Goal: Task Accomplishment & Management: Manage account settings

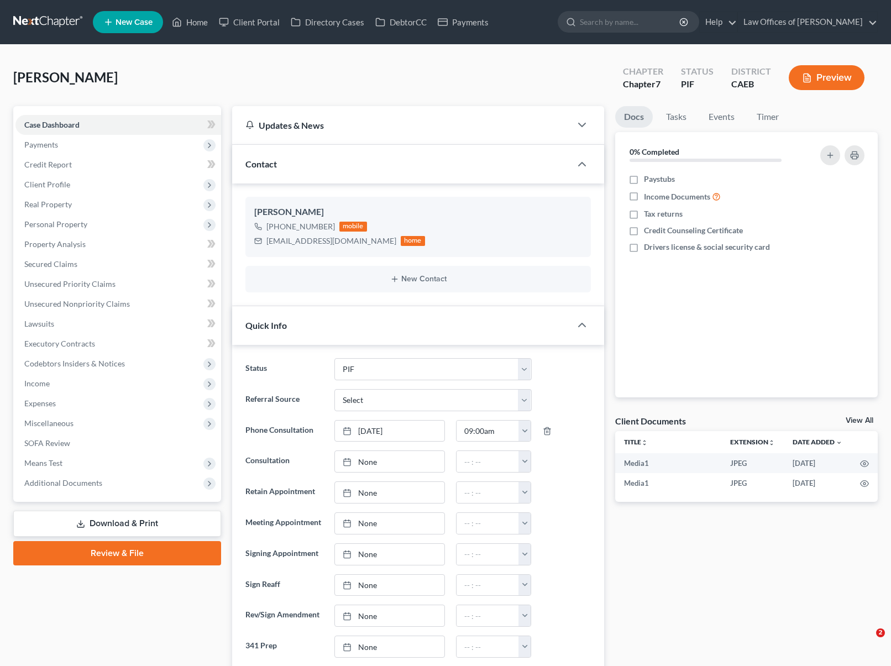
select select "11"
select select "0"
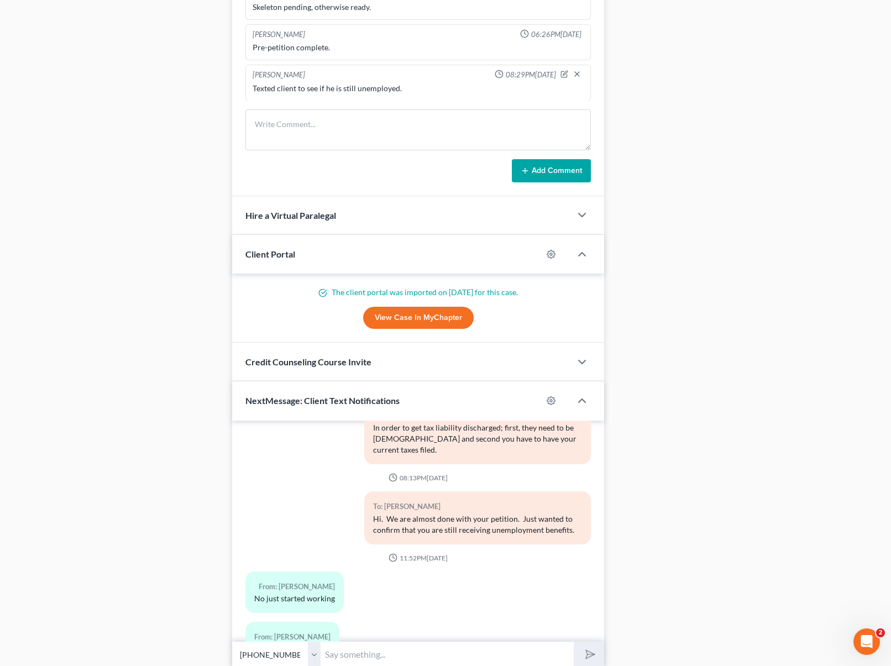
scroll to position [812, 0]
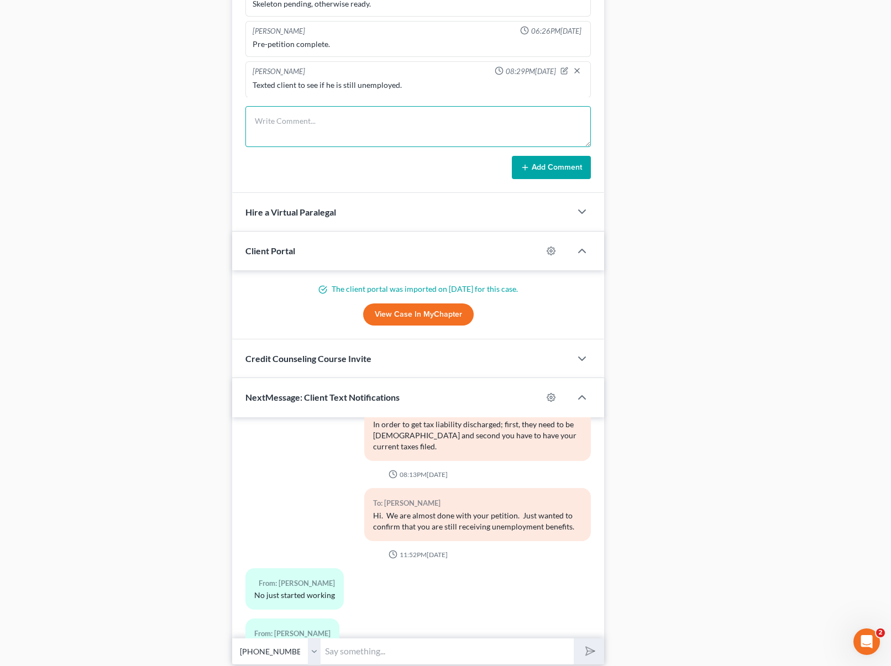
click at [281, 125] on textarea at bounding box center [419, 126] width 346 height 41
type textarea "Client said he started working a week ago, we will wait to file his case till h…"
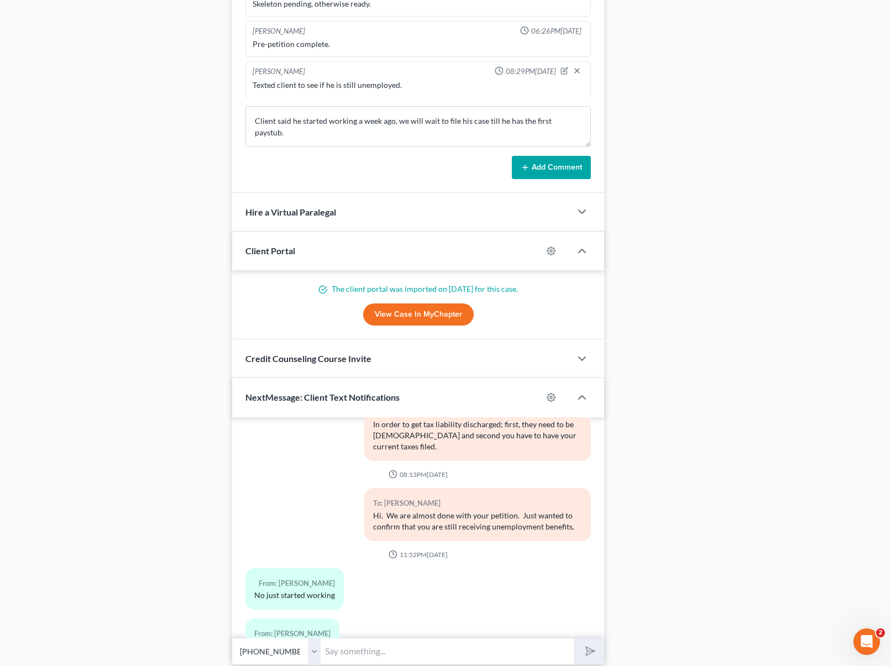
click at [555, 165] on button "Add Comment" at bounding box center [551, 167] width 79 height 23
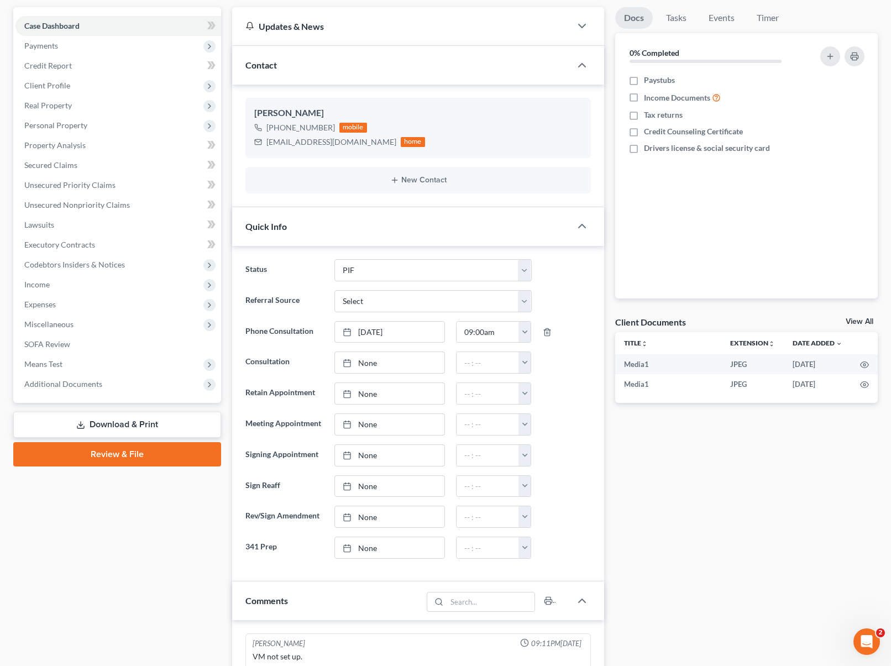
scroll to position [0, 0]
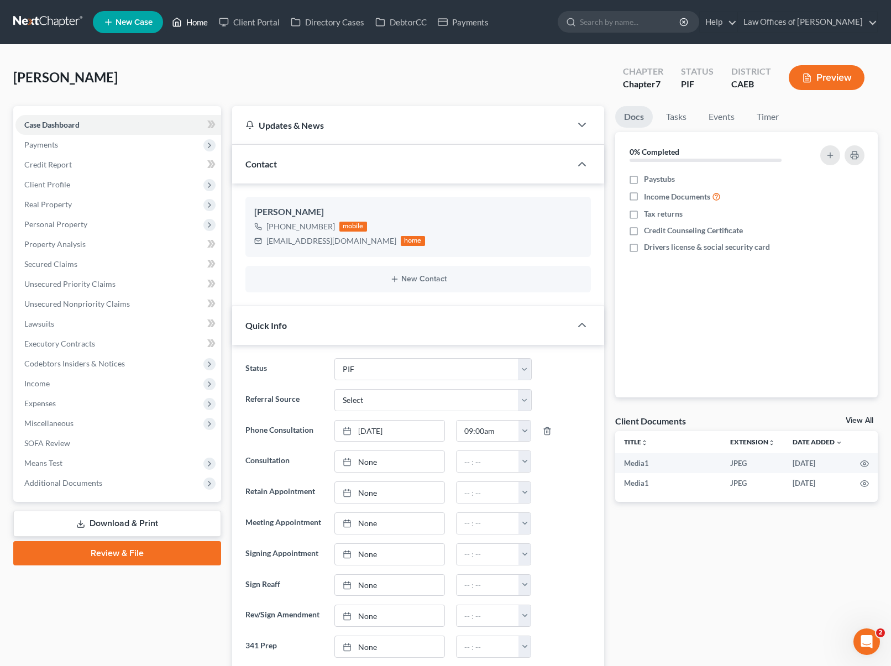
click at [199, 25] on link "Home" at bounding box center [189, 22] width 47 height 20
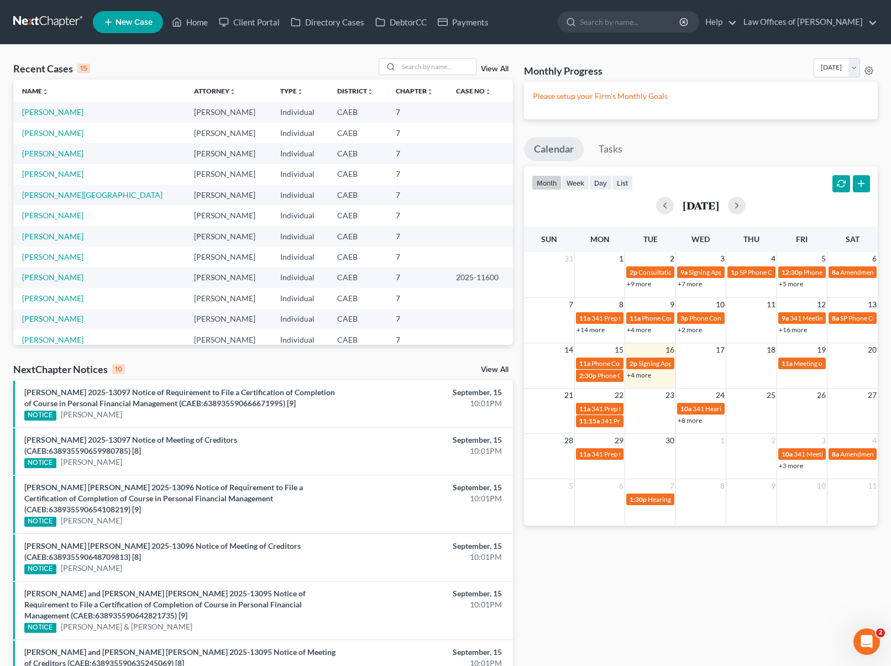
click at [640, 377] on link "+4 more" at bounding box center [639, 375] width 24 height 8
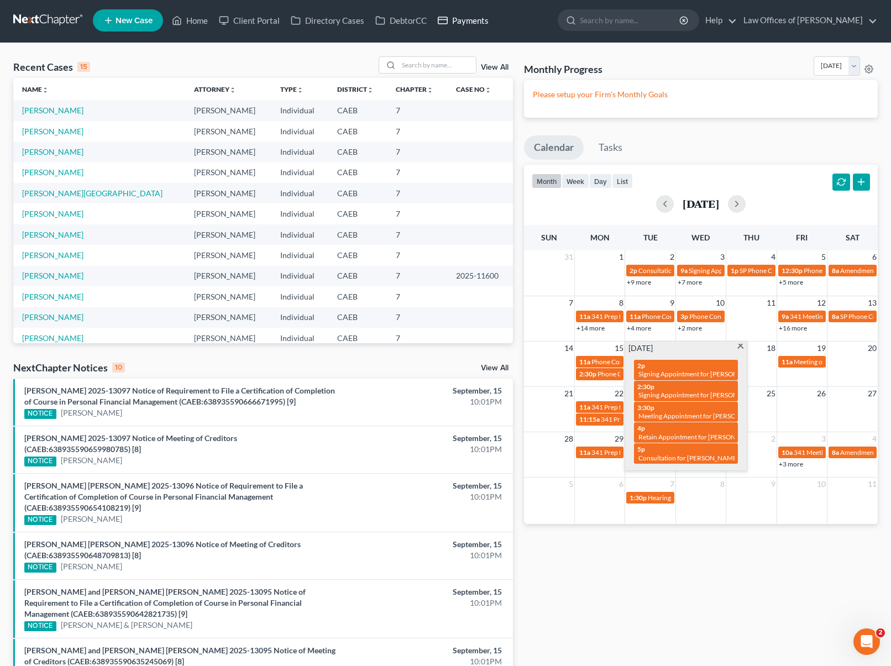
scroll to position [2, 0]
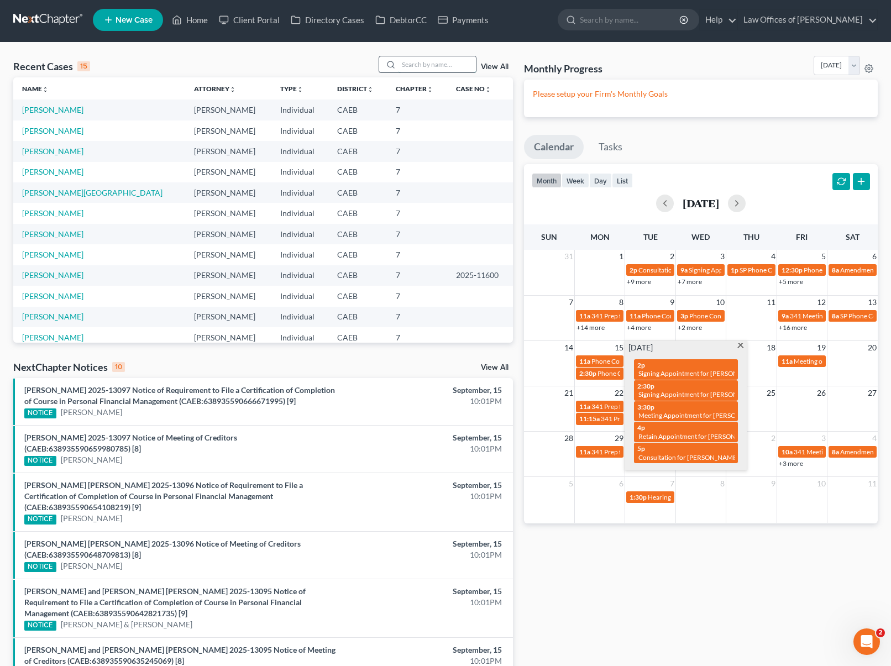
click at [427, 70] on input "search" at bounding box center [437, 64] width 77 height 16
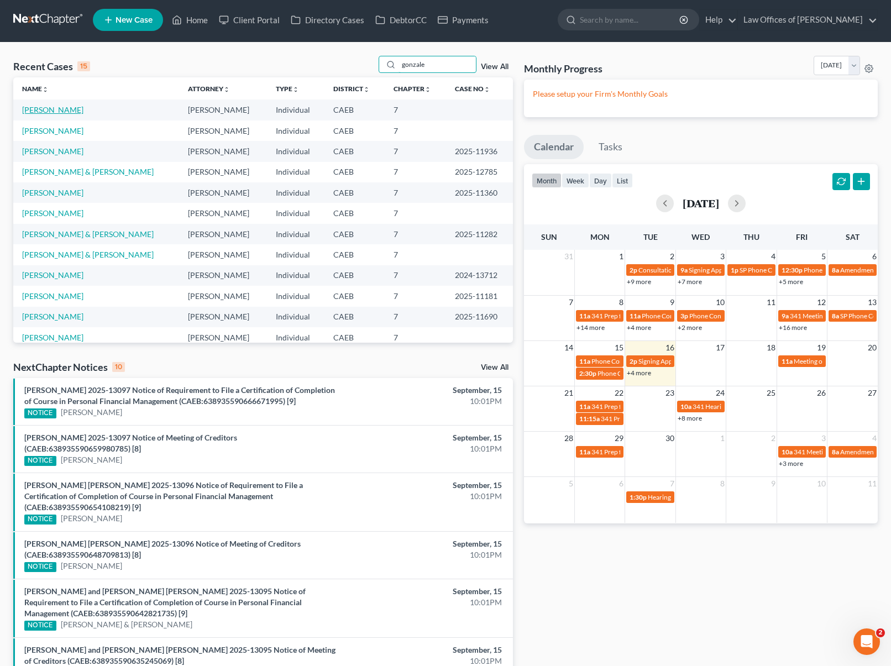
type input "gonzale"
click at [83, 113] on link "[PERSON_NAME]" at bounding box center [52, 109] width 61 height 9
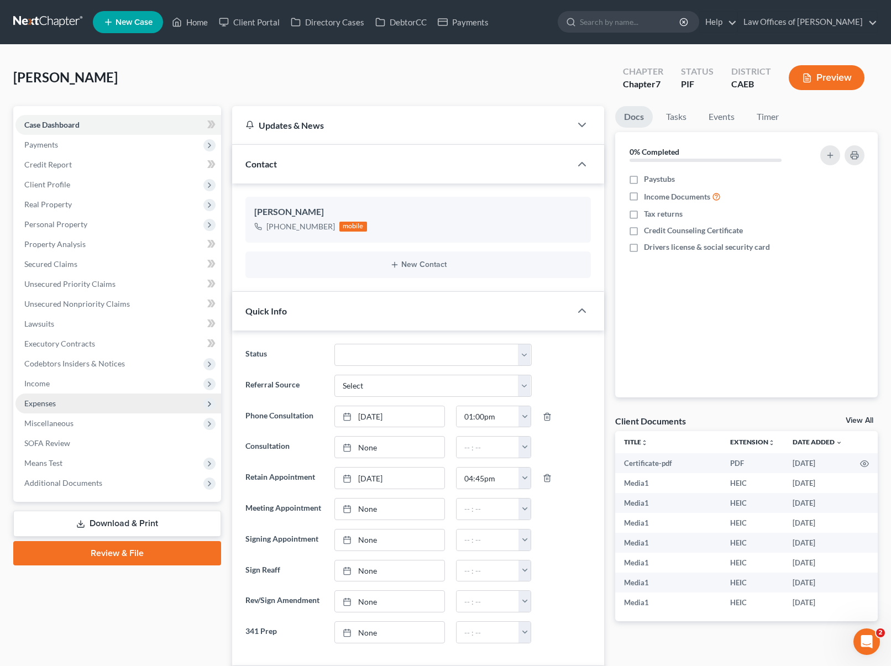
scroll to position [762, 0]
click at [82, 387] on span "Income" at bounding box center [118, 384] width 206 height 20
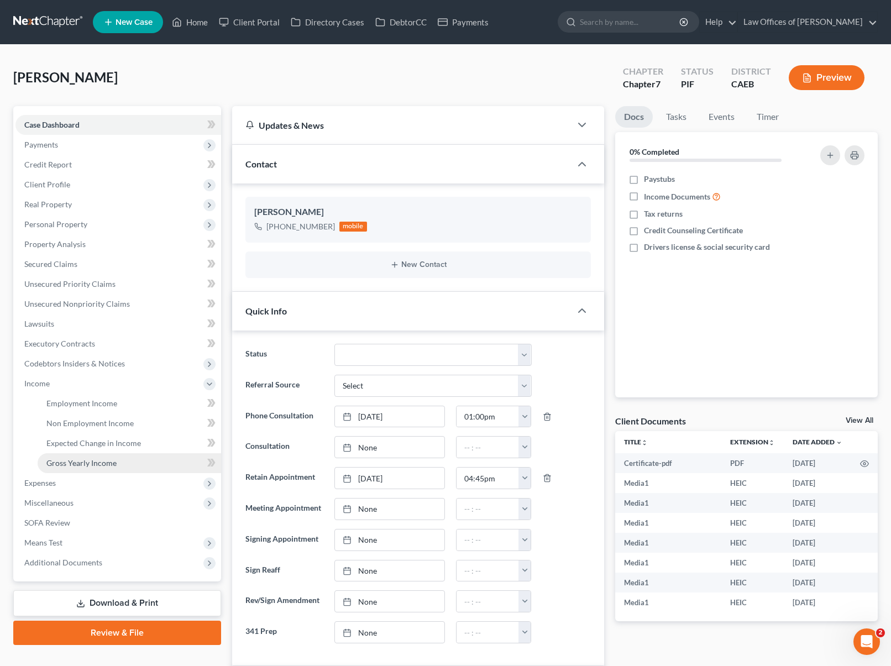
click at [111, 463] on span "Gross Yearly Income" at bounding box center [81, 462] width 70 height 9
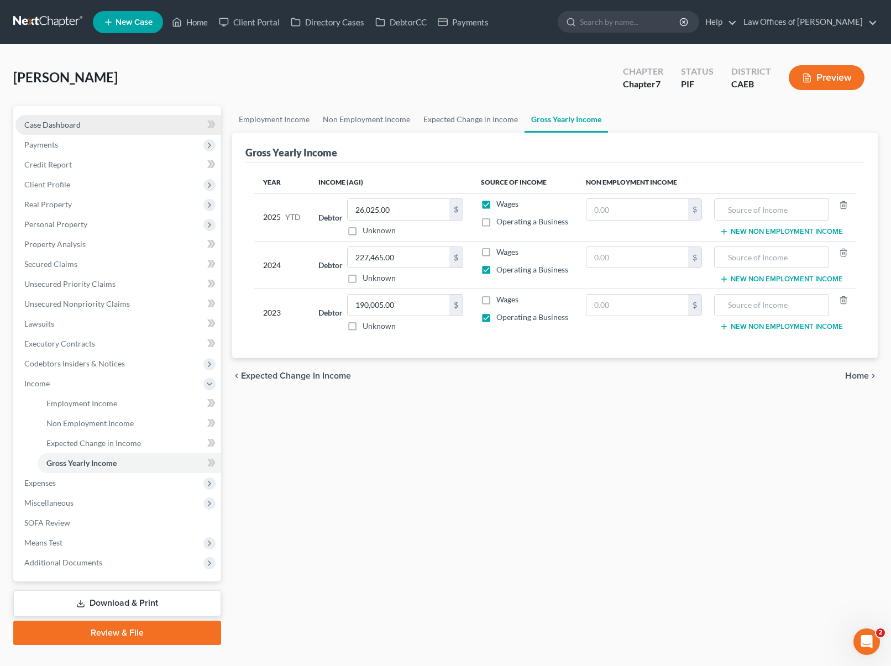
click at [74, 123] on span "Case Dashboard" at bounding box center [52, 124] width 56 height 9
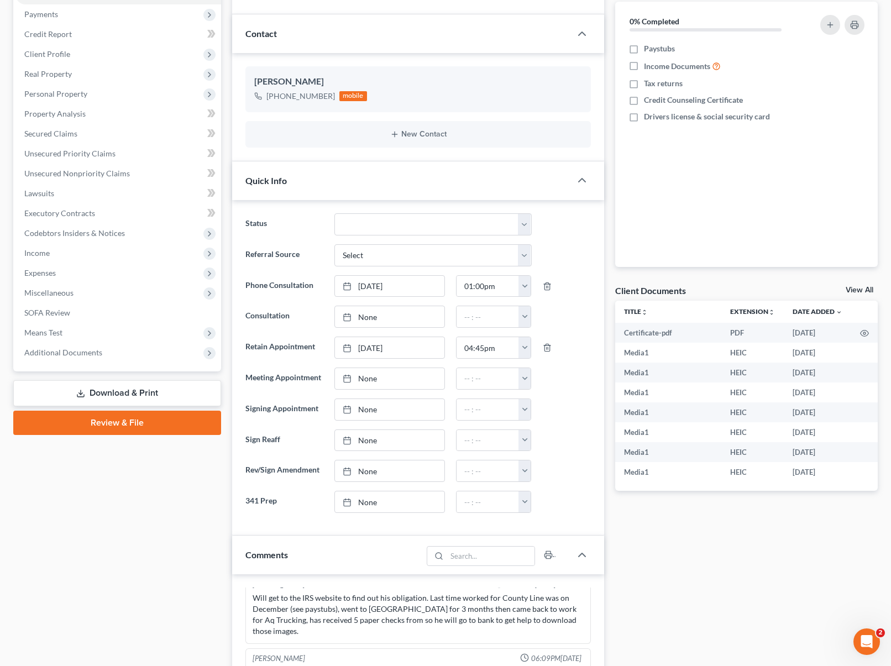
scroll to position [128, 0]
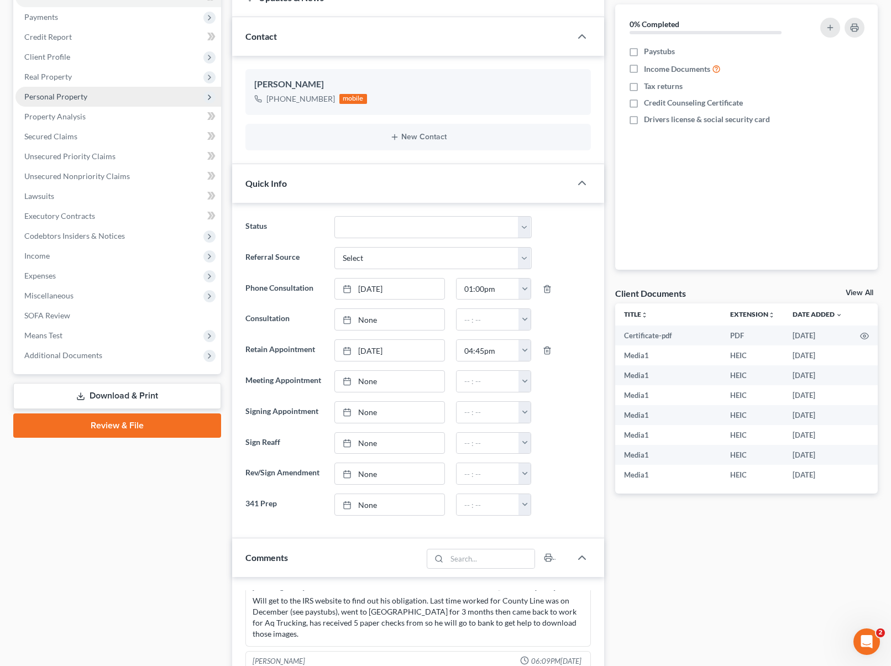
click at [90, 100] on span "Personal Property" at bounding box center [118, 97] width 206 height 20
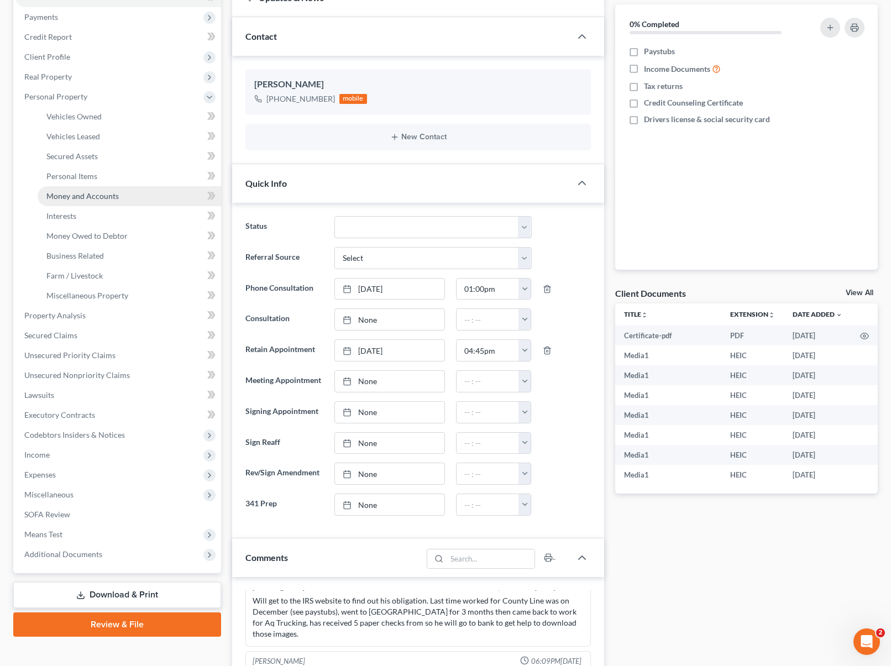
click at [121, 196] on link "Money and Accounts" at bounding box center [130, 196] width 184 height 20
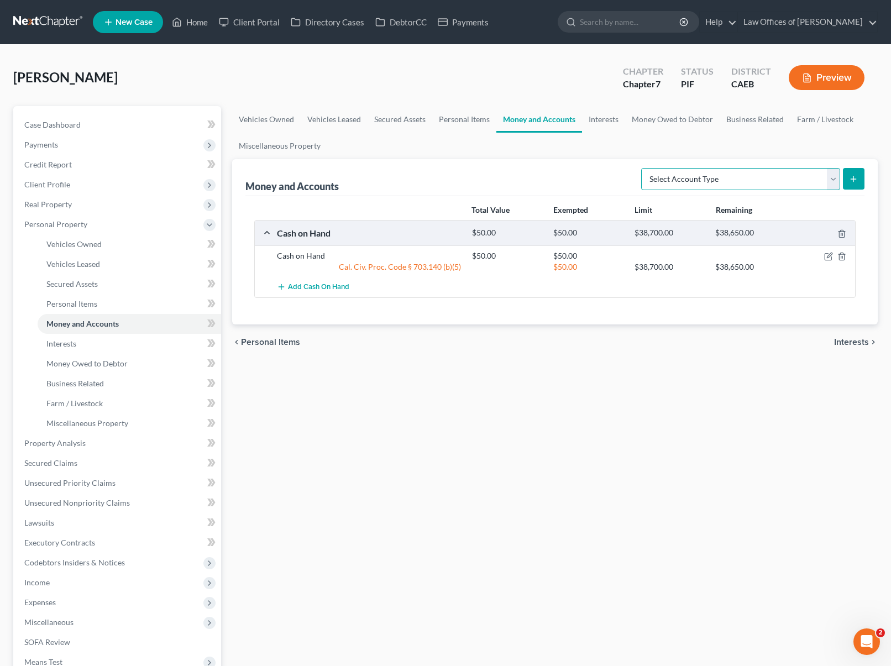
click at [833, 178] on select "Select Account Type Brokerage Cash on Hand Certificates of Deposit Checking Acc…" at bounding box center [740, 179] width 199 height 22
select select "checking"
click at [644, 168] on select "Select Account Type Brokerage Cash on Hand Certificates of Deposit Checking Acc…" at bounding box center [740, 179] width 199 height 22
click at [855, 179] on icon "submit" at bounding box center [853, 179] width 9 height 9
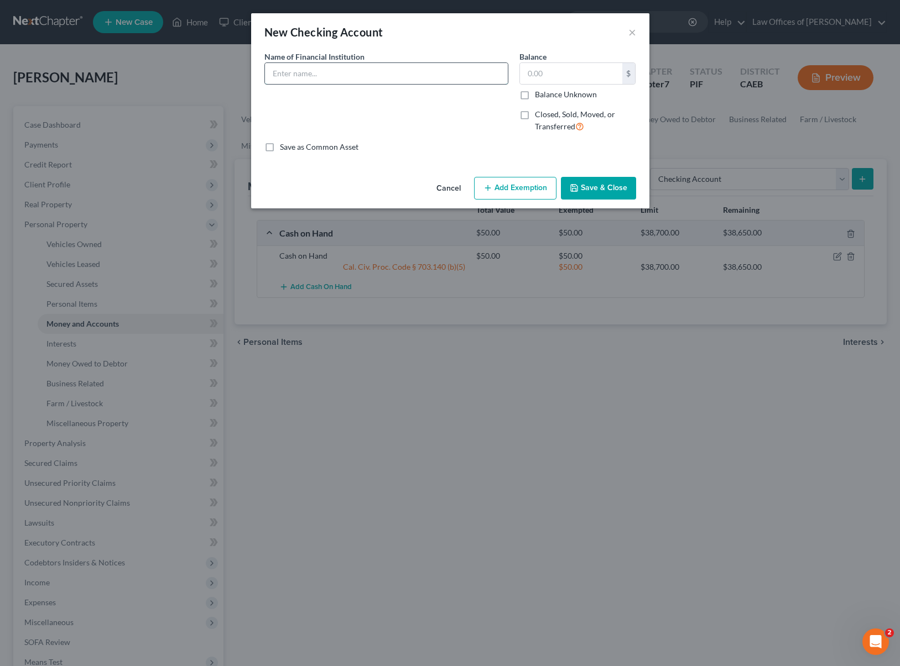
click at [320, 72] on input "text" at bounding box center [386, 73] width 243 height 21
type input "Wells Fargo Bank"
drag, startPoint x: 552, startPoint y: 74, endPoint x: 605, endPoint y: 71, distance: 52.6
click at [555, 74] on input "text" at bounding box center [571, 73] width 102 height 21
type input "58."
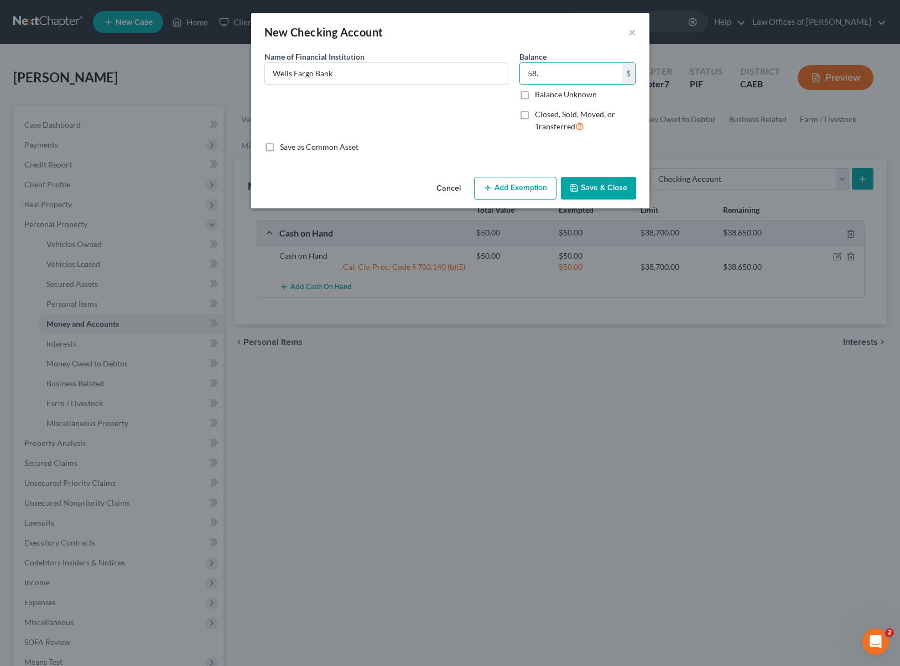
click at [523, 192] on button "Add Exemption" at bounding box center [515, 188] width 82 height 23
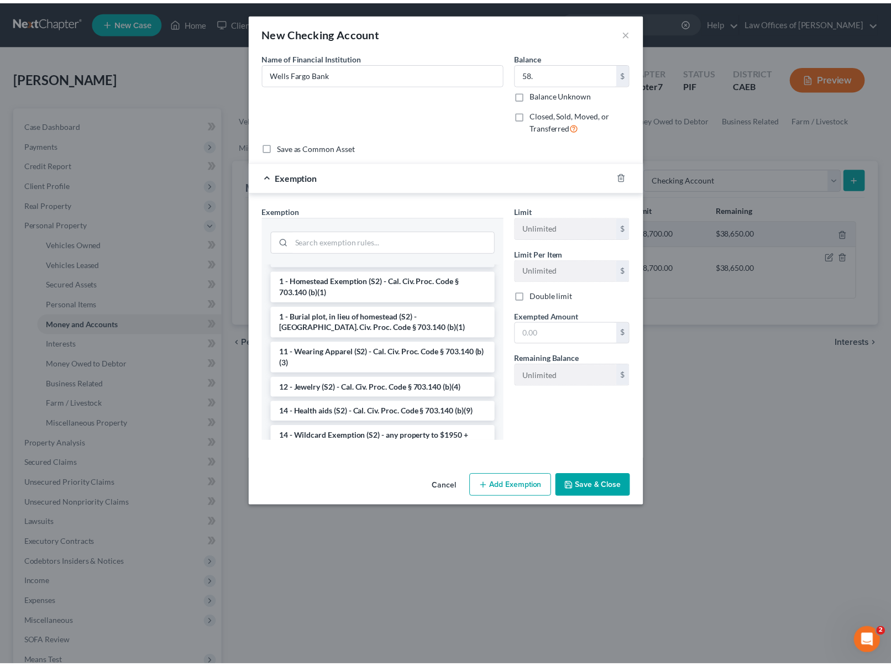
scroll to position [96, 0]
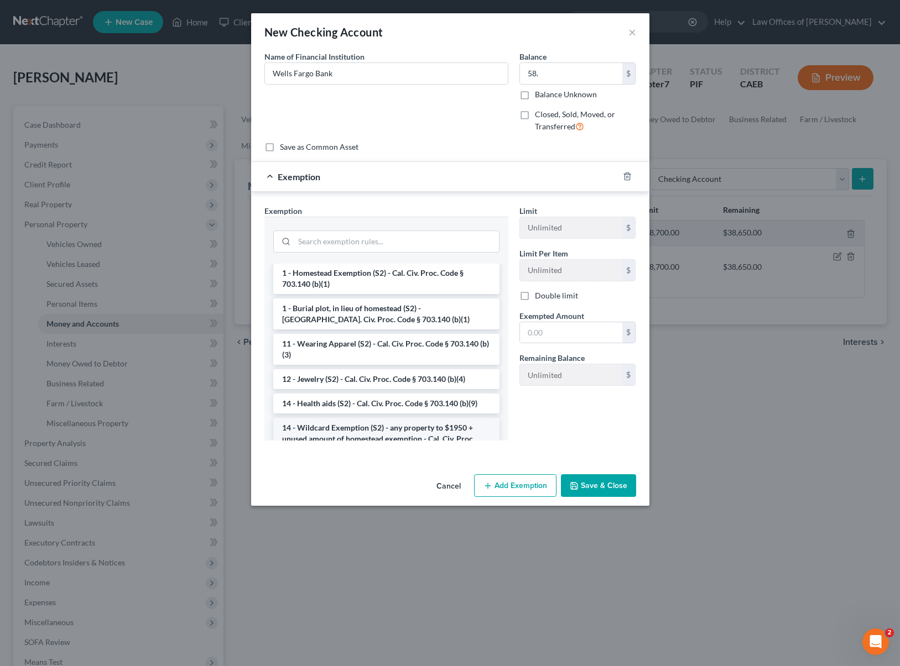
click at [404, 428] on li "14 - Wildcard Exemption (S2) - any property to $1950 + unused amount of homeste…" at bounding box center [386, 439] width 226 height 42
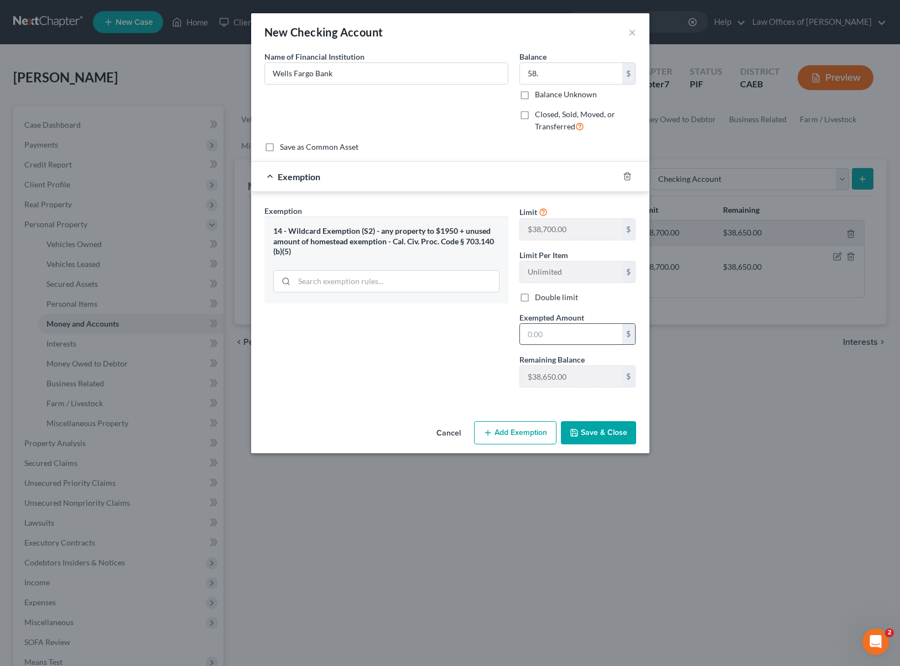
click at [581, 337] on input "text" at bounding box center [571, 334] width 102 height 21
type input "58."
click at [603, 433] on button "Save & Close" at bounding box center [598, 432] width 75 height 23
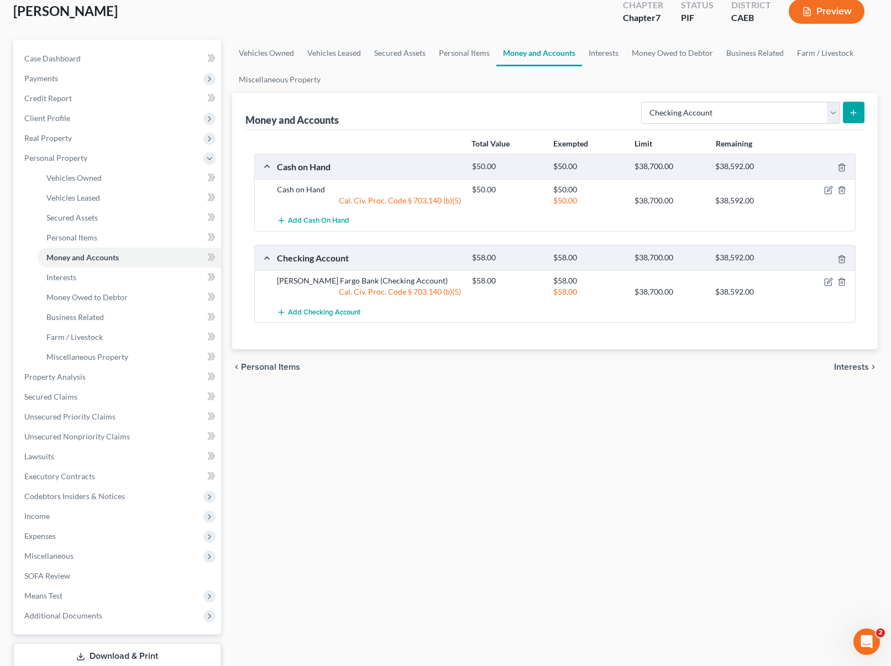
scroll to position [17, 0]
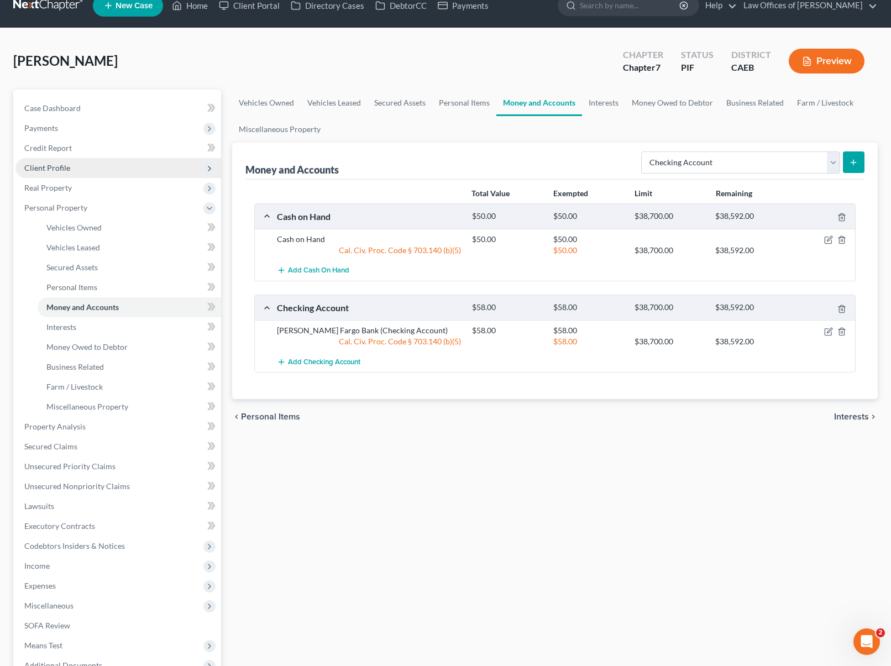
click at [78, 173] on span "Client Profile" at bounding box center [118, 168] width 206 height 20
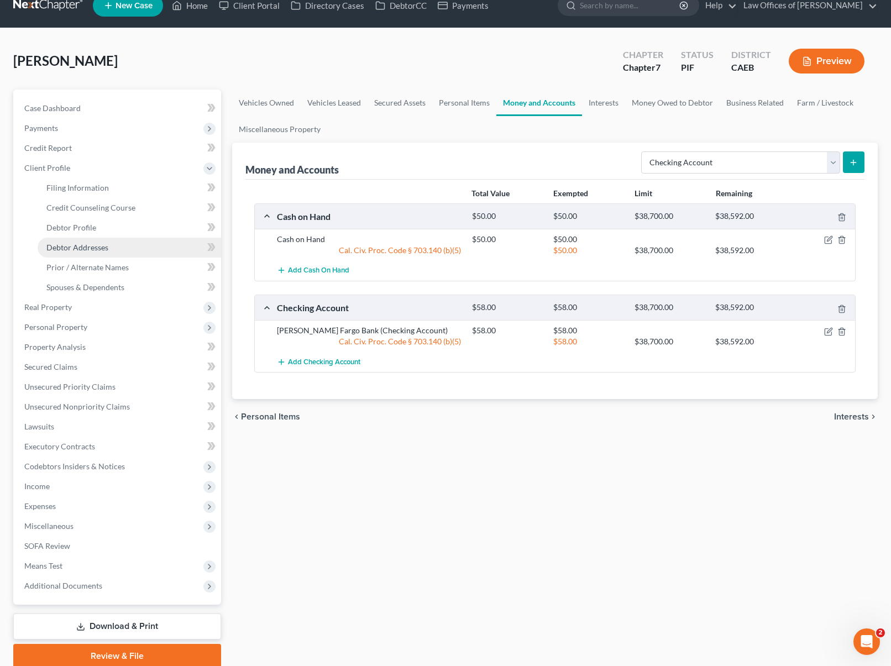
click at [104, 247] on span "Debtor Addresses" at bounding box center [77, 247] width 62 height 9
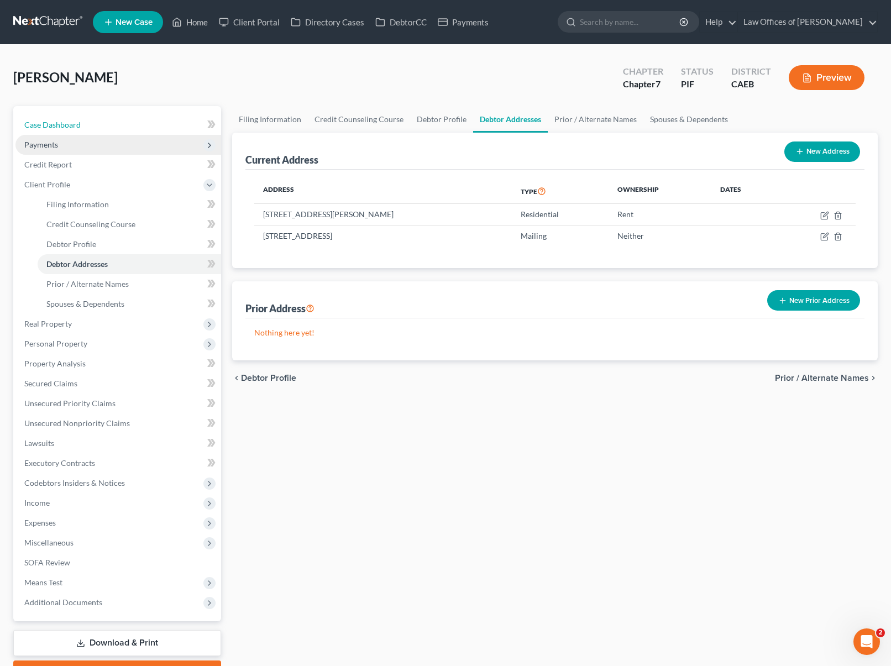
click at [108, 130] on link "Case Dashboard" at bounding box center [118, 125] width 206 height 20
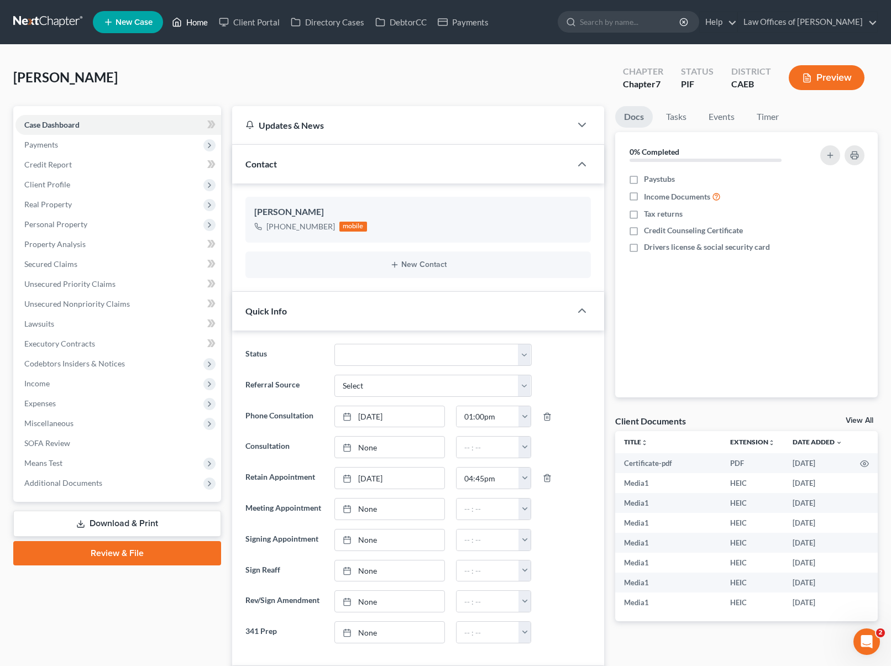
click at [199, 28] on link "Home" at bounding box center [189, 22] width 47 height 20
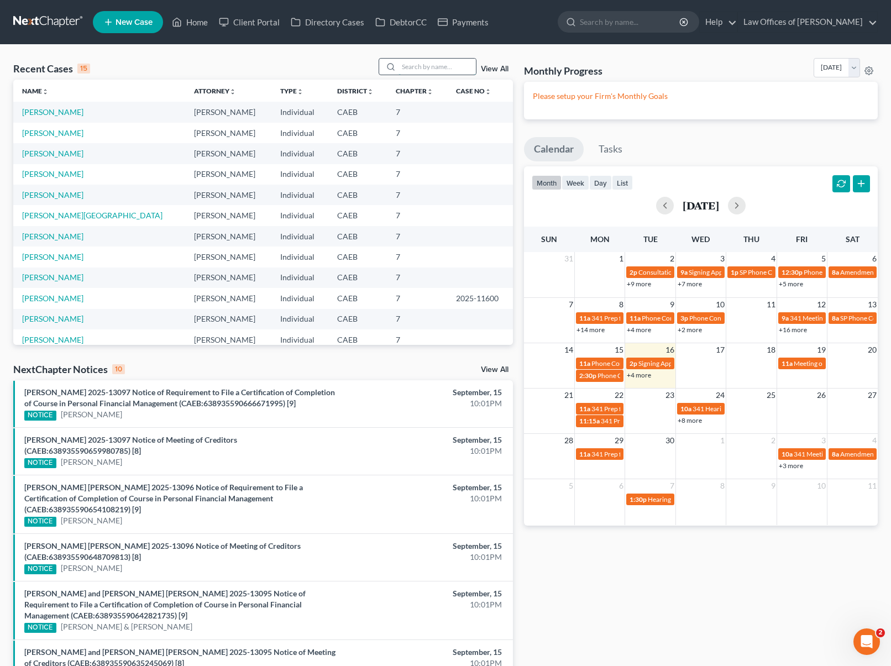
click at [471, 65] on input "search" at bounding box center [437, 67] width 77 height 16
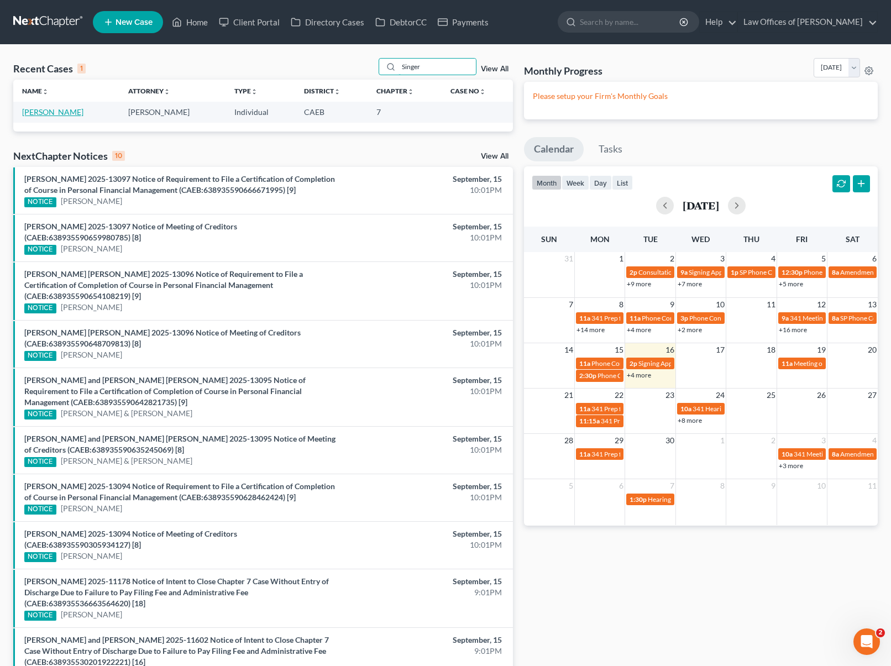
type input "Singer"
click at [45, 114] on link "[PERSON_NAME]" at bounding box center [52, 111] width 61 height 9
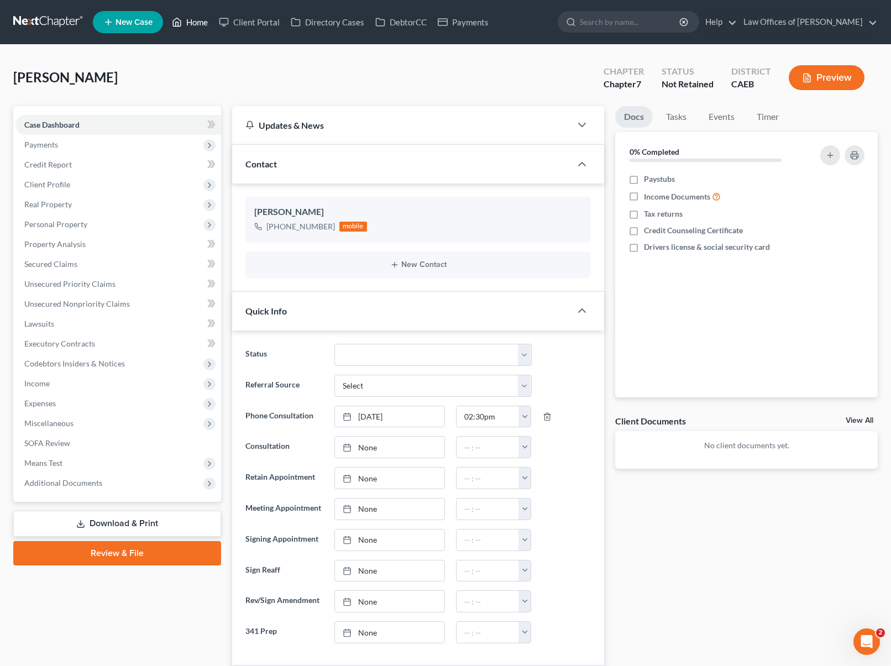
click at [201, 20] on link "Home" at bounding box center [189, 22] width 47 height 20
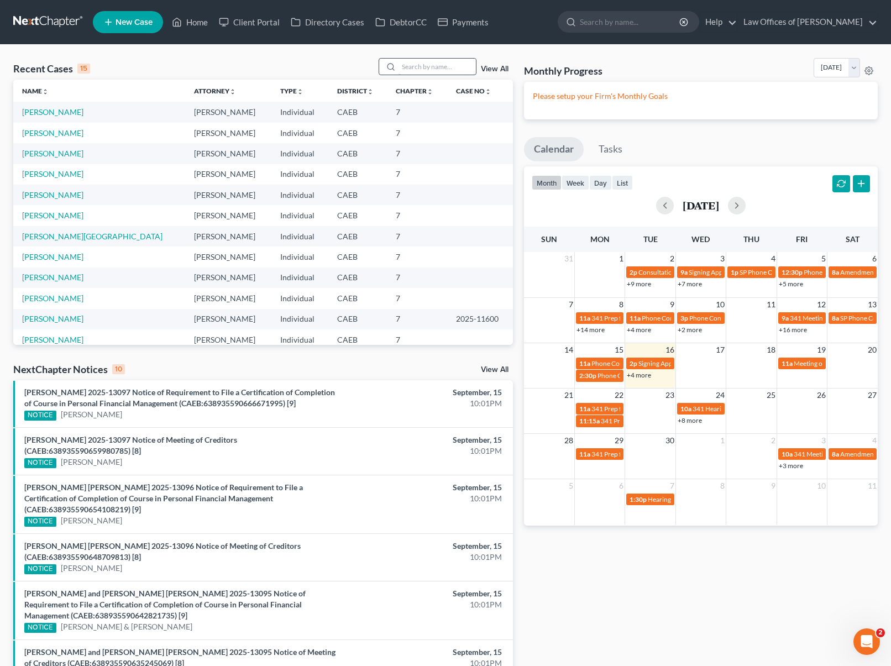
click at [431, 64] on input "search" at bounding box center [437, 67] width 77 height 16
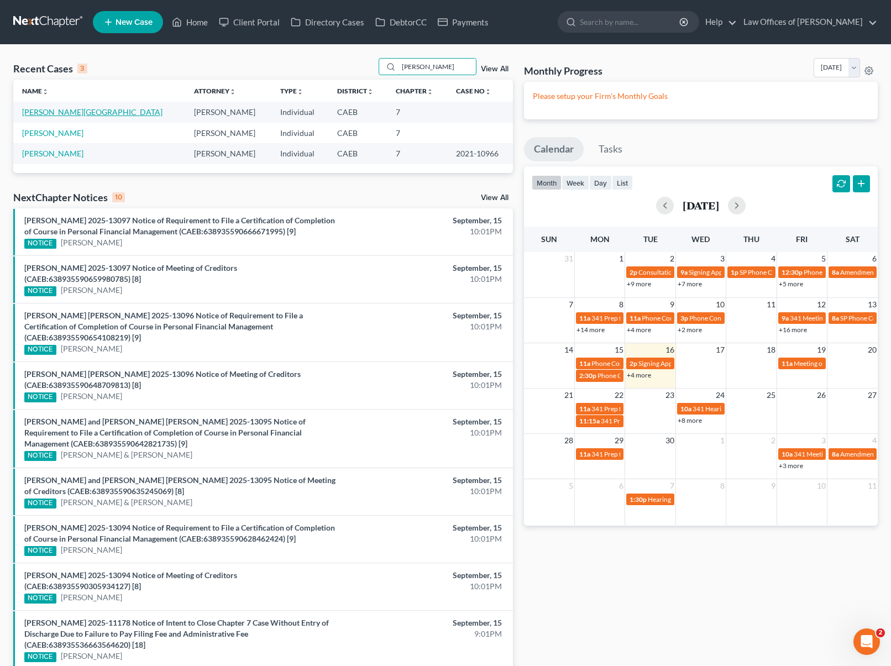
type input "[PERSON_NAME]"
click at [71, 114] on link "[PERSON_NAME][GEOGRAPHIC_DATA]" at bounding box center [92, 111] width 140 height 9
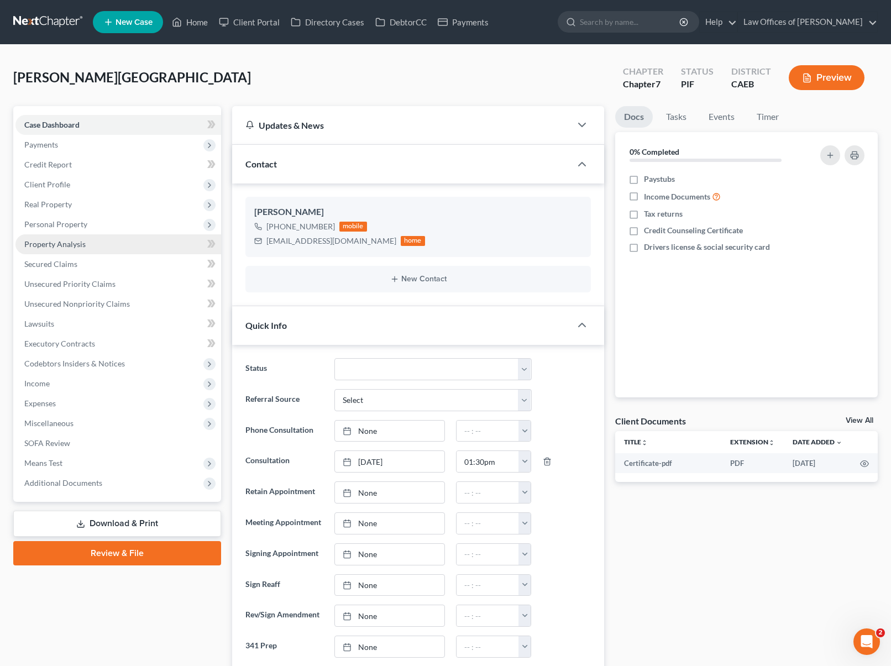
click at [98, 240] on link "Property Analysis" at bounding box center [118, 244] width 206 height 20
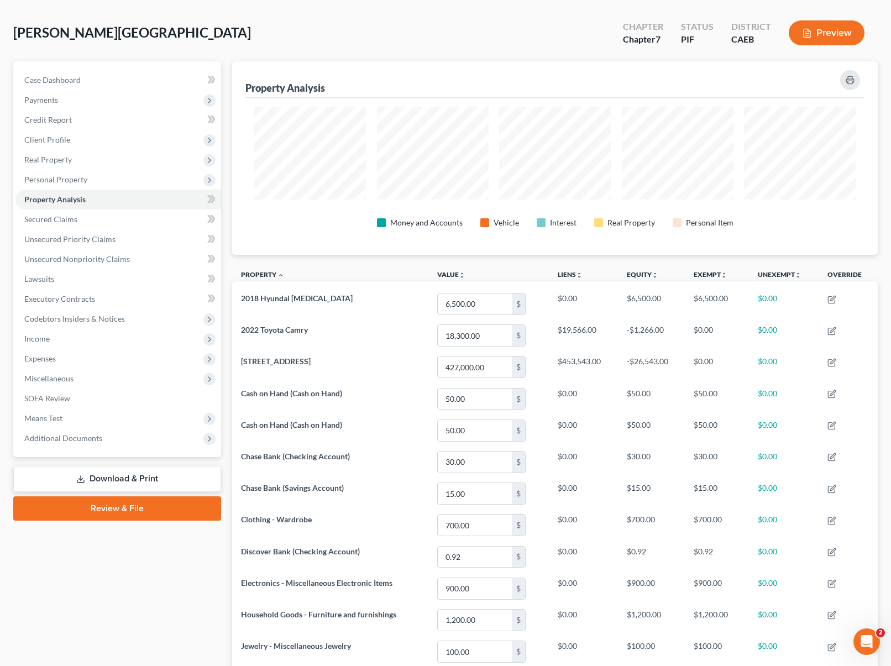
scroll to position [43, 0]
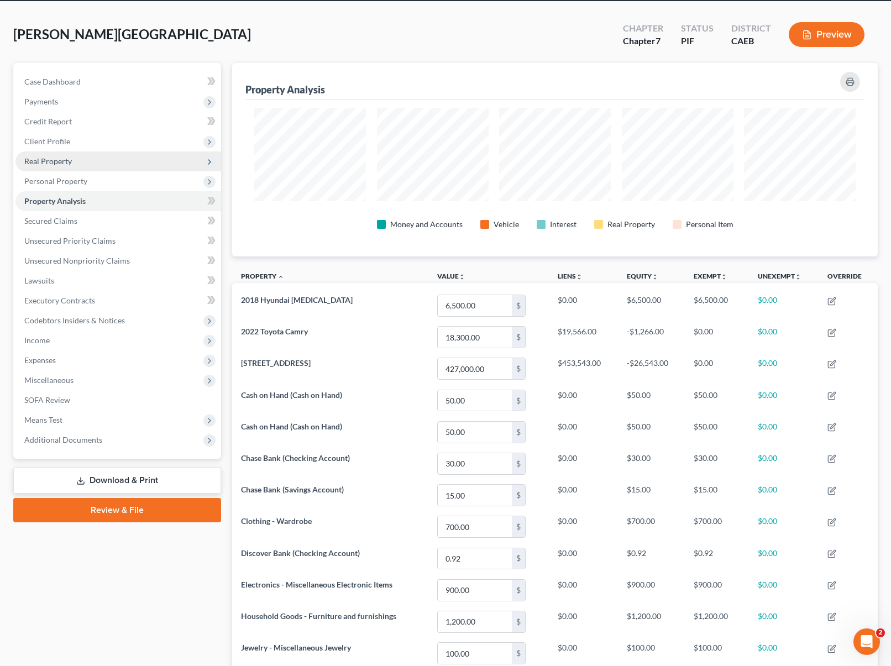
click at [81, 161] on span "Real Property" at bounding box center [118, 162] width 206 height 20
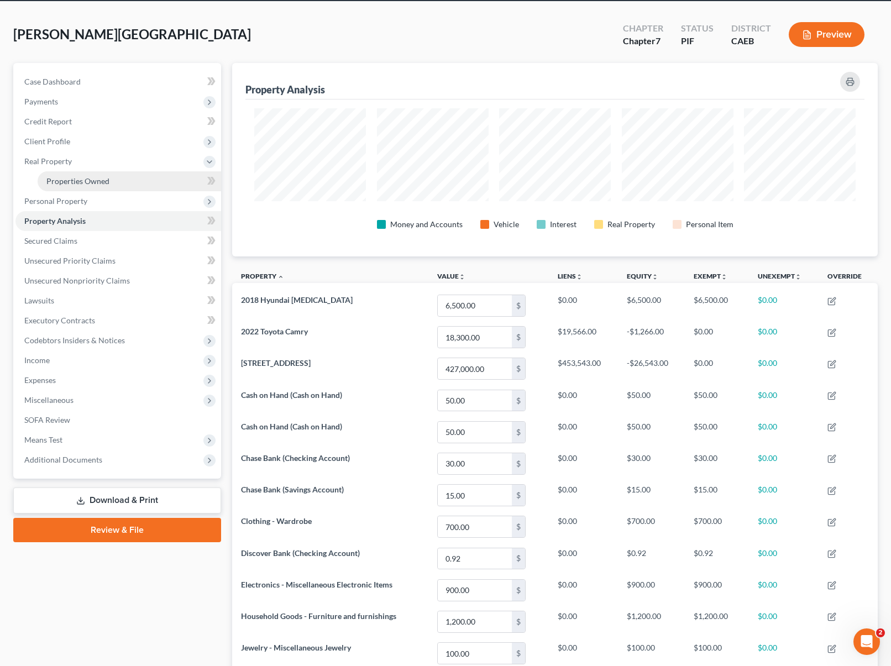
click at [86, 176] on span "Properties Owned" at bounding box center [77, 180] width 63 height 9
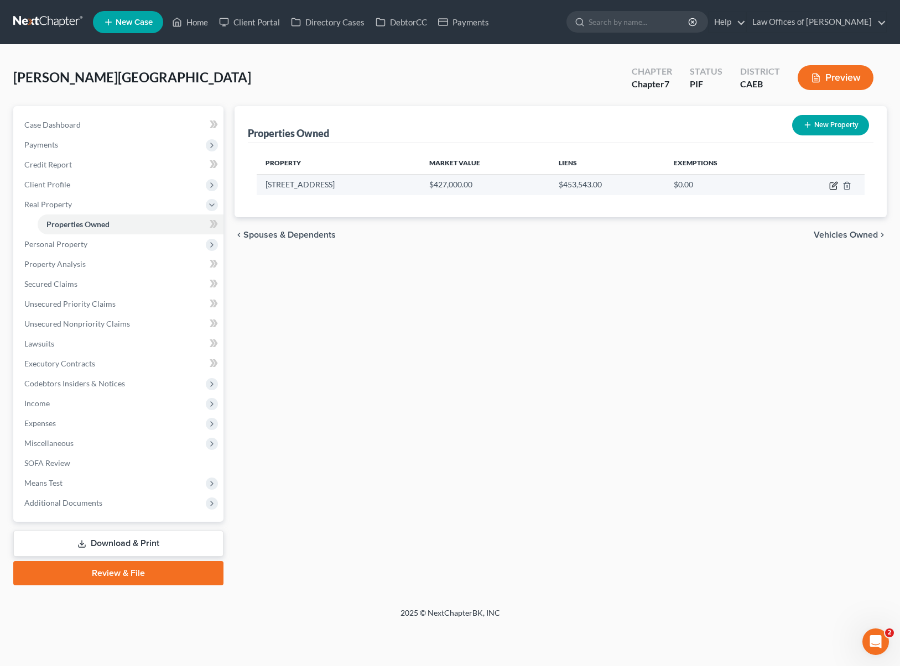
click at [831, 189] on icon "button" at bounding box center [832, 186] width 7 height 7
select select "4"
select select "3"
select select "1"
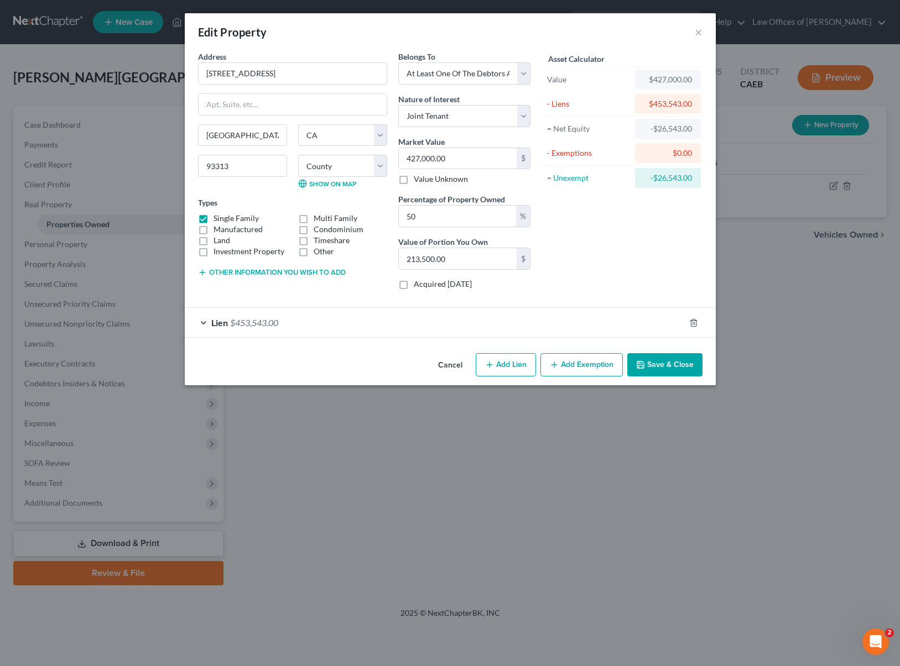
click at [592, 360] on button "Add Exemption" at bounding box center [581, 364] width 82 height 23
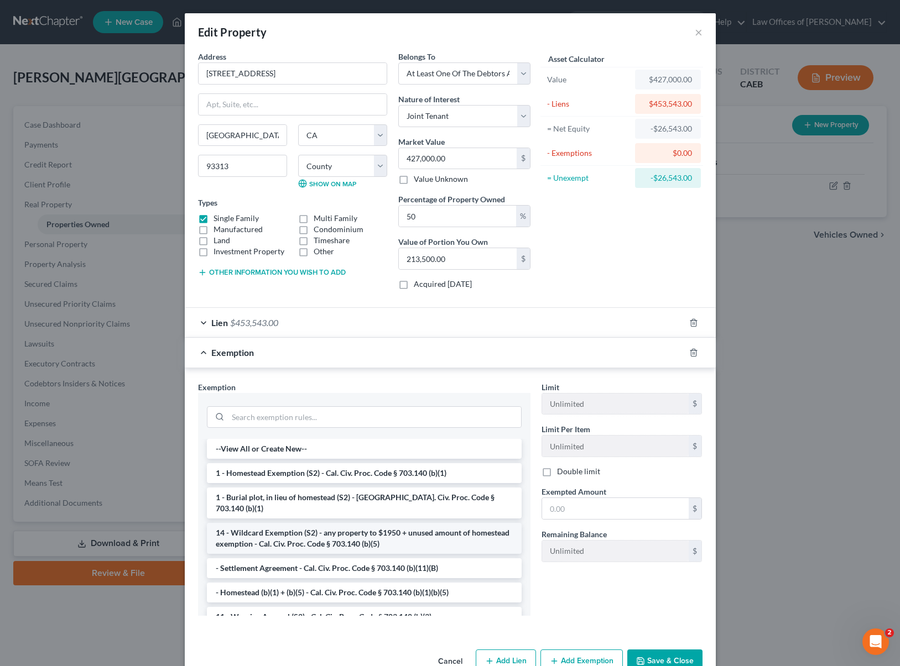
click at [356, 529] on li "14 - Wildcard Exemption (S2) - any property to $1950 + unused amount of homeste…" at bounding box center [364, 538] width 315 height 31
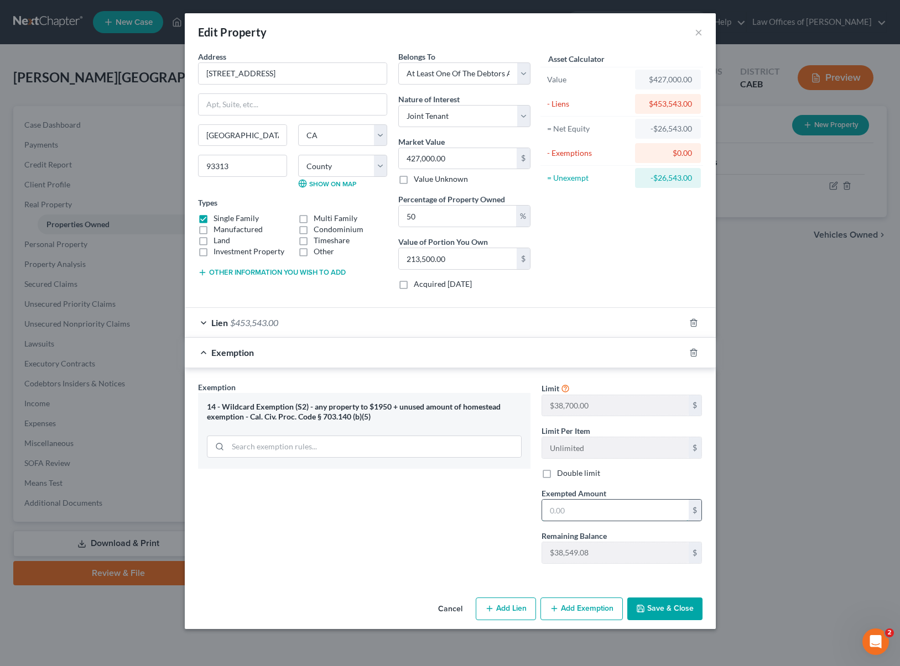
click at [590, 511] on input "text" at bounding box center [615, 510] width 147 height 21
type input "1.00"
click at [646, 605] on button "Save & Close" at bounding box center [664, 609] width 75 height 23
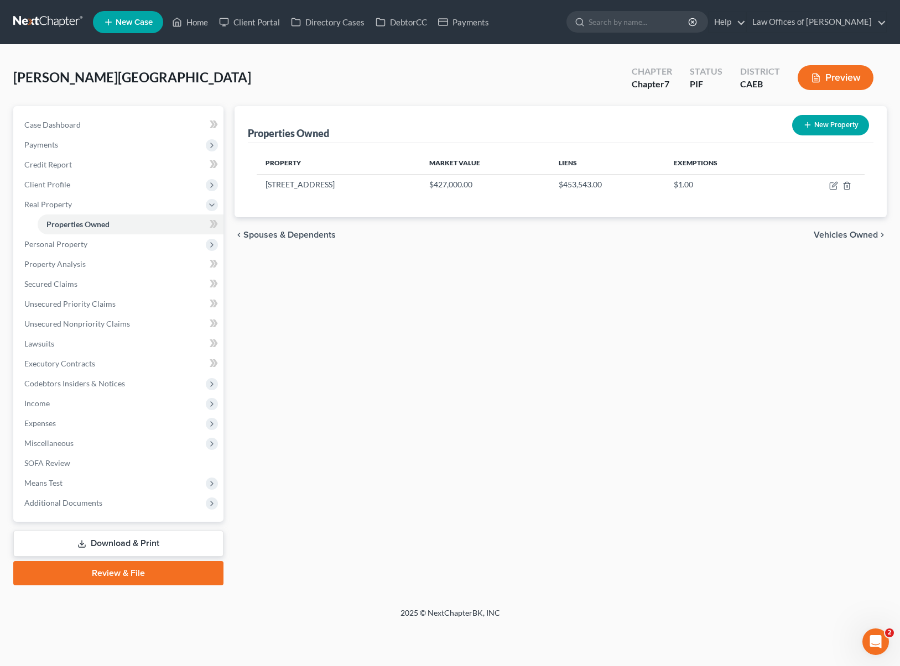
click at [159, 545] on link "Download & Print" at bounding box center [118, 544] width 210 height 26
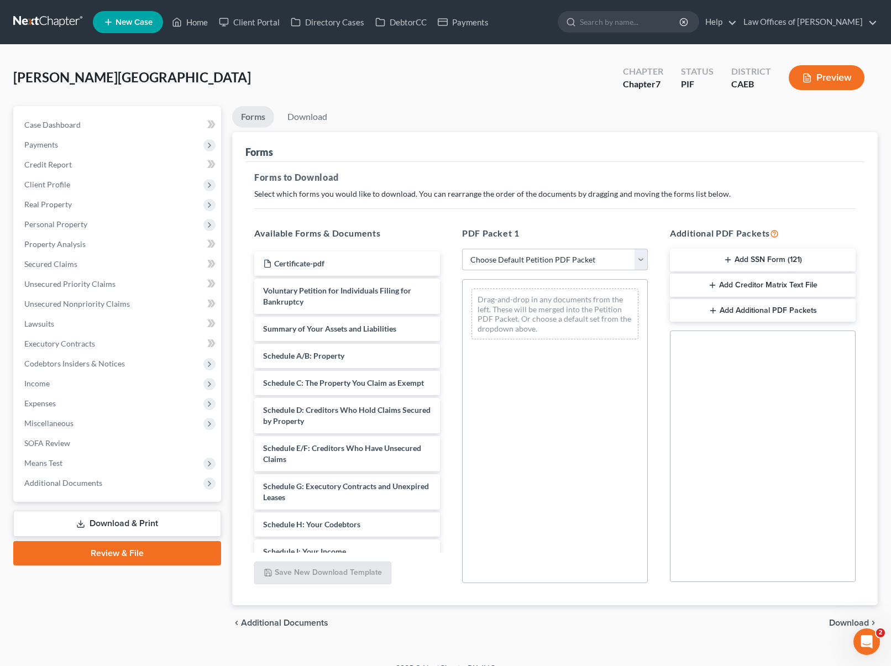
click at [640, 258] on select "Choose Default Petition PDF Packet Complete Bankruptcy Petition (all forms and …" at bounding box center [555, 260] width 186 height 22
select select "4"
click at [462, 249] on select "Choose Default Petition PDF Packet Complete Bankruptcy Petition (all forms and …" at bounding box center [555, 260] width 186 height 22
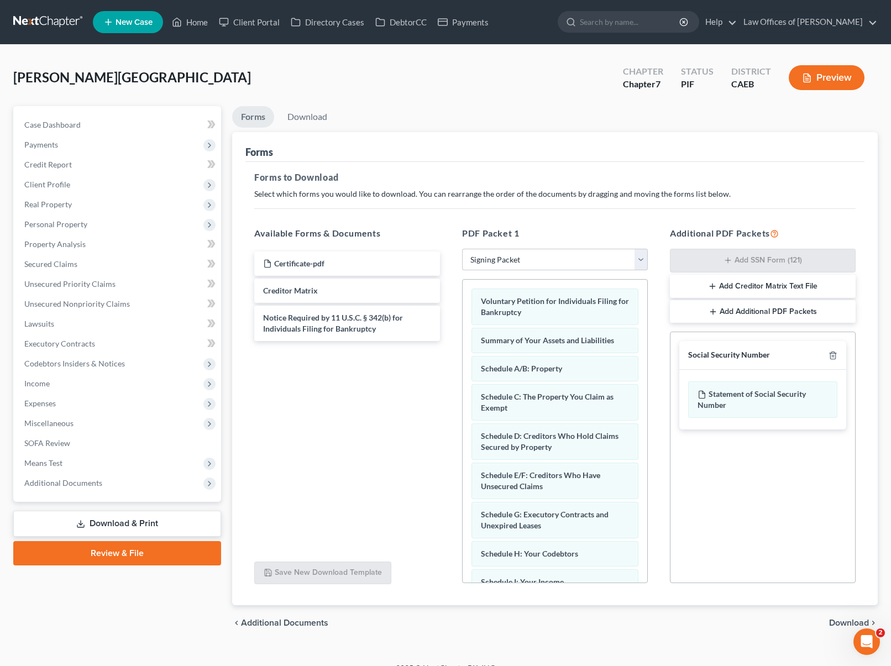
click at [847, 624] on span "Download" at bounding box center [849, 623] width 40 height 9
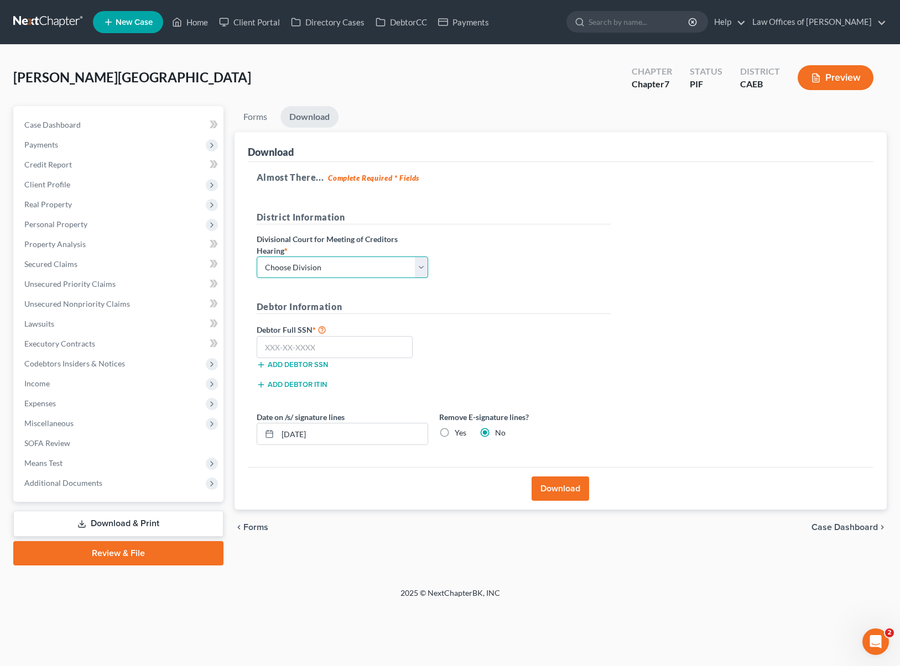
click at [417, 263] on select "Choose Division Fresno Modesto [GEOGRAPHIC_DATA]" at bounding box center [342, 268] width 171 height 22
select select "0"
click at [257, 257] on select "Choose Division Fresno Modesto [GEOGRAPHIC_DATA]" at bounding box center [342, 268] width 171 height 22
click at [348, 351] on input "text" at bounding box center [335, 347] width 156 height 22
type input "624-92-0268"
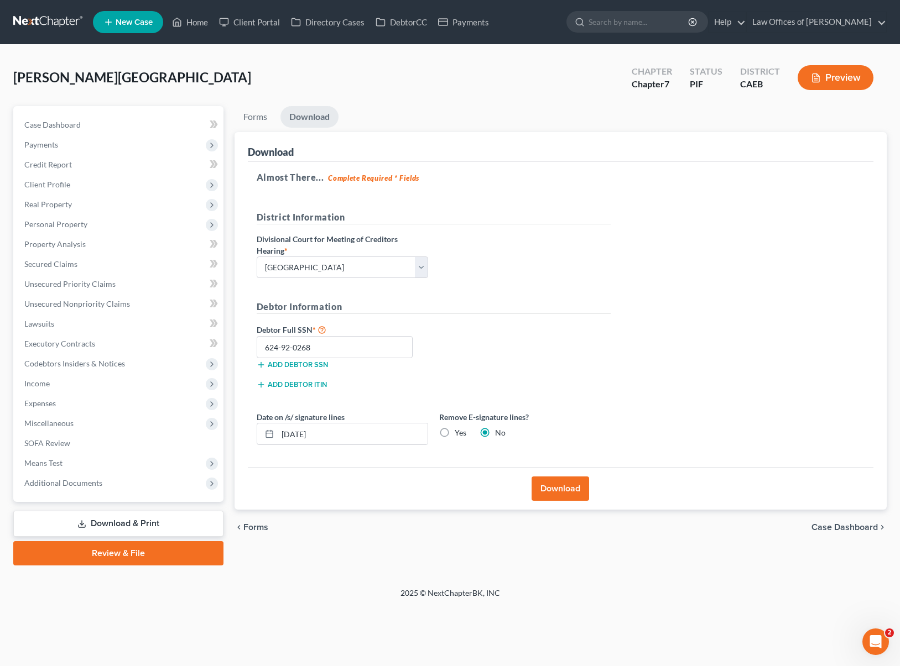
click at [558, 484] on button "Download" at bounding box center [560, 489] width 58 height 24
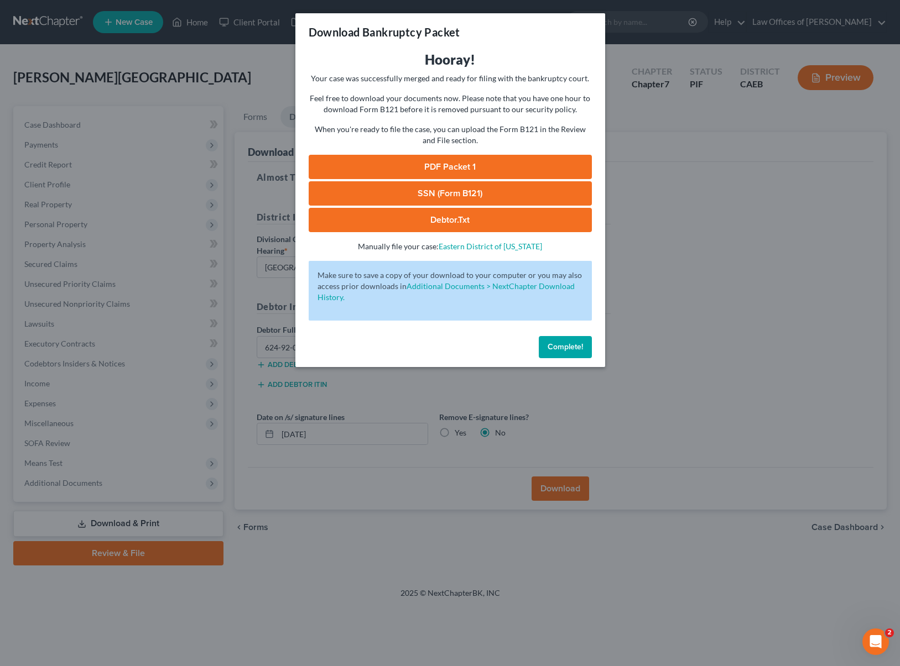
click at [513, 190] on link "SSN (Form B121)" at bounding box center [450, 193] width 283 height 24
click at [511, 165] on link "PDF Packet 1" at bounding box center [450, 167] width 283 height 24
click at [561, 342] on button "Complete!" at bounding box center [565, 347] width 53 height 22
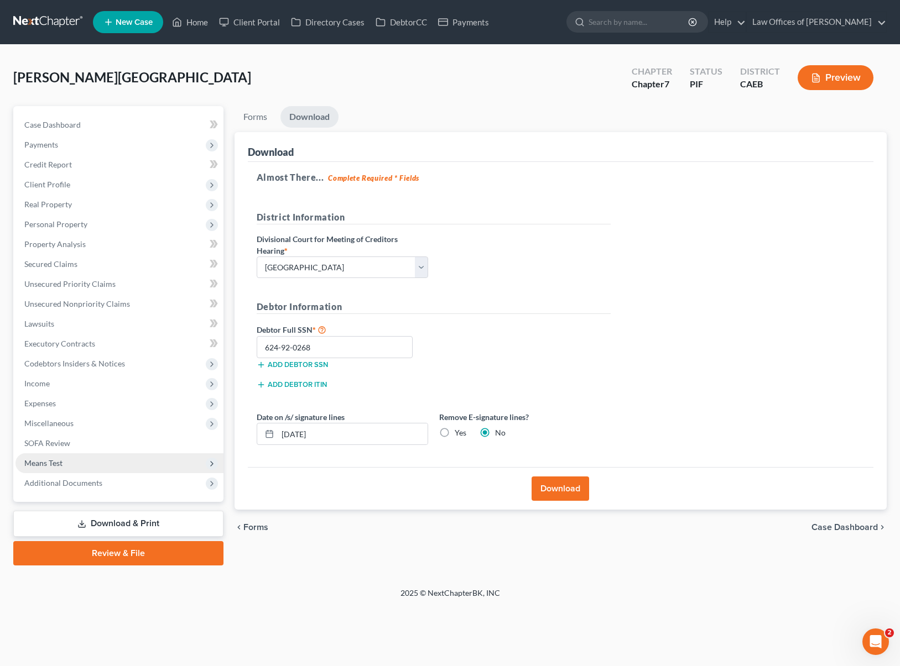
click at [77, 466] on span "Means Test" at bounding box center [119, 463] width 208 height 20
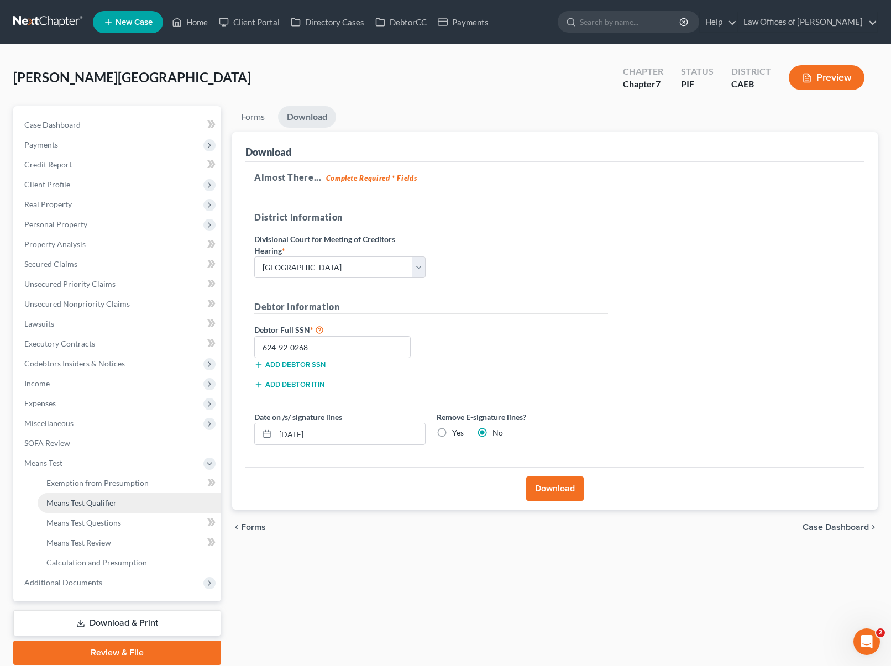
click at [117, 506] on link "Means Test Qualifier" at bounding box center [130, 503] width 184 height 20
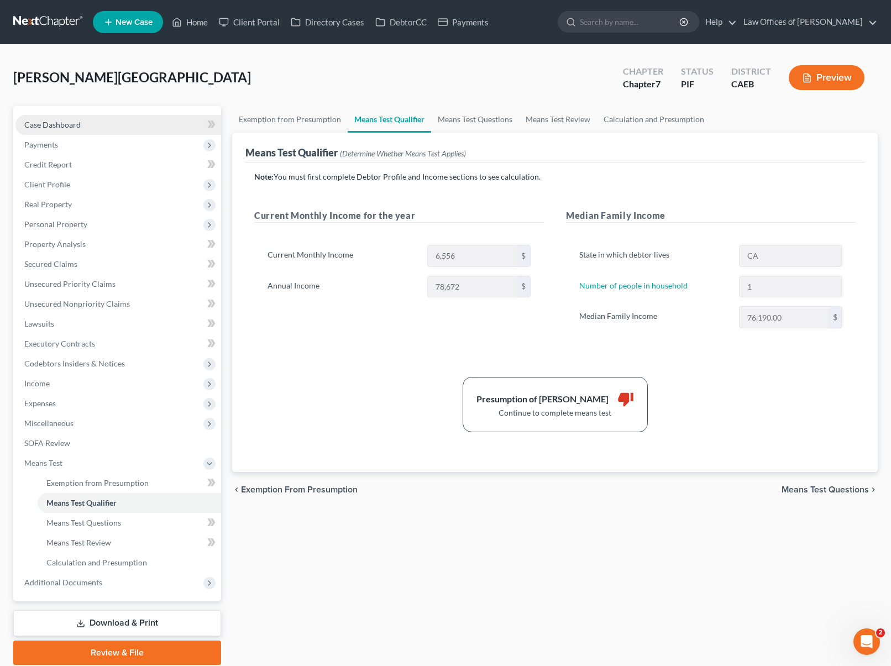
click at [101, 116] on link "Case Dashboard" at bounding box center [118, 125] width 206 height 20
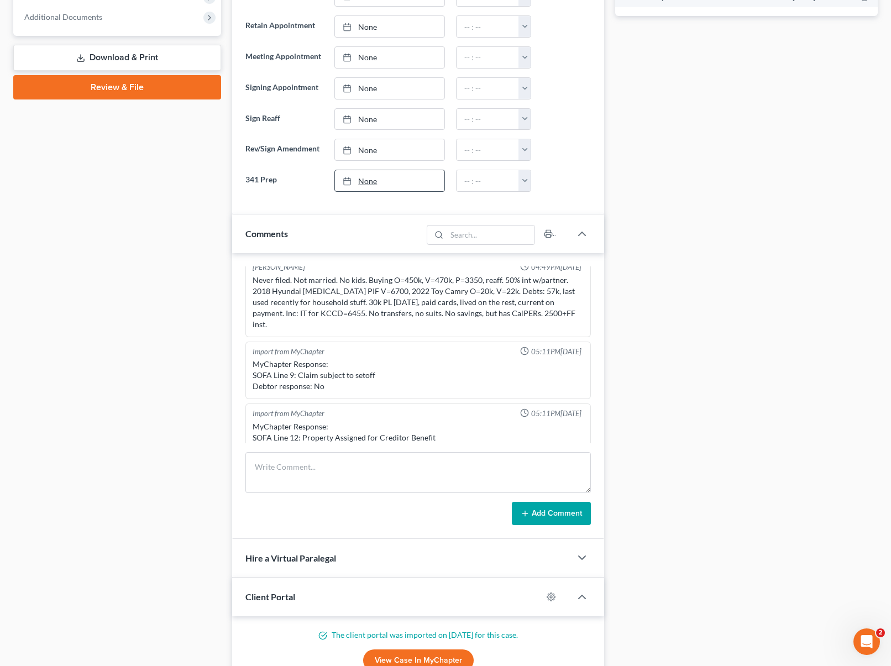
scroll to position [493, 0]
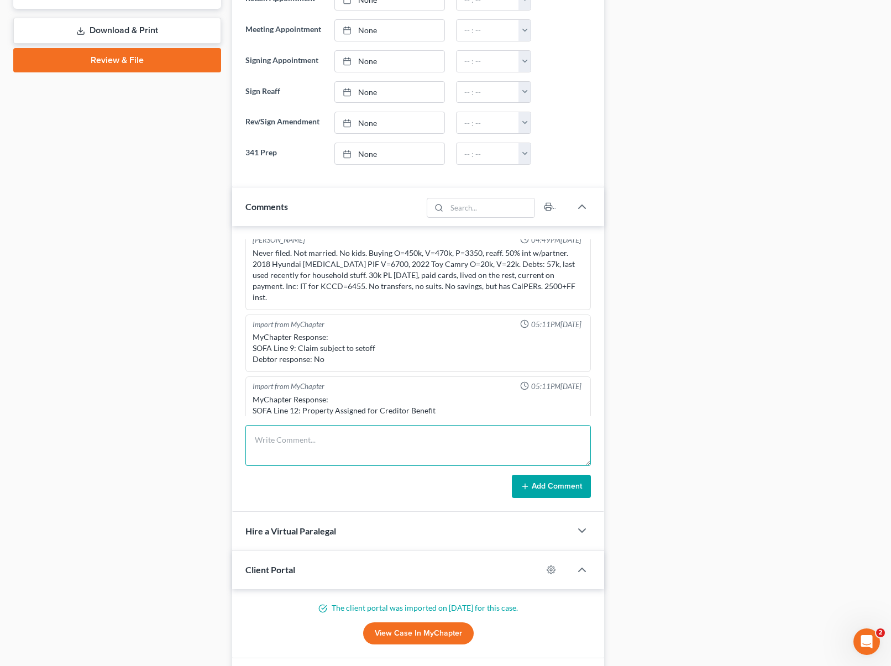
click at [309, 440] on textarea at bounding box center [419, 445] width 346 height 41
type textarea "OVER THE INCOME but passes the means test."
click at [549, 489] on button "Add Comment" at bounding box center [551, 486] width 79 height 23
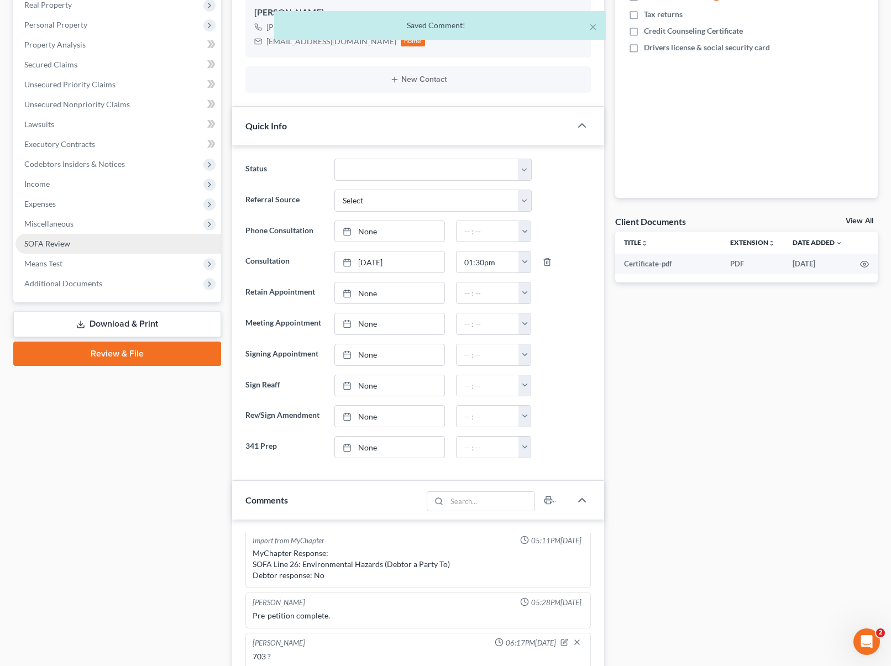
scroll to position [100, 0]
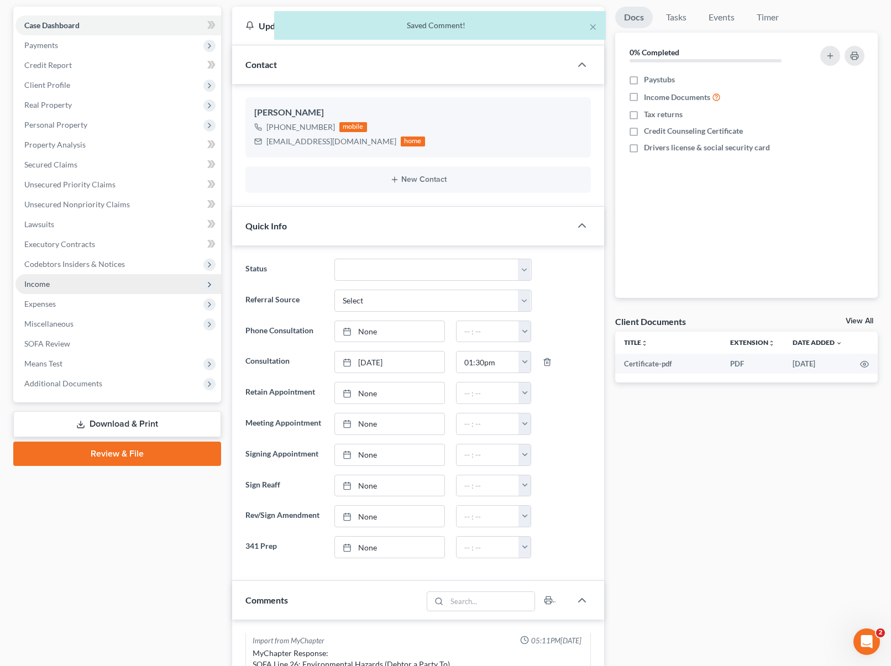
click at [63, 287] on span "Income" at bounding box center [118, 284] width 206 height 20
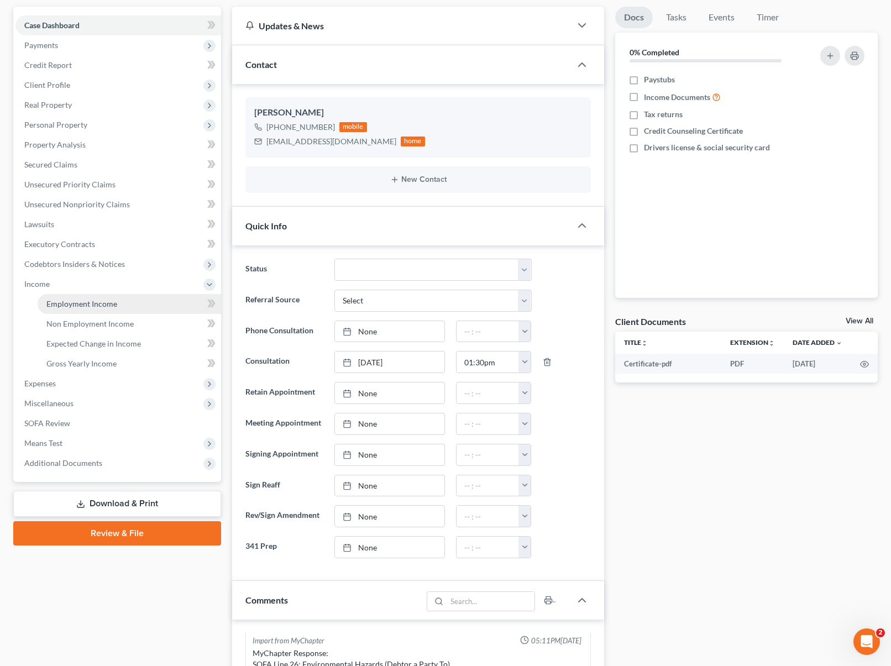
click at [97, 304] on span "Employment Income" at bounding box center [81, 303] width 71 height 9
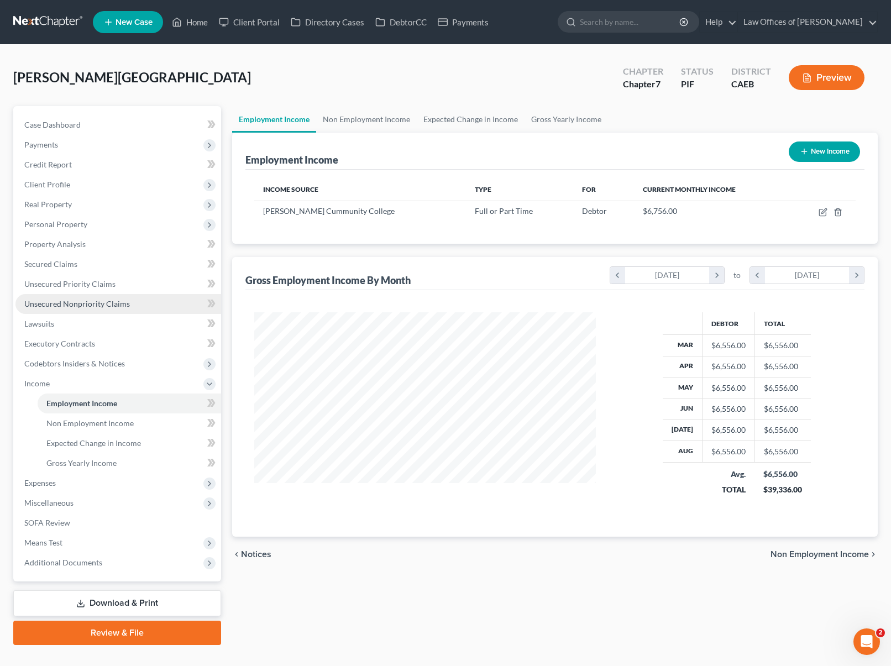
scroll to position [198, 364]
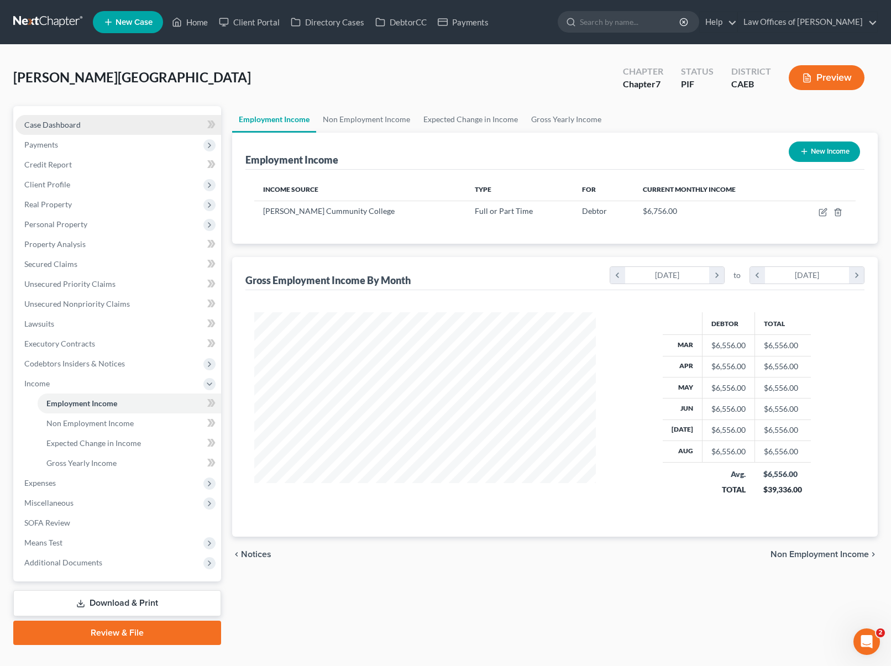
click at [110, 128] on link "Case Dashboard" at bounding box center [118, 125] width 206 height 20
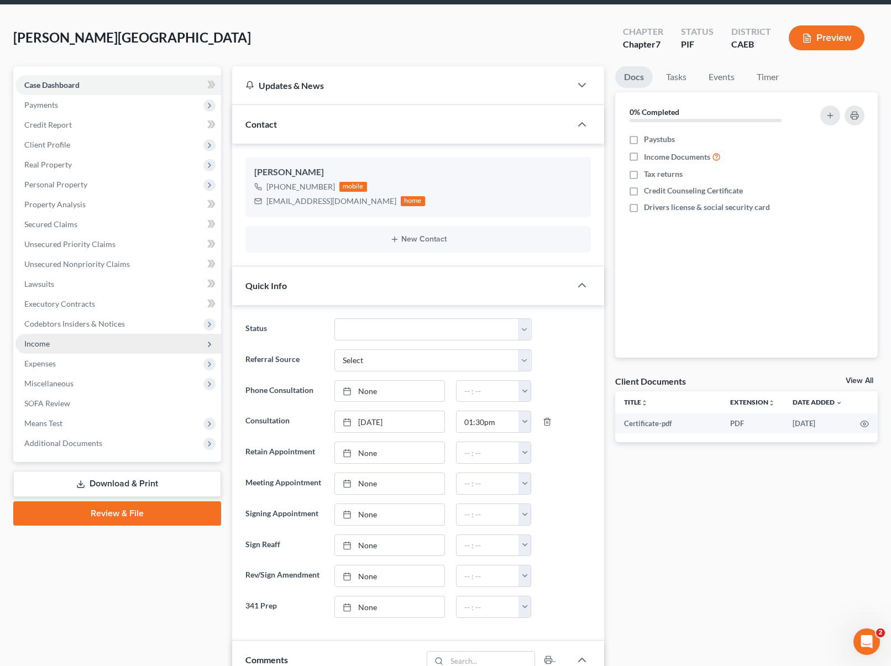
scroll to position [100, 0]
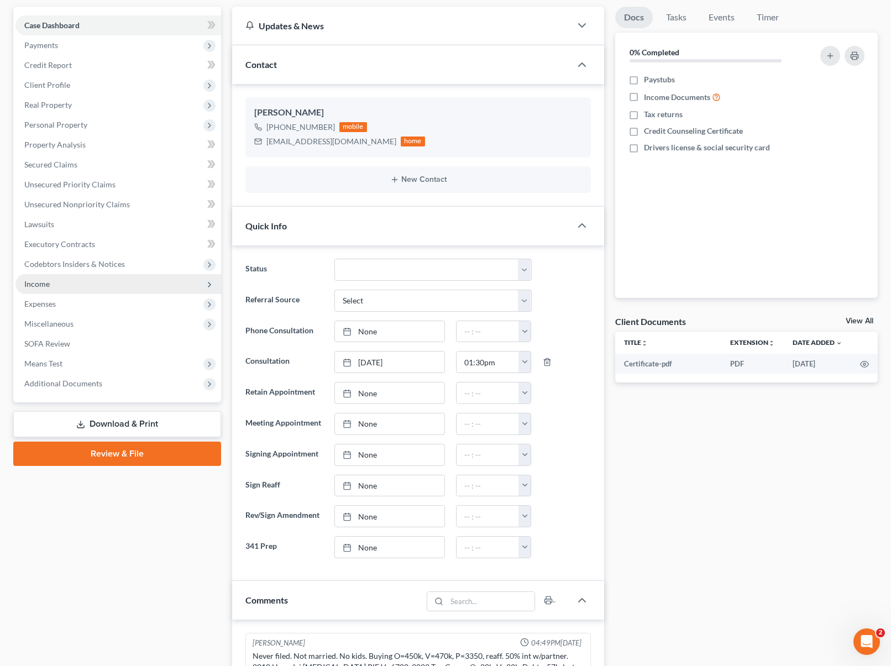
click at [73, 287] on span "Income" at bounding box center [118, 284] width 206 height 20
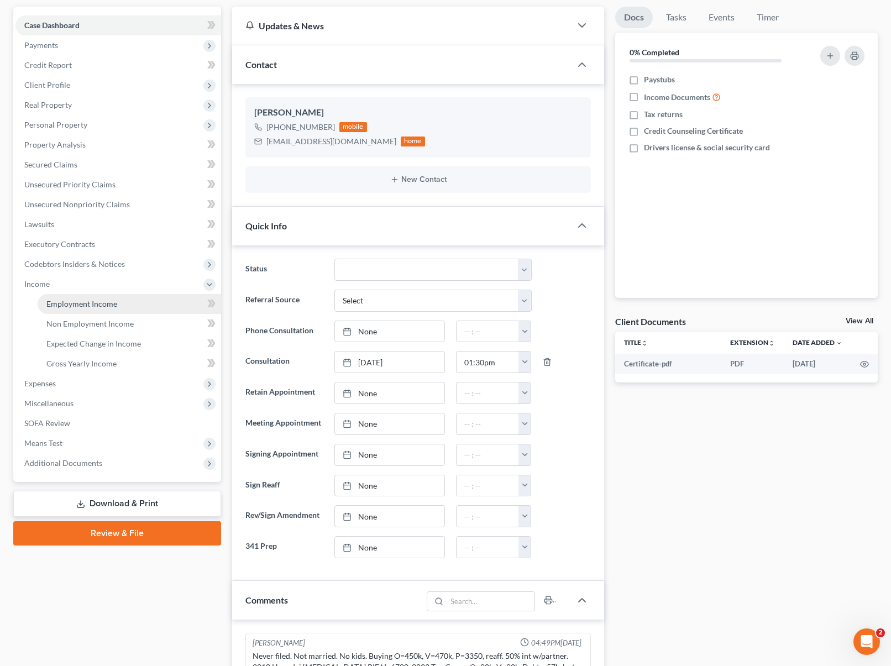
click at [91, 305] on span "Employment Income" at bounding box center [81, 303] width 71 height 9
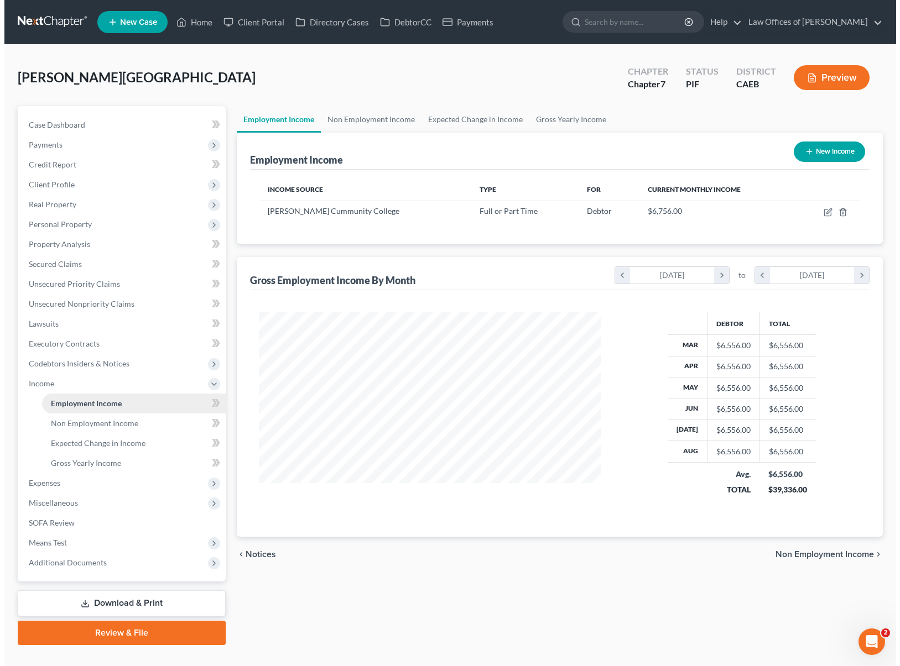
scroll to position [198, 364]
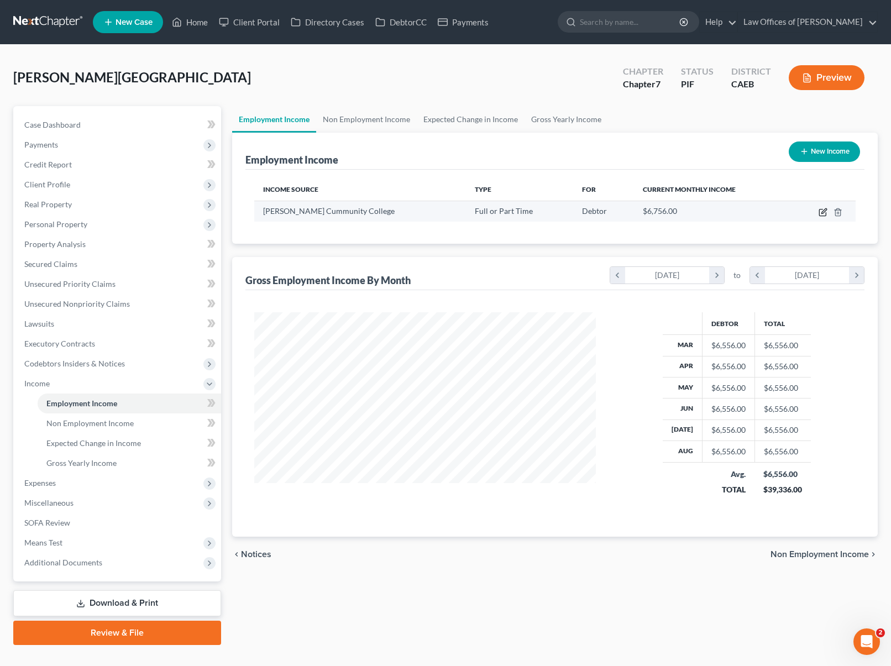
click at [823, 211] on icon "button" at bounding box center [823, 212] width 9 height 9
select select "0"
select select "4"
select select "0"
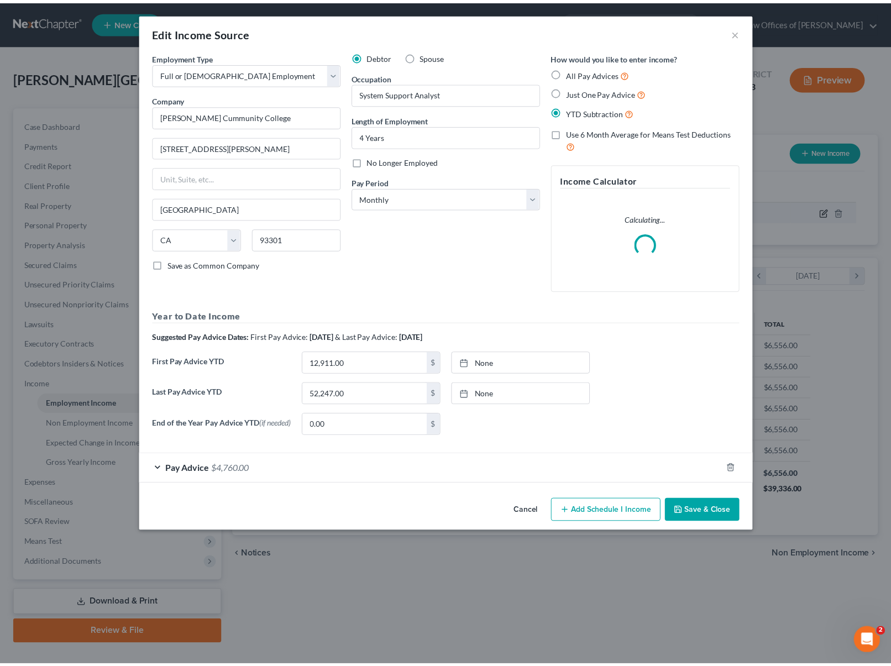
scroll to position [198, 367]
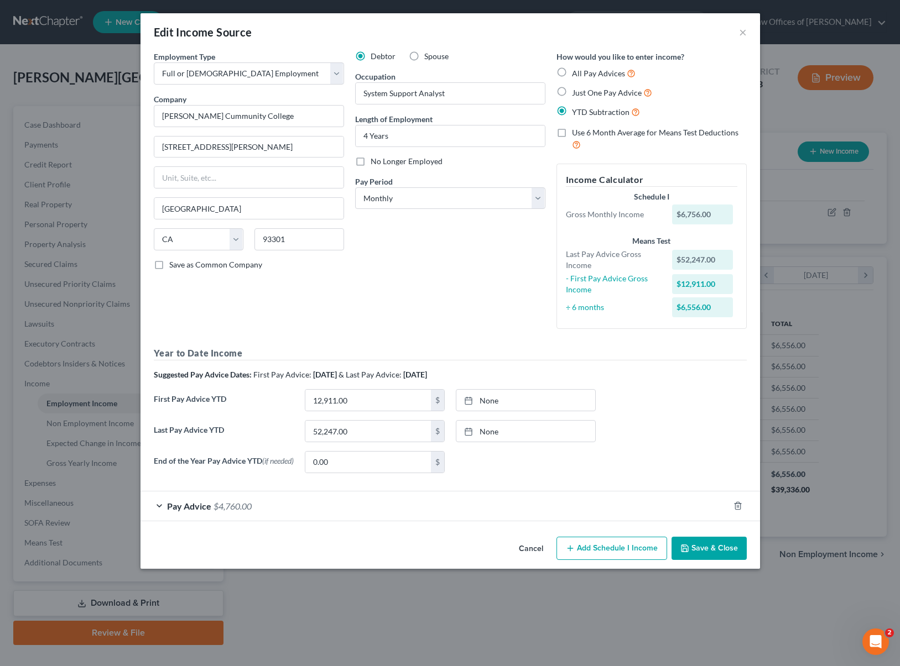
click at [529, 550] on button "Cancel" at bounding box center [531, 549] width 42 height 22
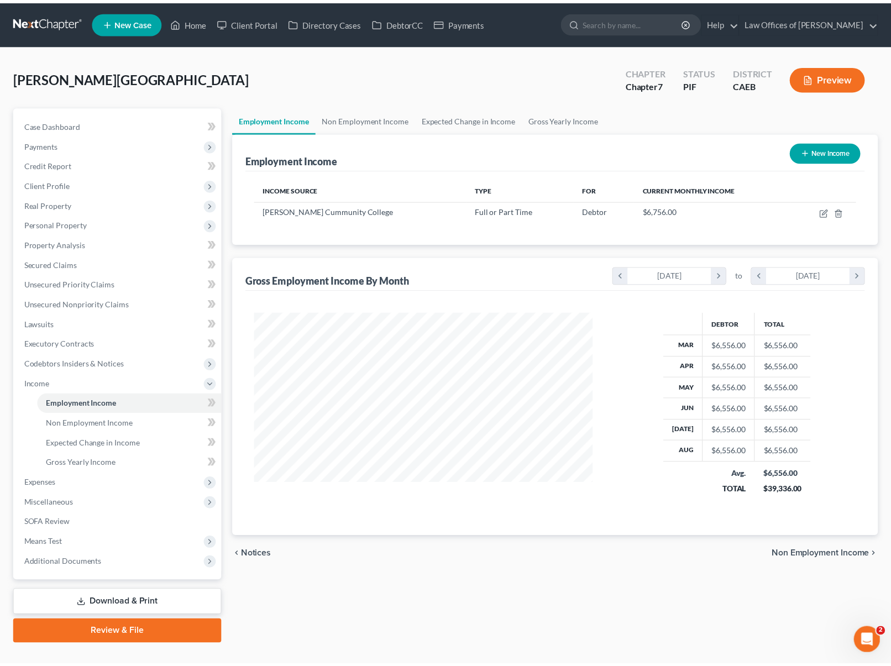
scroll to position [552737, 552572]
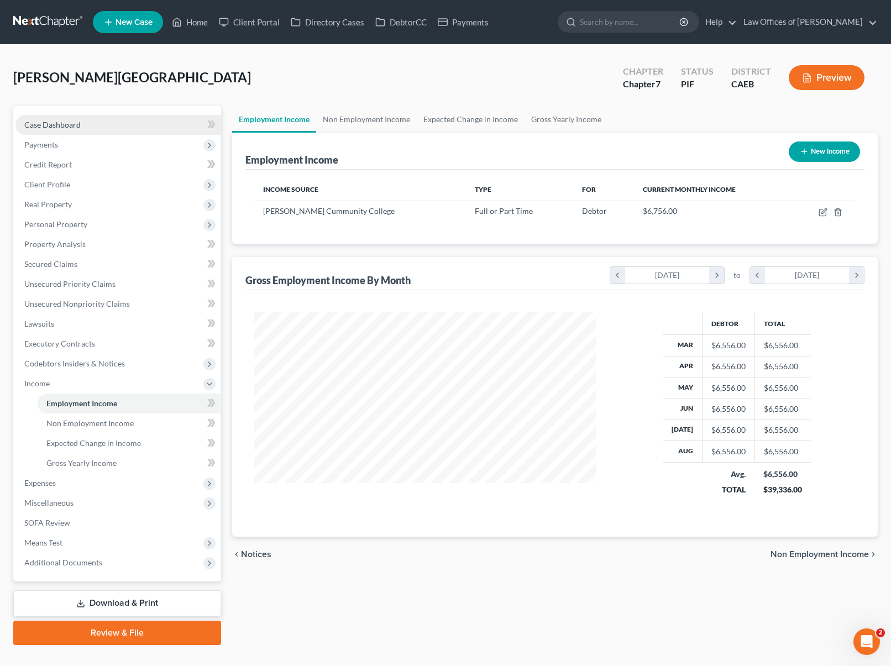
click at [97, 130] on link "Case Dashboard" at bounding box center [118, 125] width 206 height 20
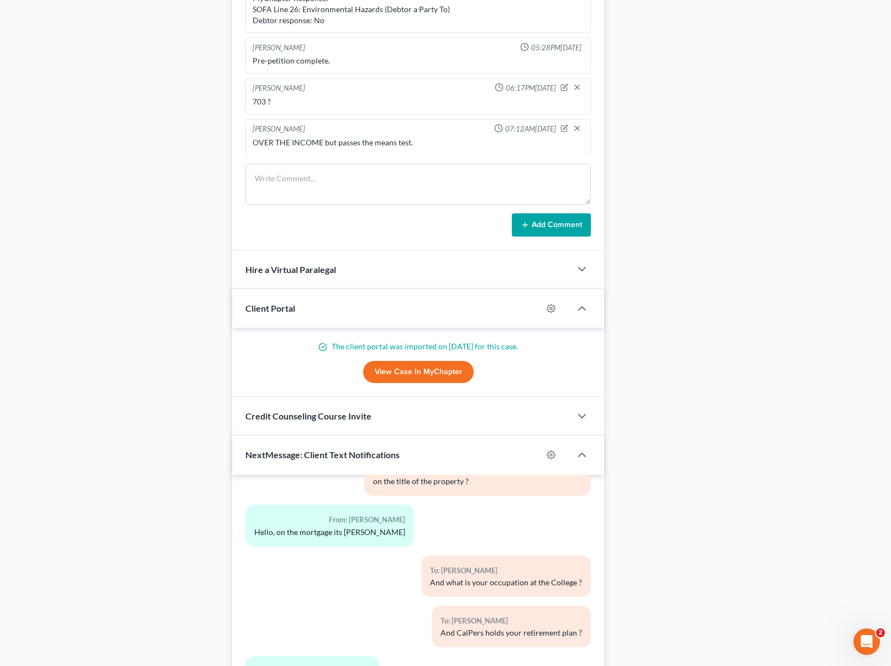
scroll to position [755, 0]
click at [453, 152] on div "[PERSON_NAME] 07:12AM[DATE] OVER THE INCOME but passes the means test." at bounding box center [419, 136] width 346 height 36
click at [561, 129] on icon "button" at bounding box center [565, 128] width 8 height 8
click at [469, 153] on textarea "OVER THE INCOME but passes the means test." at bounding box center [418, 157] width 331 height 41
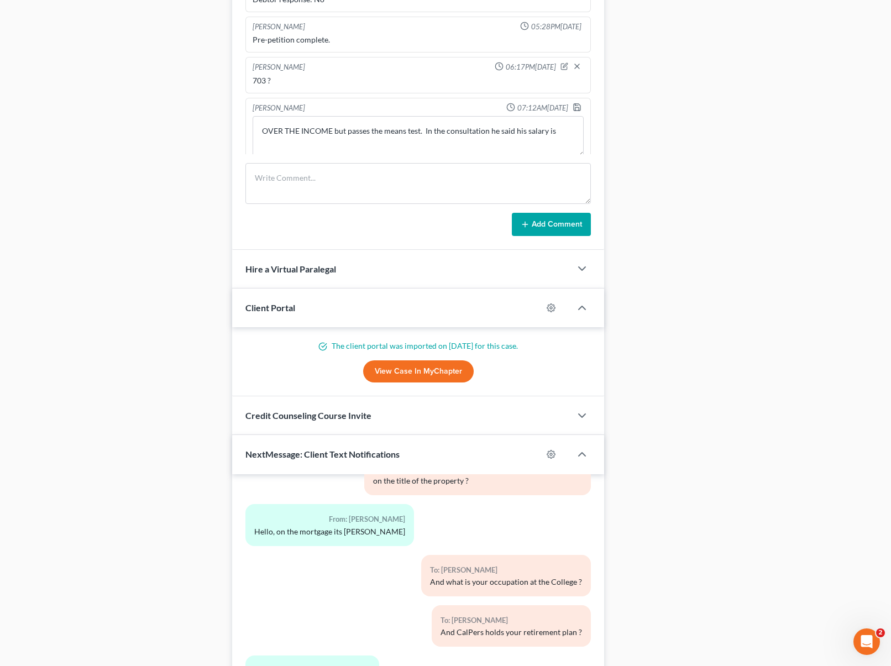
scroll to position [421, 0]
type textarea "OVER THE INCOME but passes the means test. In the consultation he said his sala…"
click at [576, 102] on polyline "button" at bounding box center [577, 103] width 3 height 2
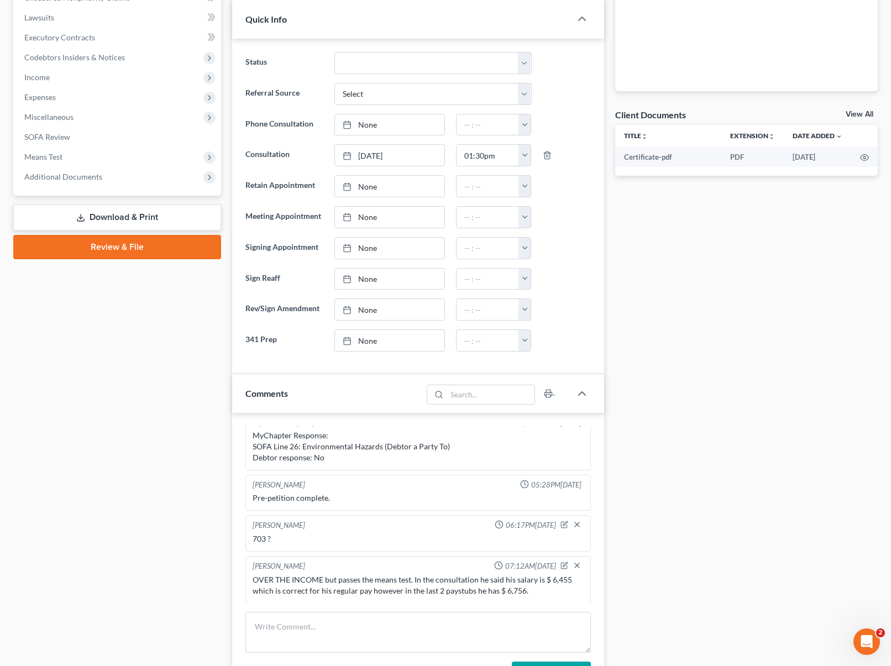
scroll to position [0, 0]
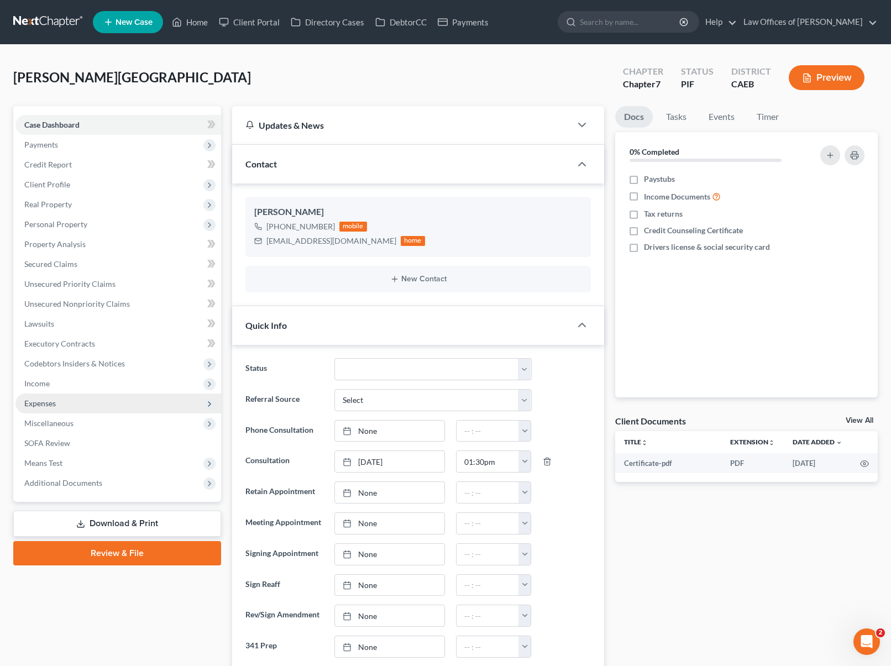
click at [53, 404] on span "Expenses" at bounding box center [40, 403] width 32 height 9
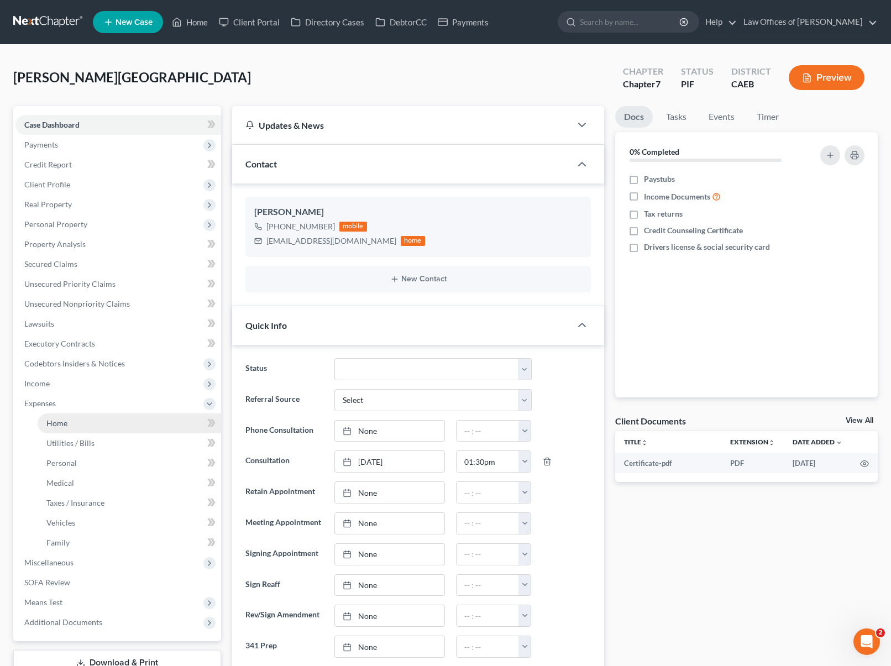
click at [85, 424] on link "Home" at bounding box center [130, 424] width 184 height 20
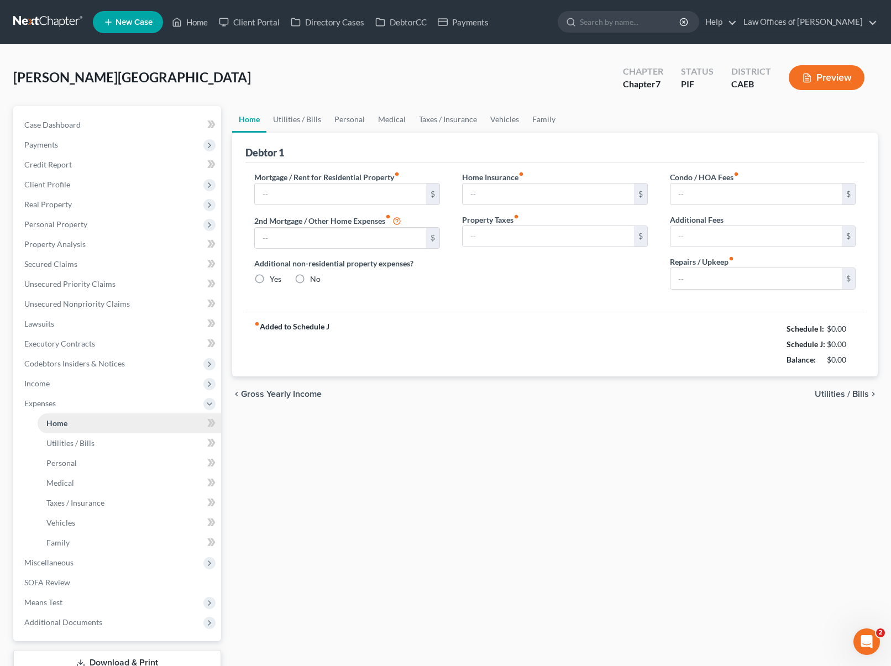
type input "3,350.00"
type input "0.00"
radio input "true"
type input "0.00"
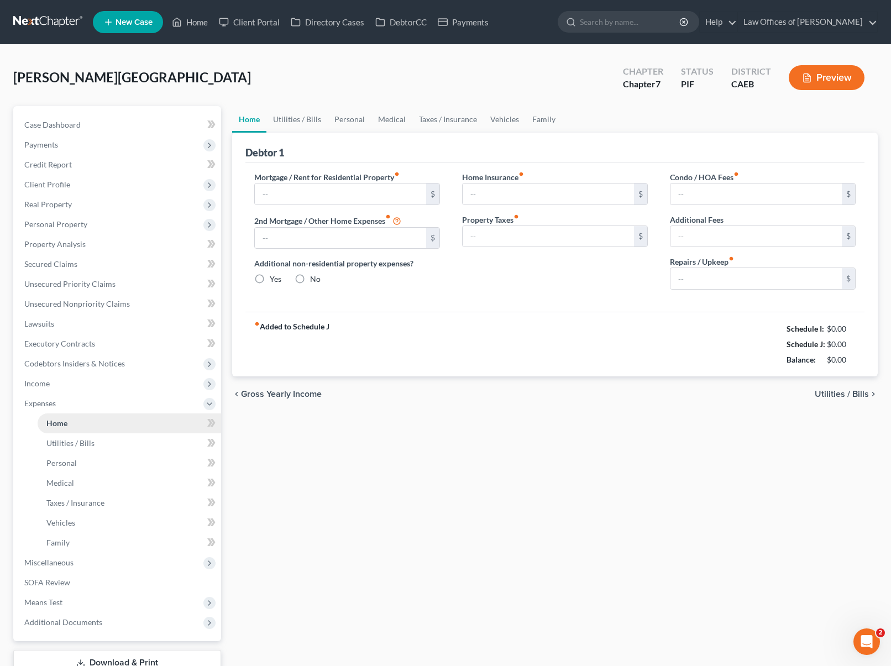
type input "0.00"
click at [287, 118] on link "Utilities / Bills" at bounding box center [297, 119] width 61 height 27
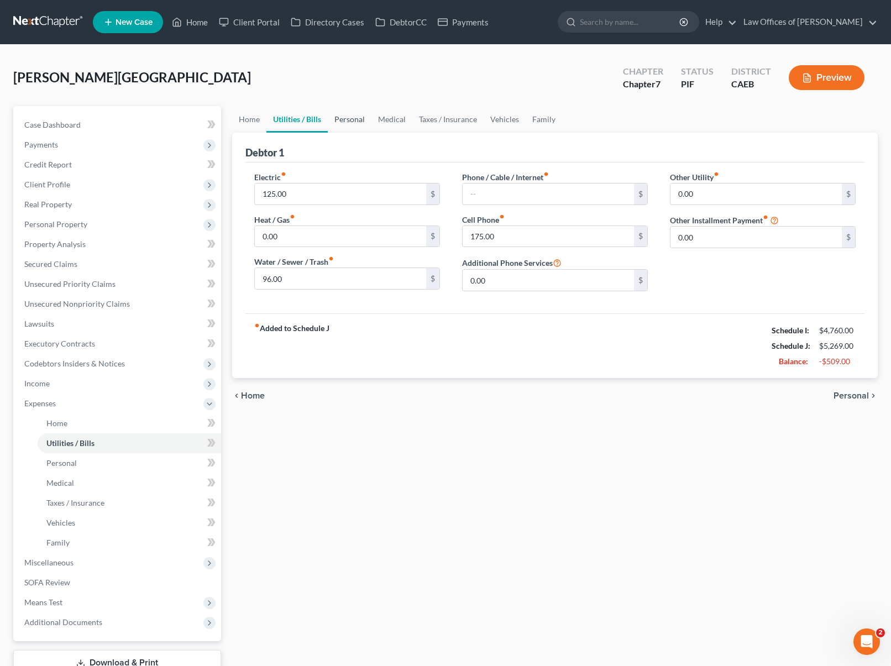
click at [359, 123] on link "Personal" at bounding box center [350, 119] width 44 height 27
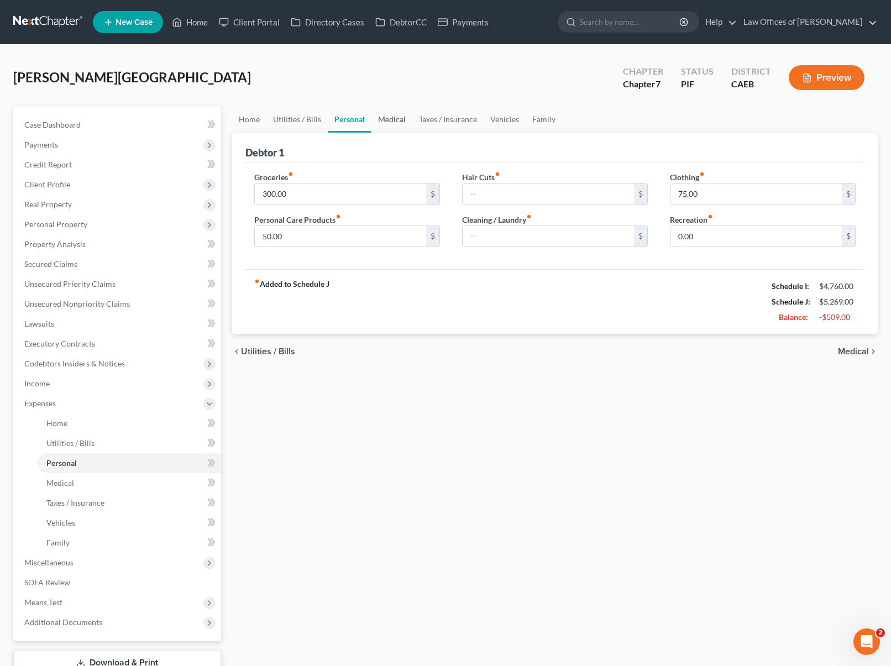
click at [387, 119] on link "Medical" at bounding box center [392, 119] width 41 height 27
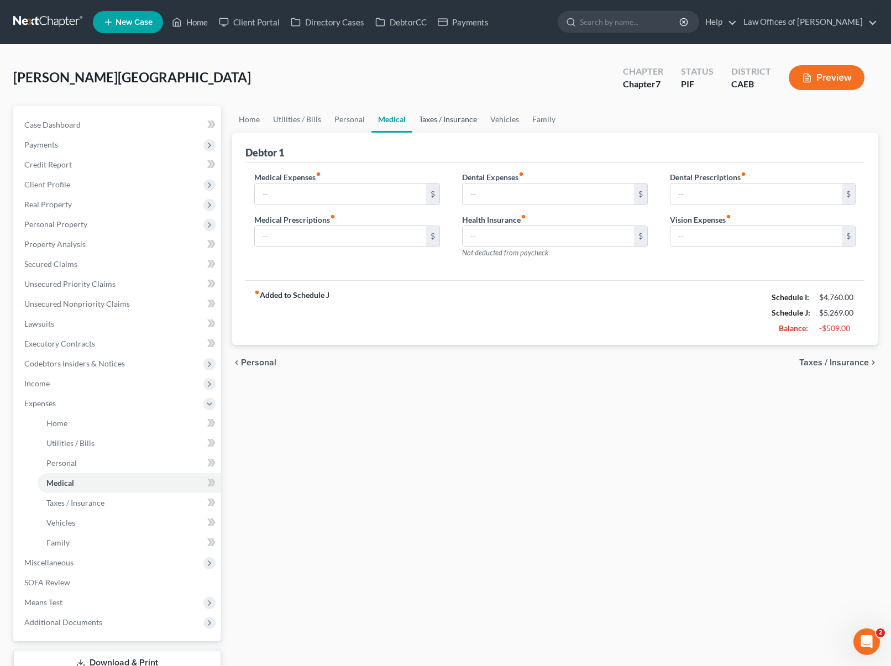
click at [457, 120] on link "Taxes / Insurance" at bounding box center [447, 119] width 71 height 27
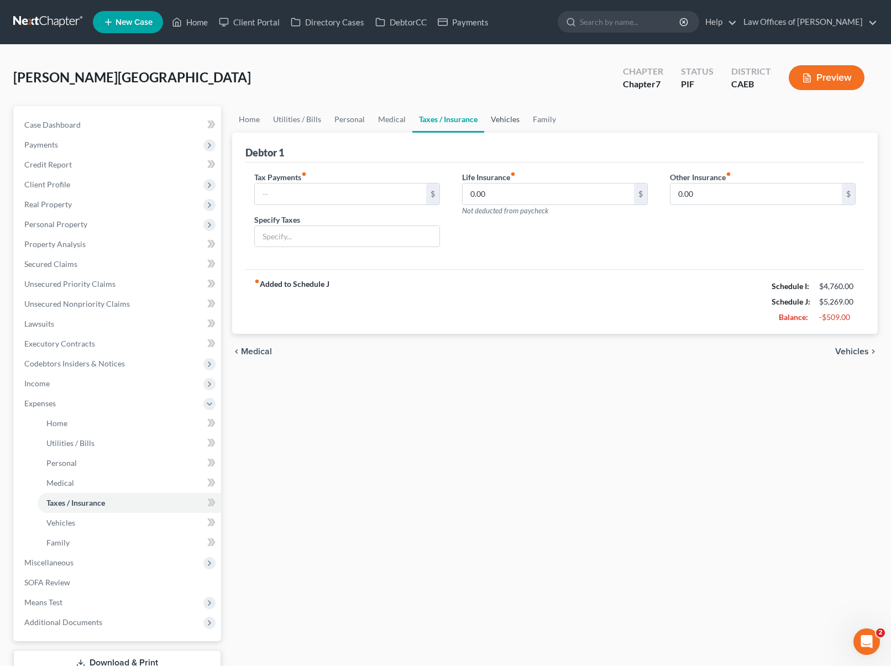
click at [509, 123] on link "Vehicles" at bounding box center [505, 119] width 42 height 27
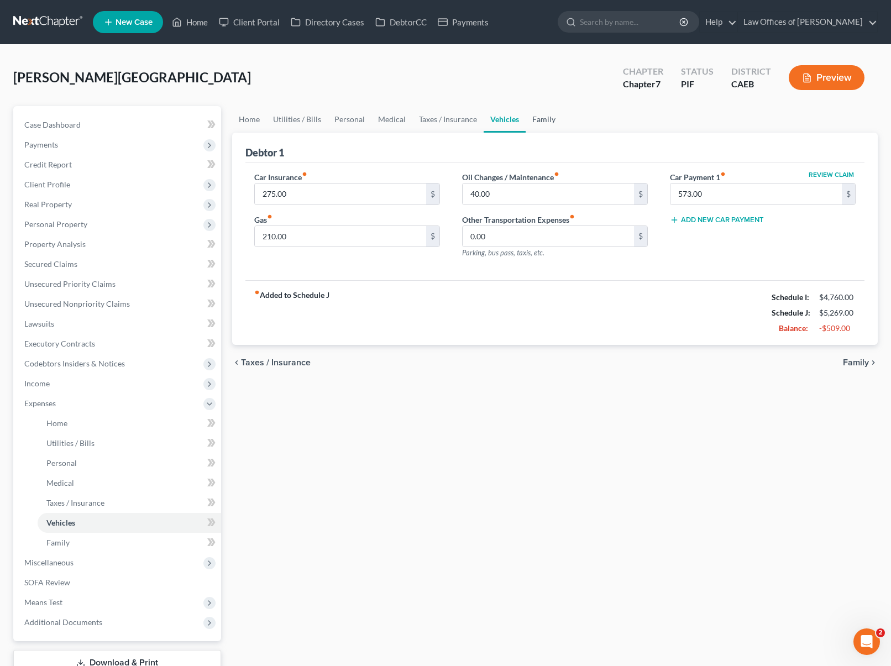
click at [537, 121] on link "Family" at bounding box center [544, 119] width 36 height 27
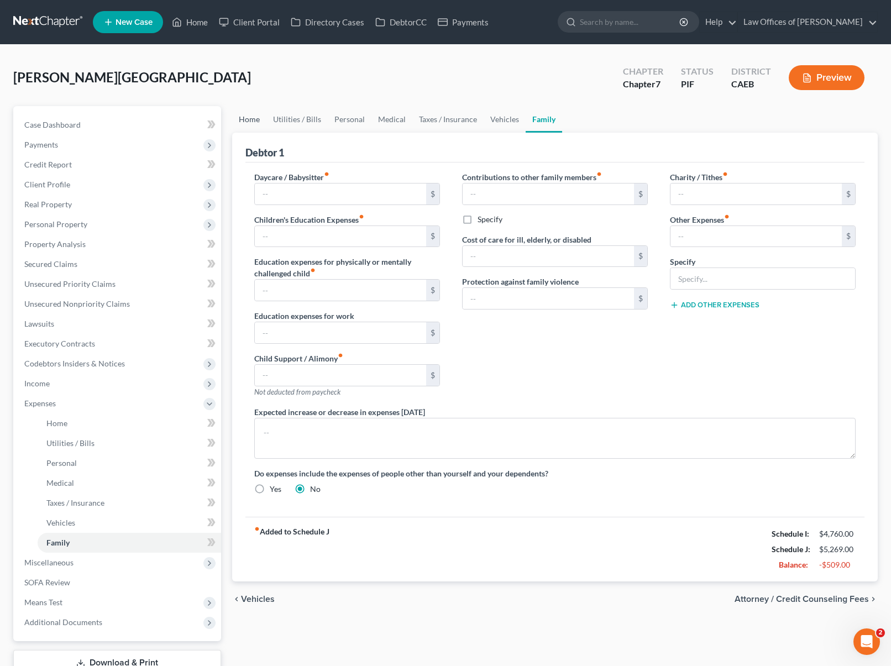
click at [264, 120] on link "Home" at bounding box center [249, 119] width 34 height 27
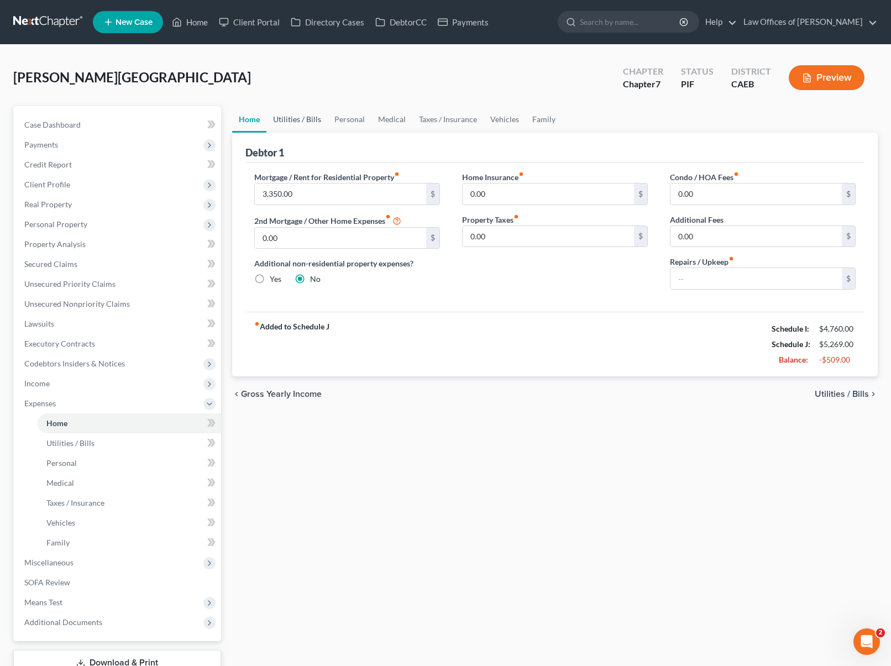
click at [293, 118] on link "Utilities / Bills" at bounding box center [297, 119] width 61 height 27
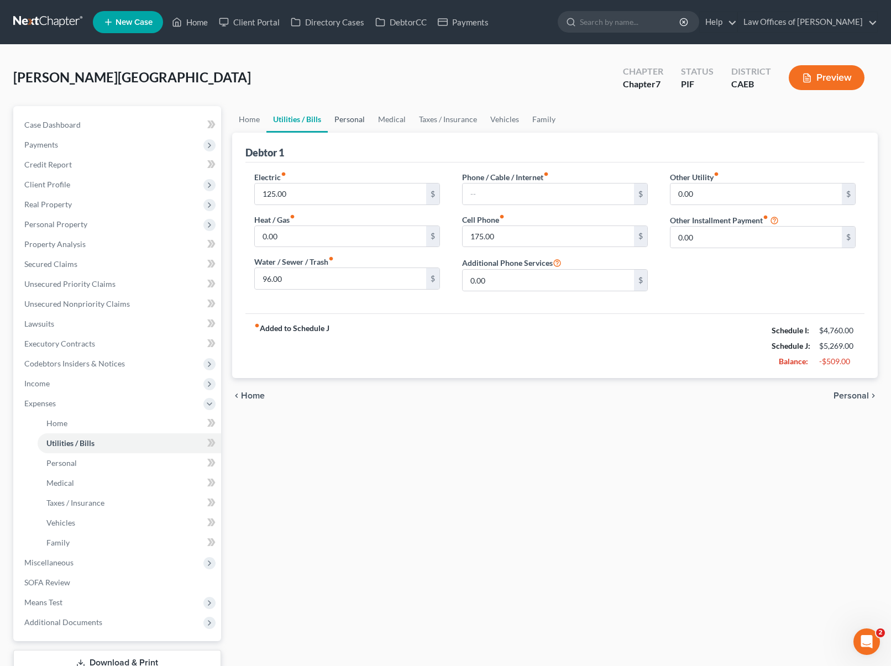
click at [352, 122] on link "Personal" at bounding box center [350, 119] width 44 height 27
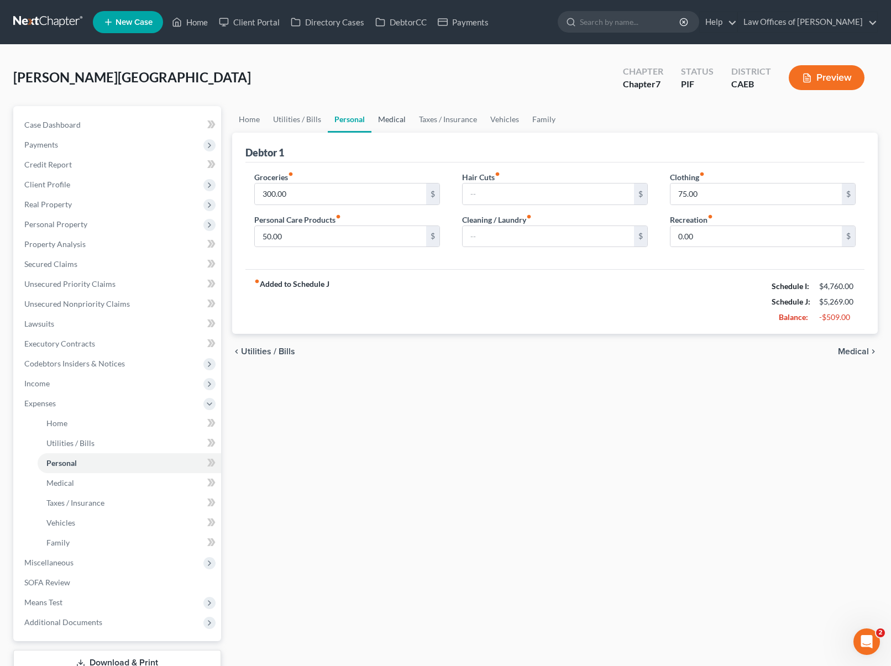
click at [397, 120] on link "Medical" at bounding box center [392, 119] width 41 height 27
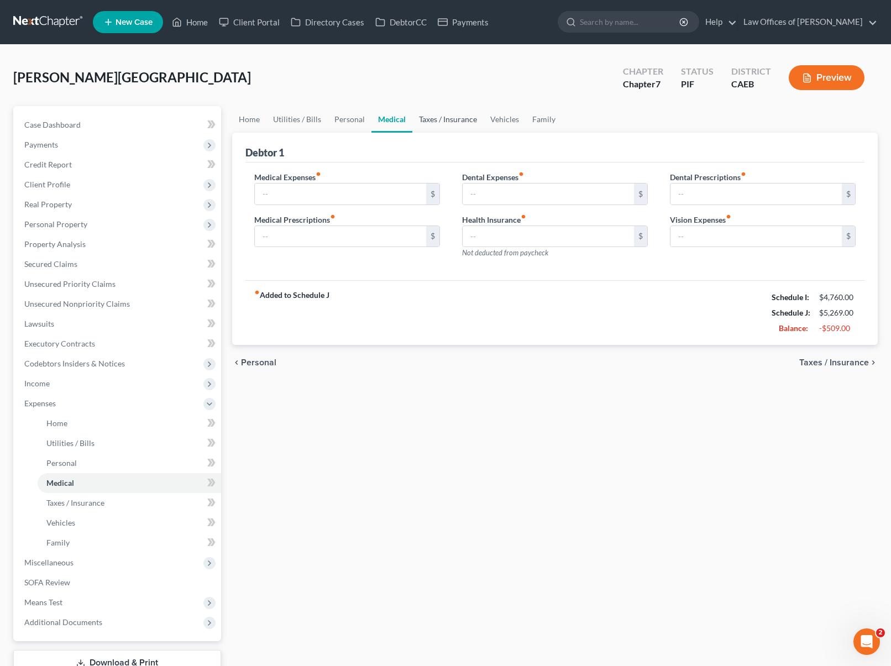
click at [434, 117] on link "Taxes / Insurance" at bounding box center [447, 119] width 71 height 27
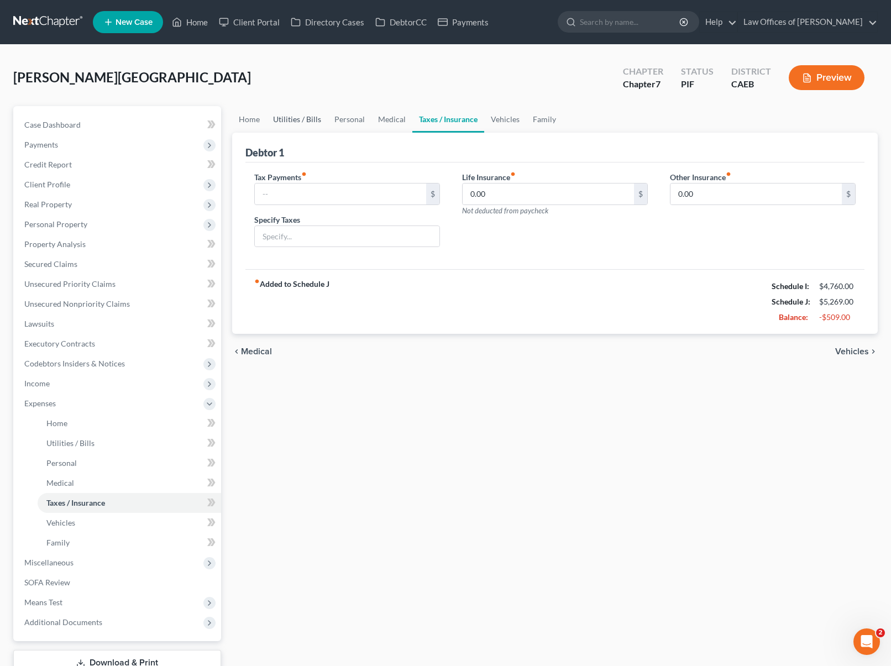
click at [292, 122] on link "Utilities / Bills" at bounding box center [297, 119] width 61 height 27
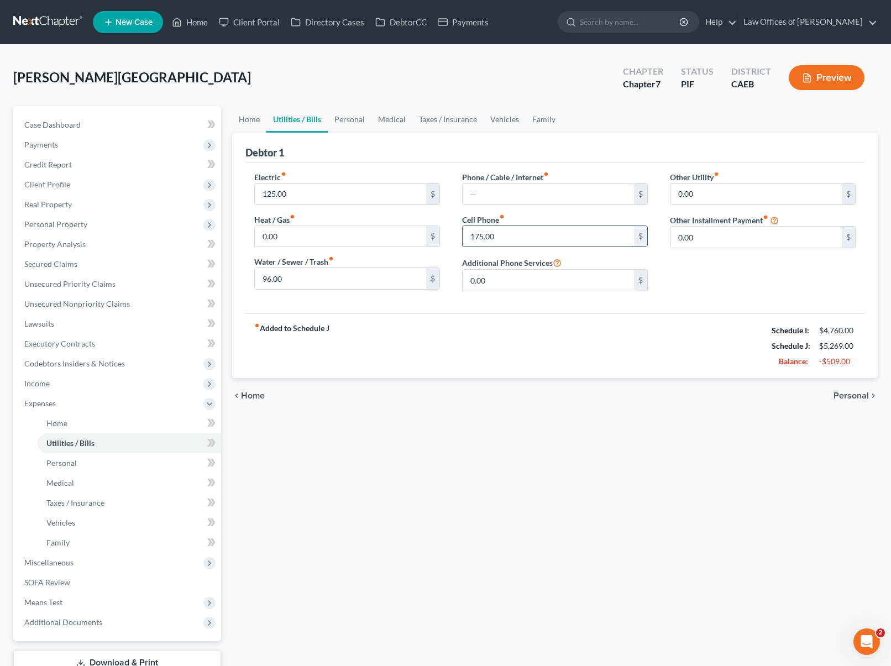
click at [510, 236] on input "175.00" at bounding box center [548, 236] width 171 height 21
type input "115."
click at [289, 279] on input "96.00" at bounding box center [340, 278] width 171 height 21
type input "70."
click at [244, 121] on link "Home" at bounding box center [249, 119] width 34 height 27
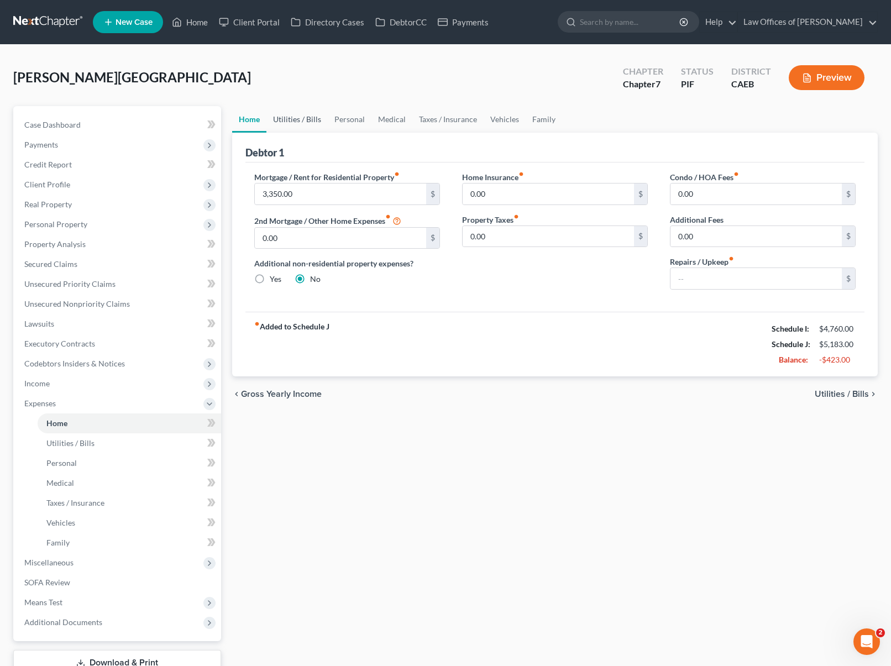
click at [289, 117] on link "Utilities / Bills" at bounding box center [297, 119] width 61 height 27
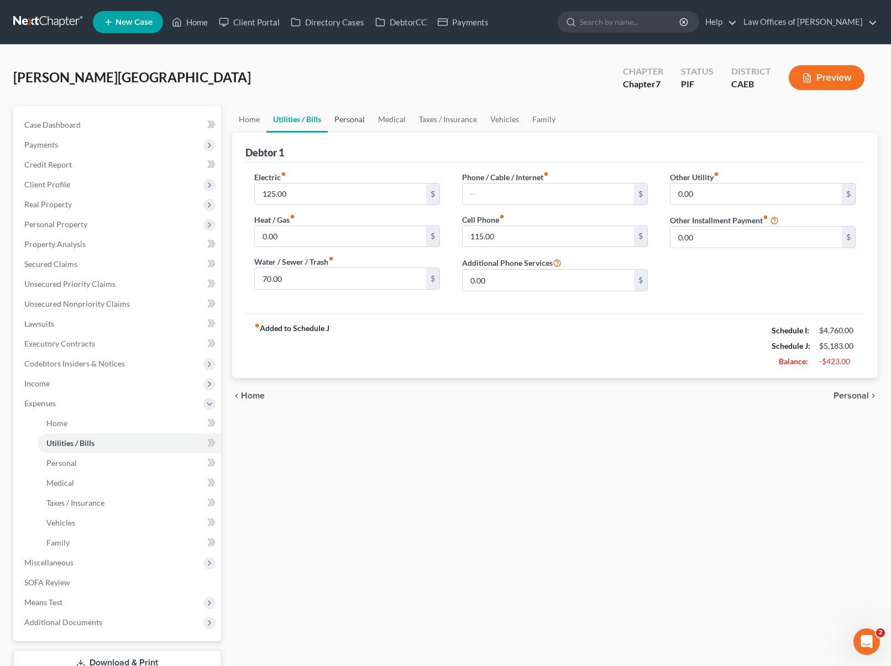
click at [349, 119] on link "Personal" at bounding box center [350, 119] width 44 height 27
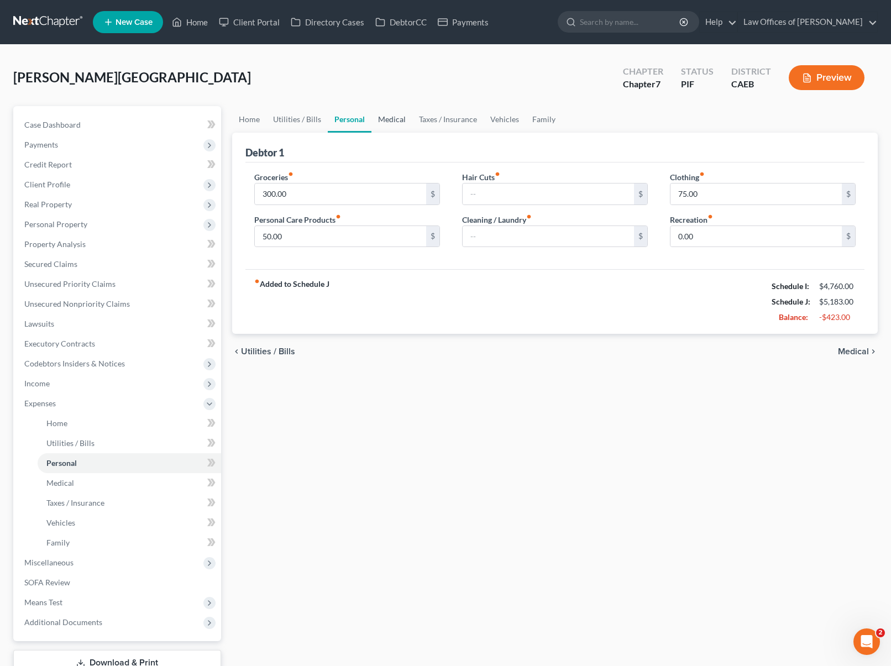
click at [385, 121] on link "Medical" at bounding box center [392, 119] width 41 height 27
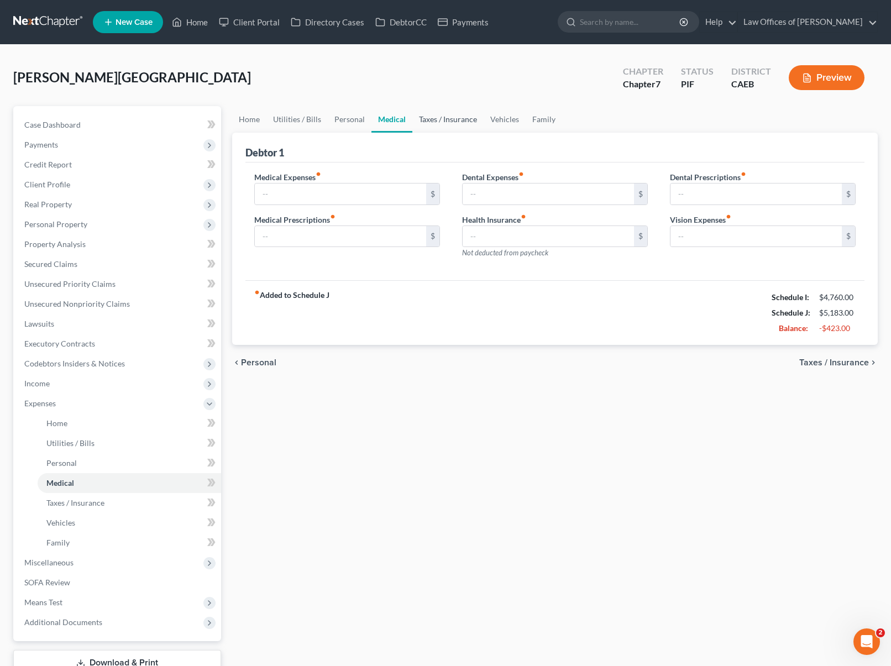
click at [458, 117] on link "Taxes / Insurance" at bounding box center [447, 119] width 71 height 27
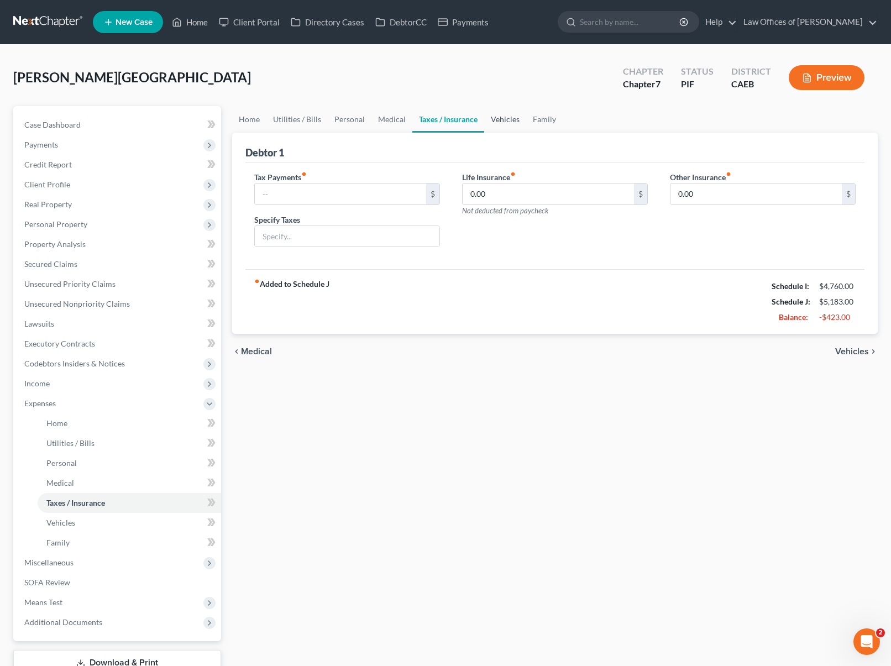
click at [501, 120] on link "Vehicles" at bounding box center [505, 119] width 42 height 27
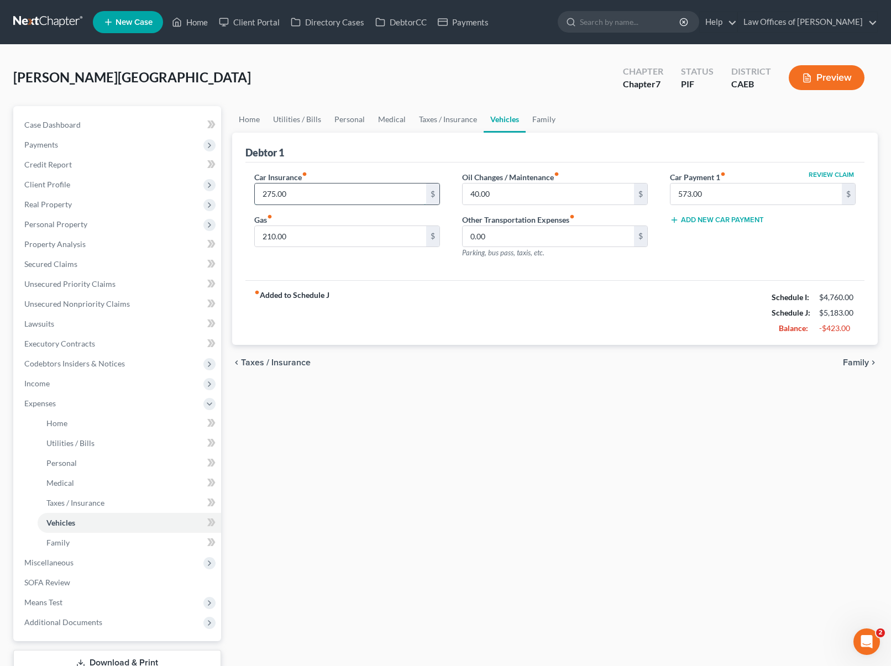
click at [314, 199] on input "275.00" at bounding box center [340, 194] width 171 height 21
type input "175."
click at [521, 197] on input "40.00" at bounding box center [548, 194] width 171 height 21
click at [248, 121] on link "Home" at bounding box center [249, 119] width 34 height 27
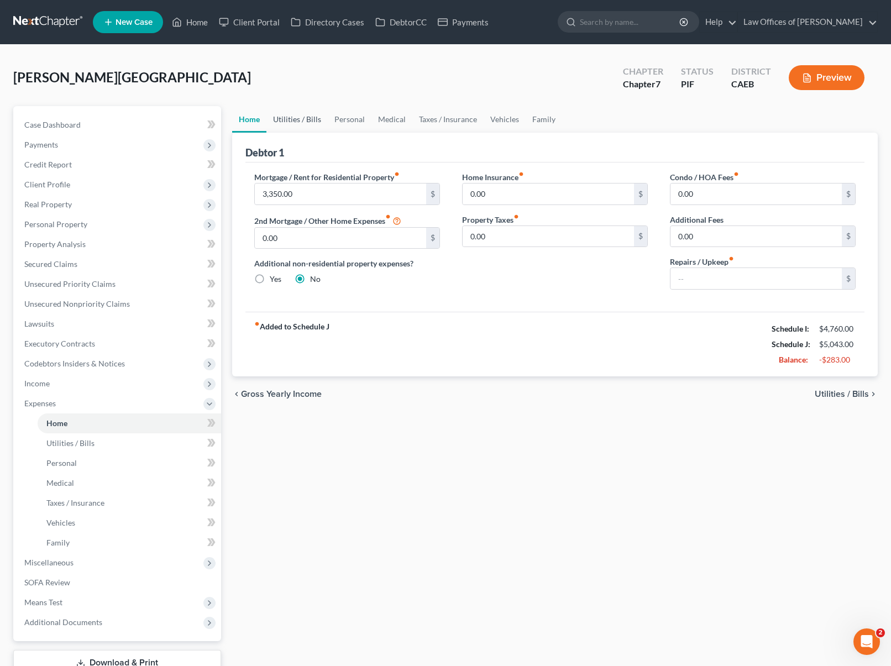
click at [281, 116] on link "Utilities / Bills" at bounding box center [297, 119] width 61 height 27
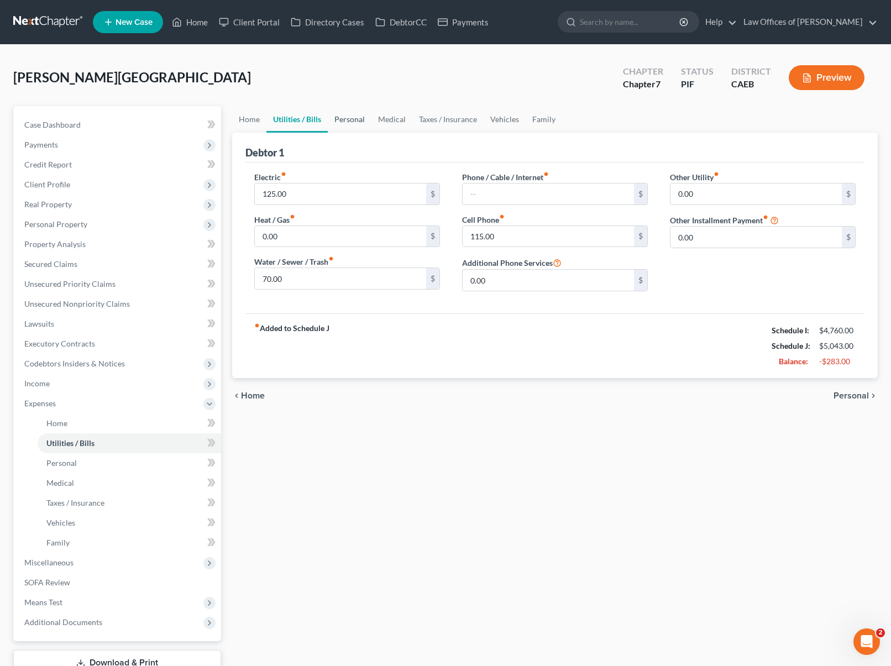
click at [345, 120] on link "Personal" at bounding box center [350, 119] width 44 height 27
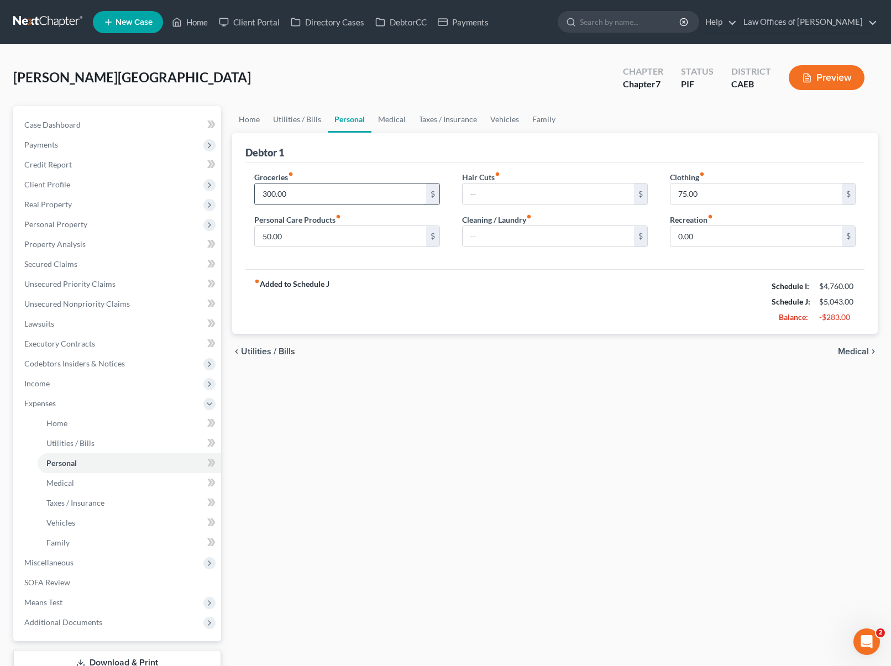
click at [312, 189] on input "300.00" at bounding box center [340, 194] width 171 height 21
type input "200."
click at [395, 122] on link "Medical" at bounding box center [392, 119] width 41 height 27
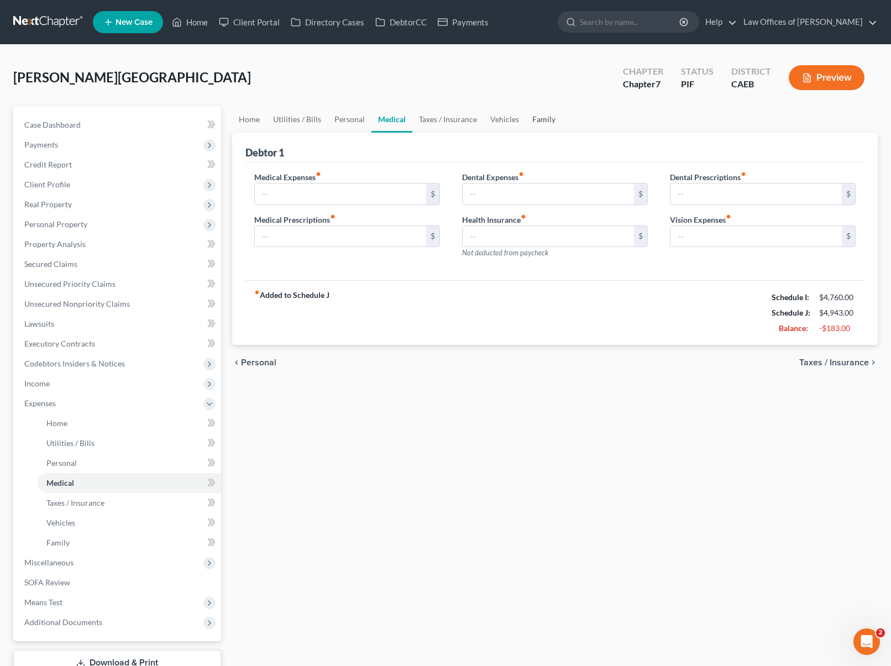
click at [541, 118] on link "Family" at bounding box center [544, 119] width 36 height 27
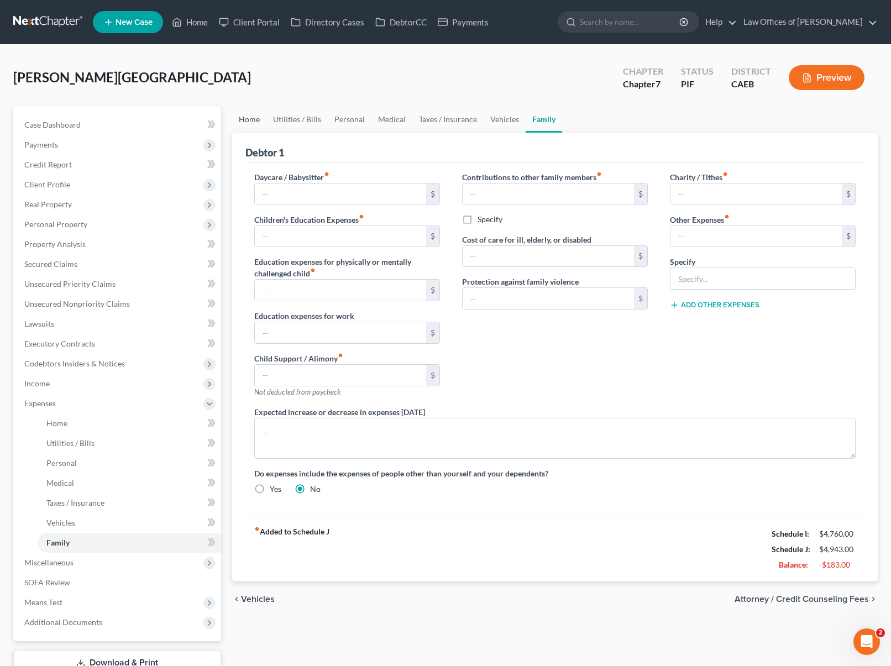
click at [253, 122] on link "Home" at bounding box center [249, 119] width 34 height 27
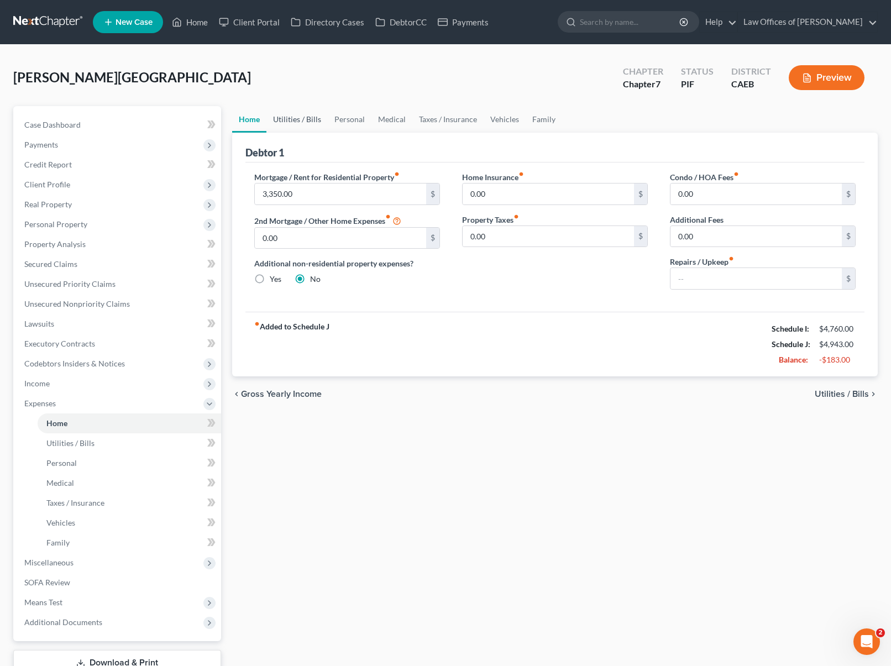
click at [292, 117] on link "Utilities / Bills" at bounding box center [297, 119] width 61 height 27
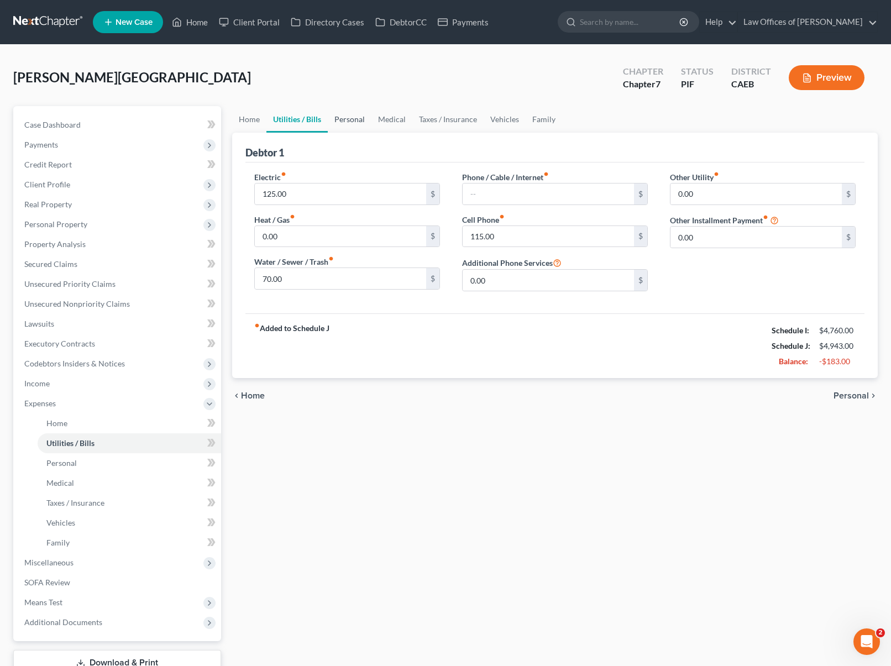
click at [353, 117] on link "Personal" at bounding box center [350, 119] width 44 height 27
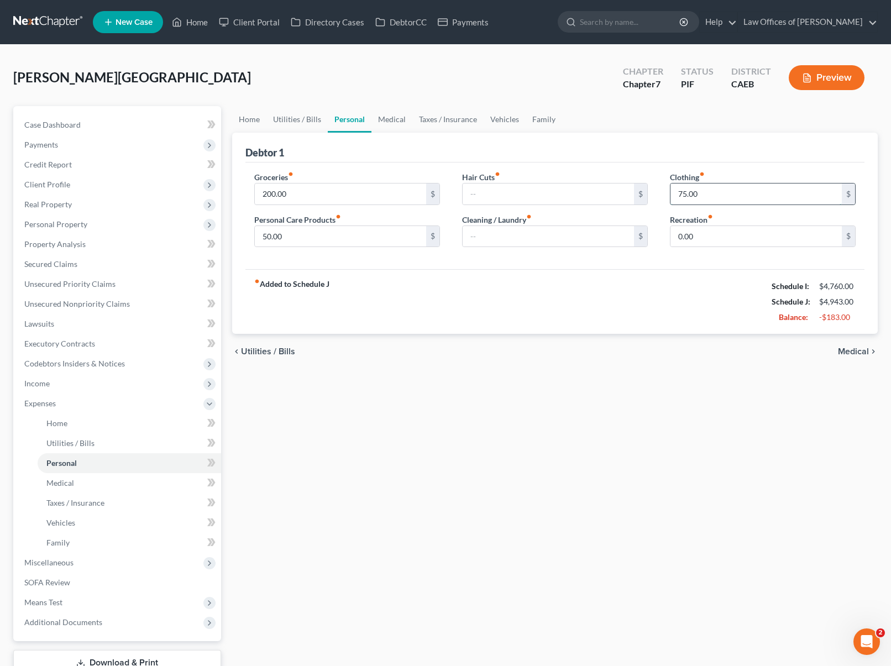
click at [712, 194] on input "75.00" at bounding box center [756, 194] width 171 height 21
type input "40."
click at [244, 120] on link "Home" at bounding box center [249, 119] width 34 height 27
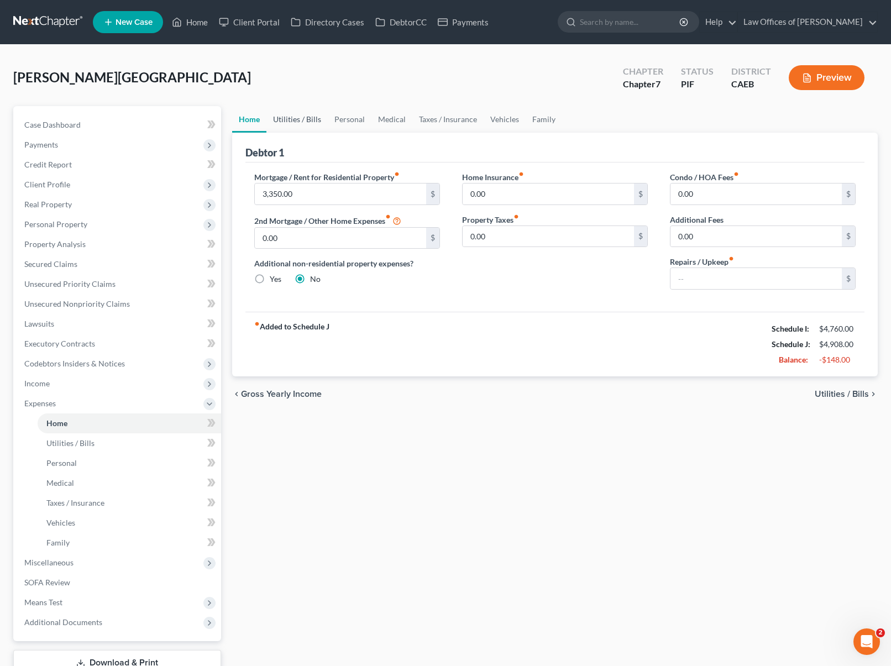
click at [293, 120] on link "Utilities / Bills" at bounding box center [297, 119] width 61 height 27
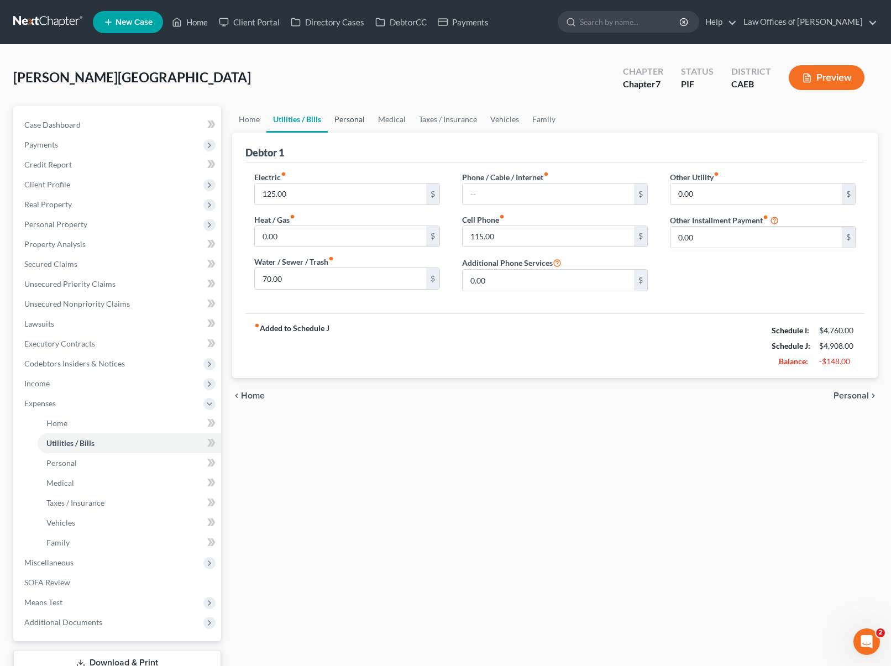
click at [343, 119] on link "Personal" at bounding box center [350, 119] width 44 height 27
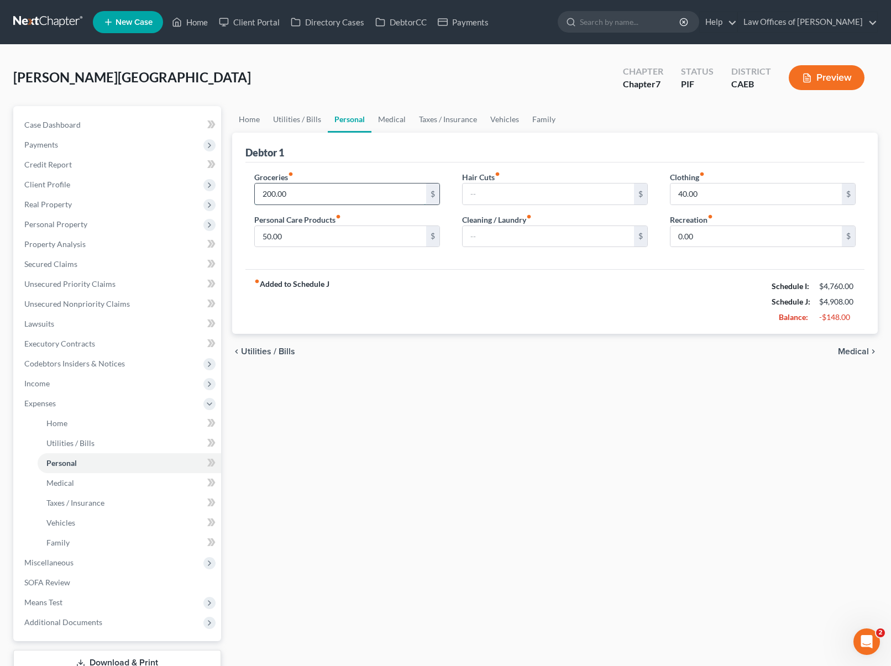
click at [348, 195] on input "200.00" at bounding box center [340, 194] width 171 height 21
click at [388, 118] on link "Medical" at bounding box center [392, 119] width 41 height 27
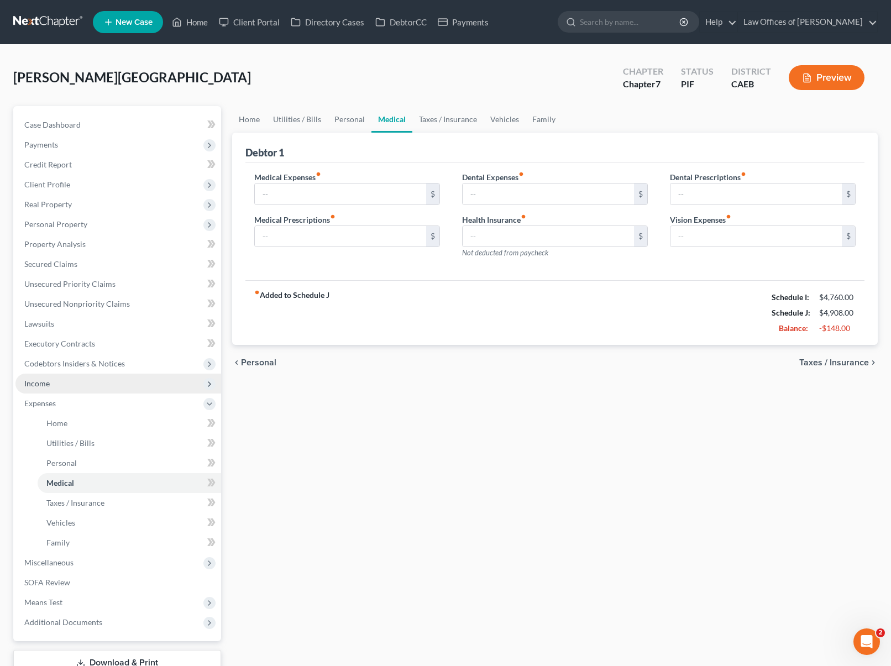
click at [75, 383] on span "Income" at bounding box center [118, 384] width 206 height 20
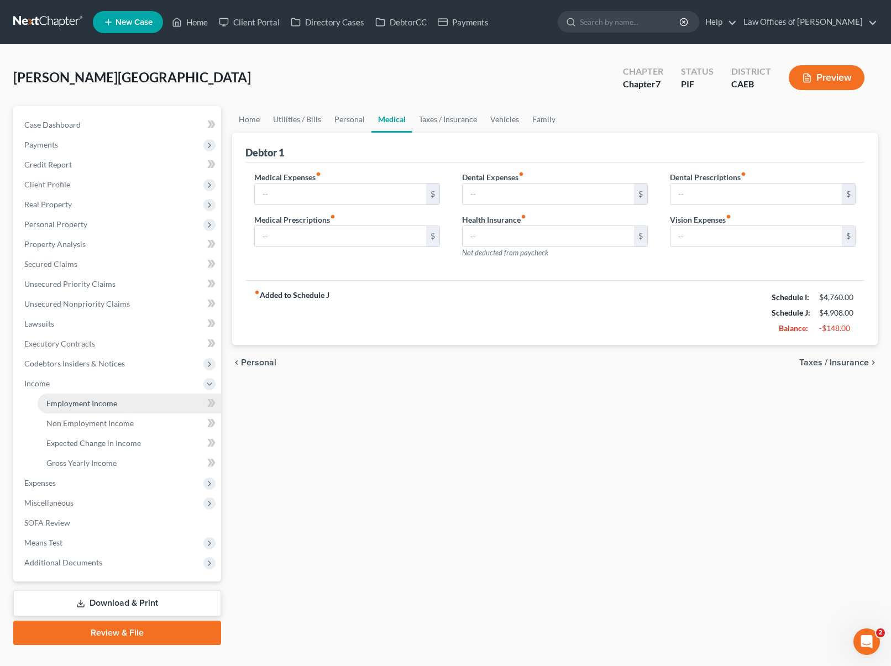
click at [90, 399] on span "Employment Income" at bounding box center [81, 403] width 71 height 9
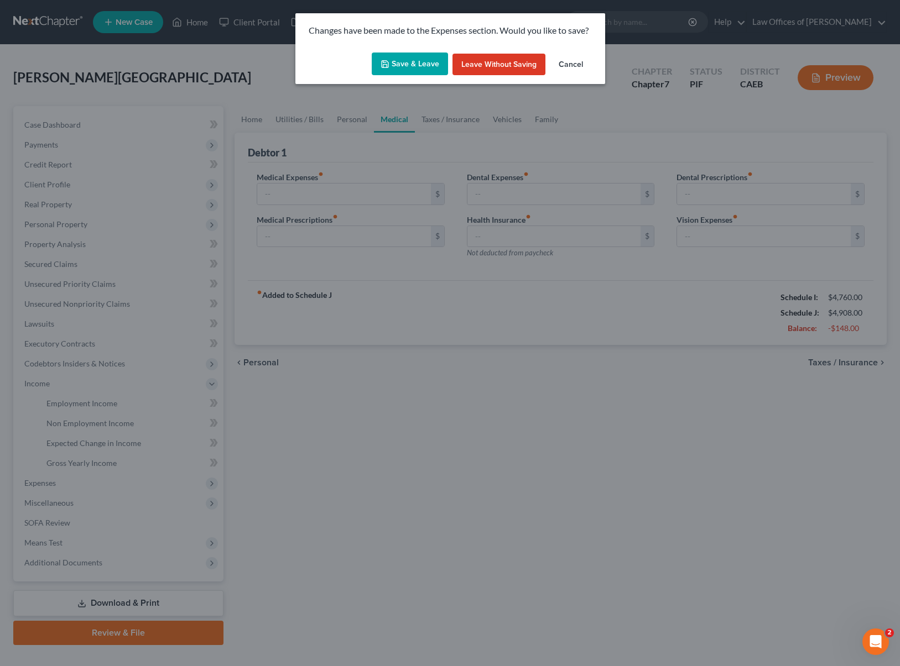
drag, startPoint x: 411, startPoint y: 66, endPoint x: 414, endPoint y: 72, distance: 7.0
click at [411, 66] on button "Save & Leave" at bounding box center [410, 64] width 76 height 23
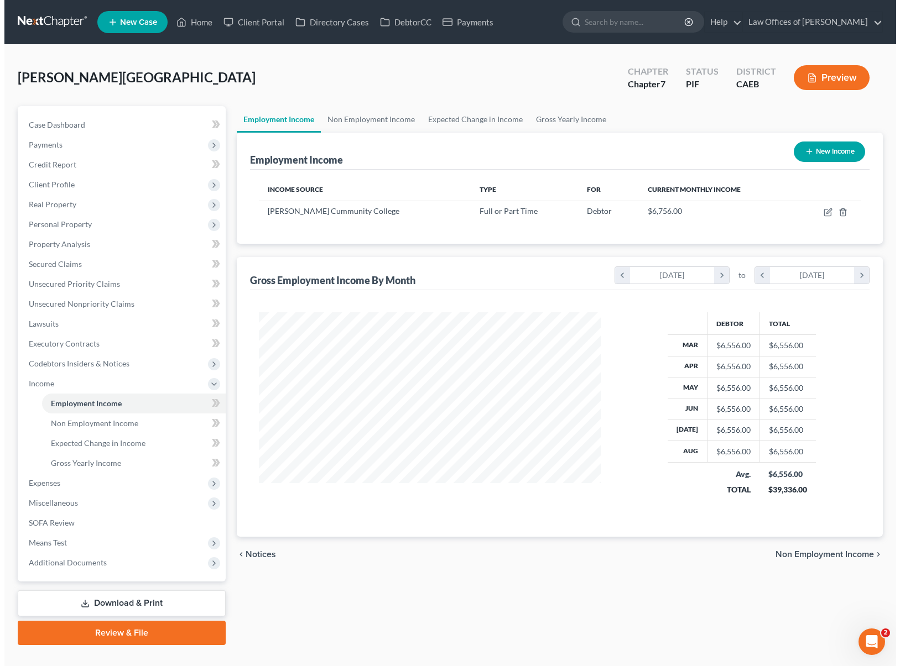
scroll to position [198, 364]
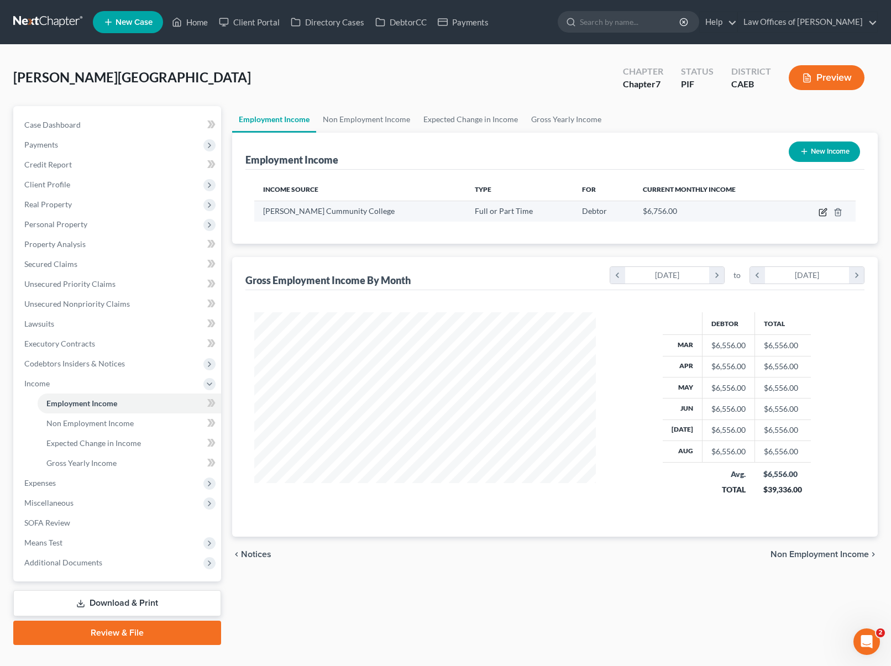
click at [823, 210] on icon "button" at bounding box center [823, 212] width 9 height 9
select select "0"
select select "4"
select select "0"
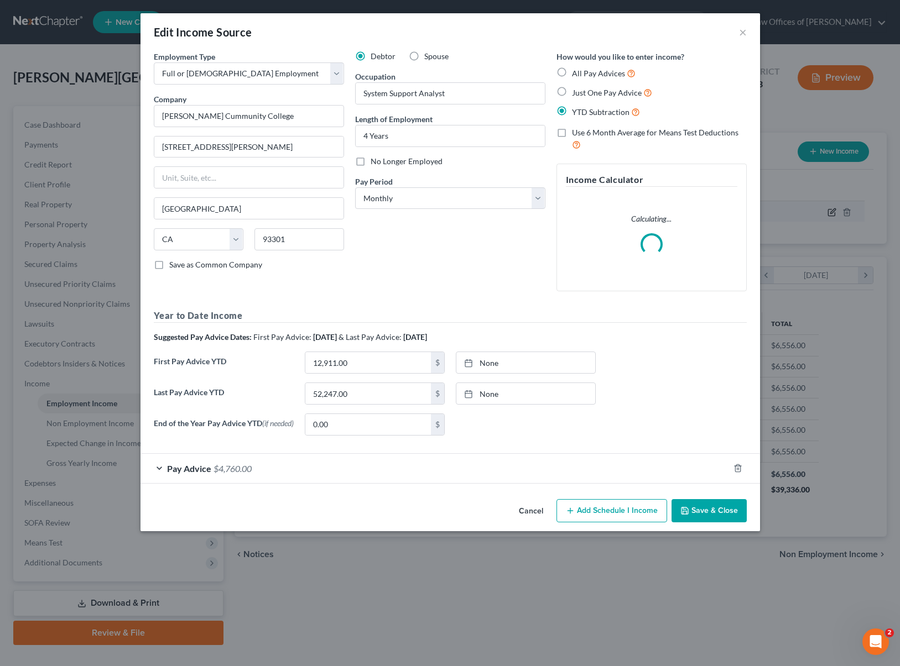
scroll to position [198, 367]
click at [246, 472] on span "$4,760.00" at bounding box center [232, 468] width 38 height 11
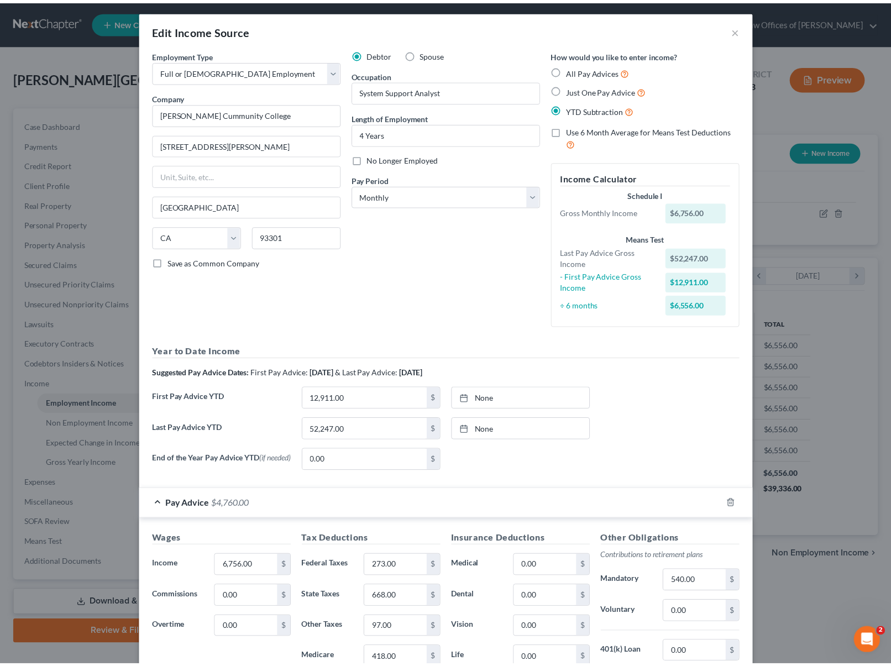
scroll to position [4, 0]
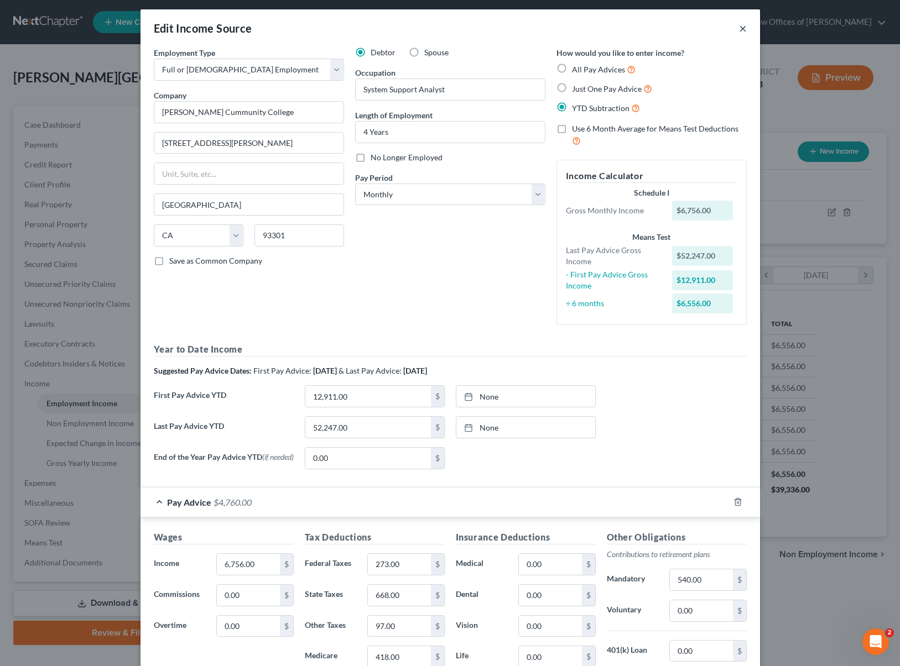
click at [739, 28] on button "×" at bounding box center [743, 28] width 8 height 13
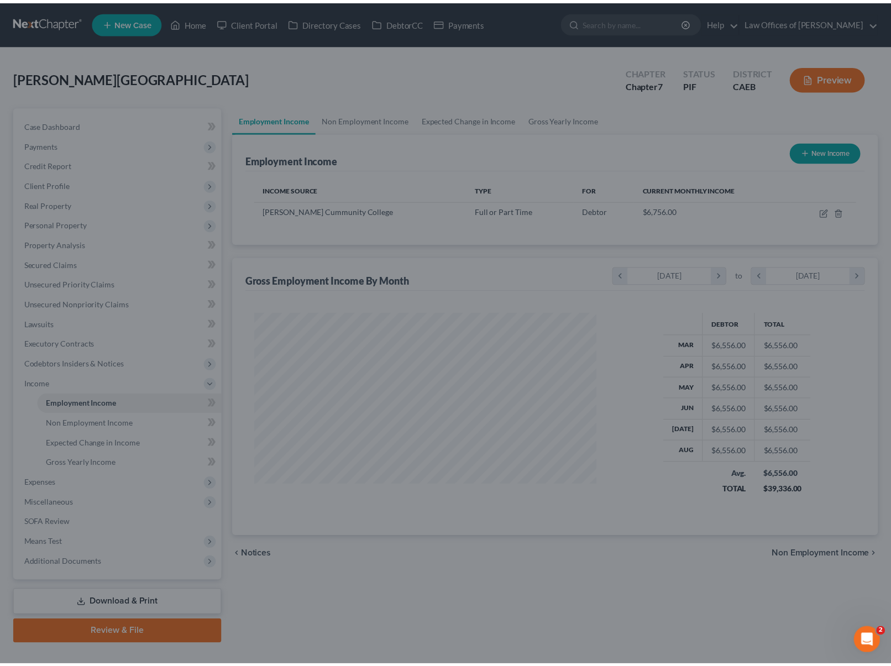
scroll to position [552737, 552572]
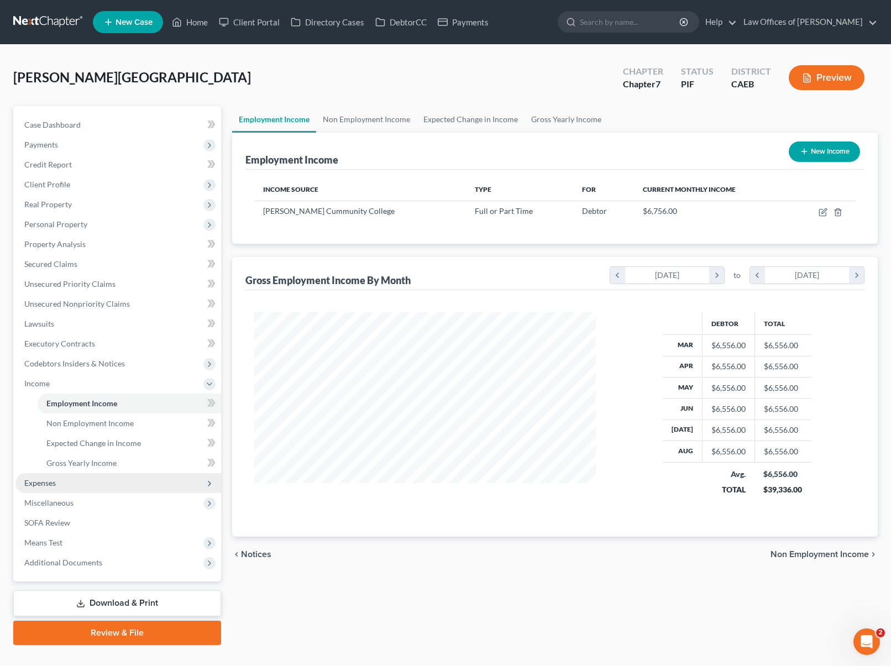
click at [67, 483] on span "Expenses" at bounding box center [118, 483] width 206 height 20
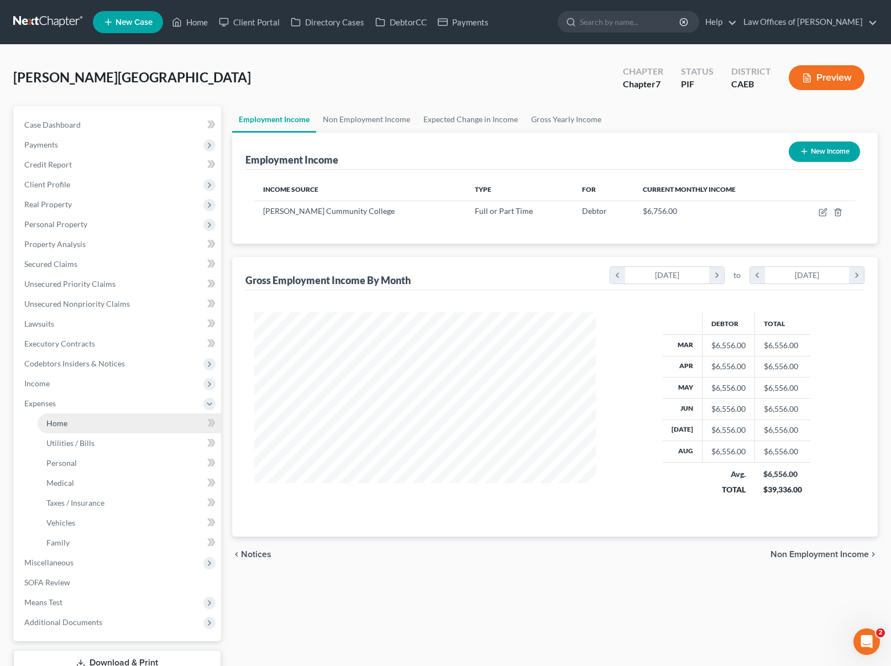
click at [84, 427] on link "Home" at bounding box center [130, 424] width 184 height 20
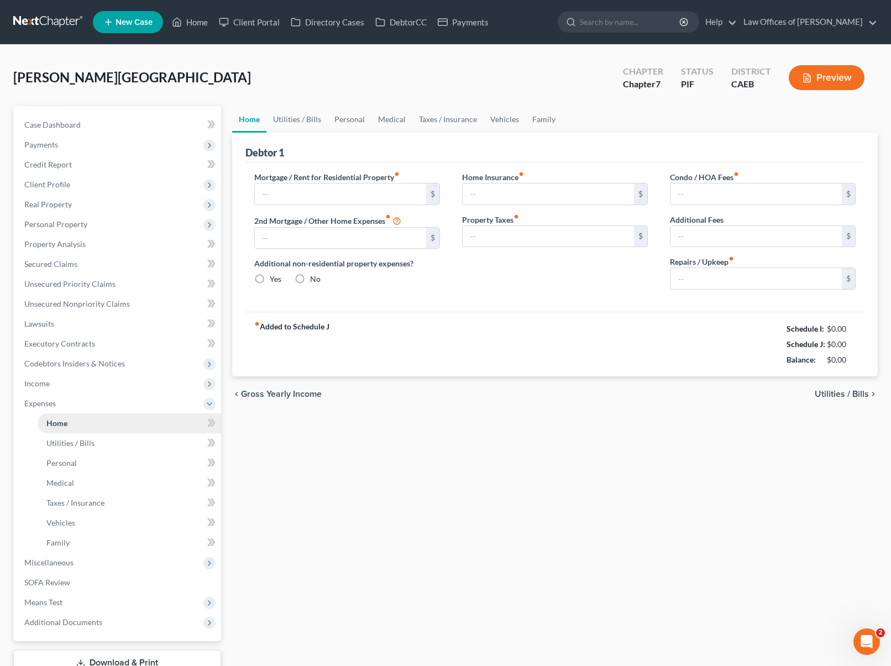
type input "3,350.00"
type input "0.00"
radio input "true"
type input "0.00"
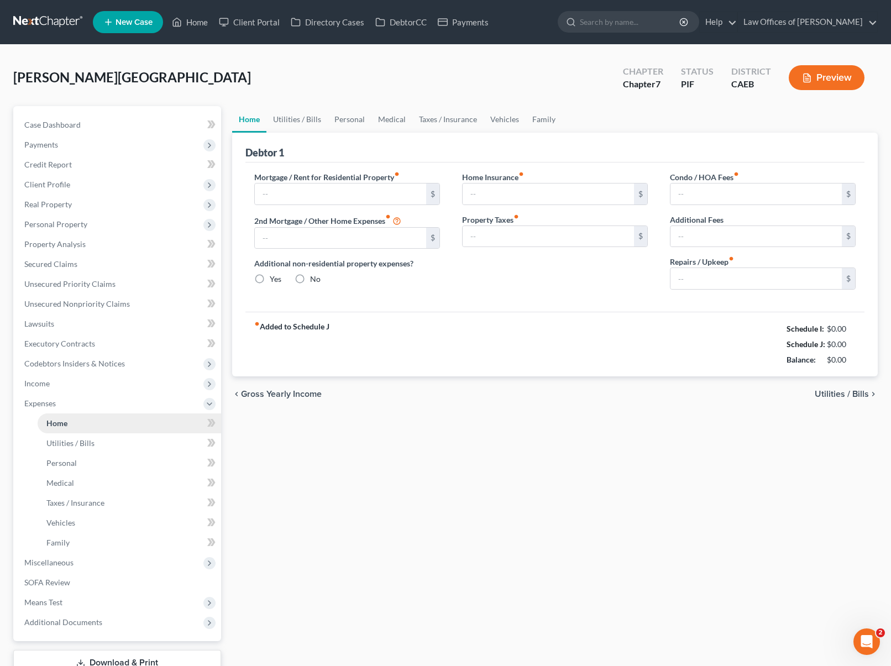
type input "0.00"
click at [300, 121] on link "Utilities / Bills" at bounding box center [297, 119] width 61 height 27
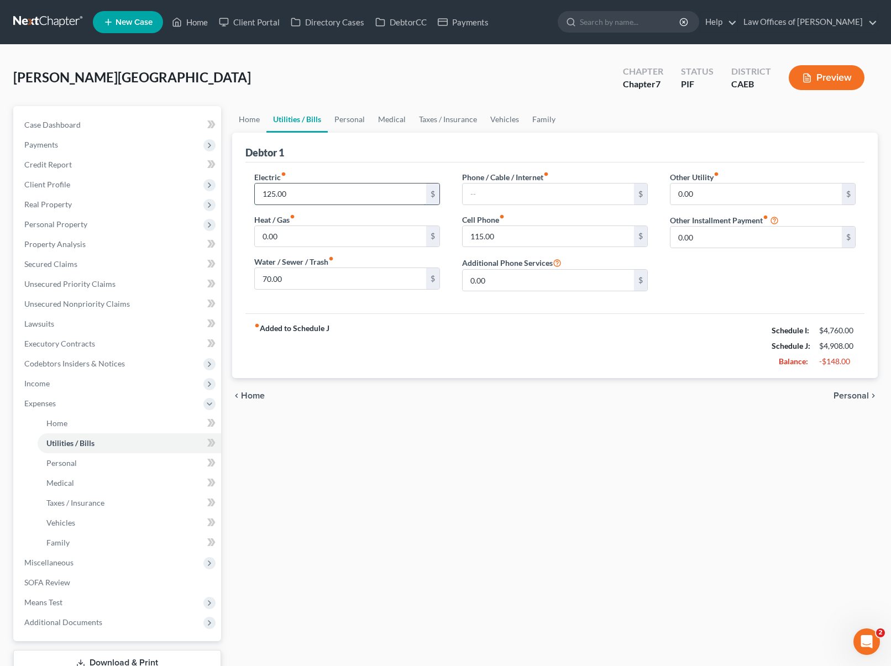
click at [315, 194] on input "125.00" at bounding box center [340, 194] width 171 height 21
click at [503, 234] on input "115.00" at bounding box center [548, 236] width 171 height 21
type input "85."
click at [339, 279] on input "70.00" at bounding box center [340, 278] width 171 height 21
type input "40."
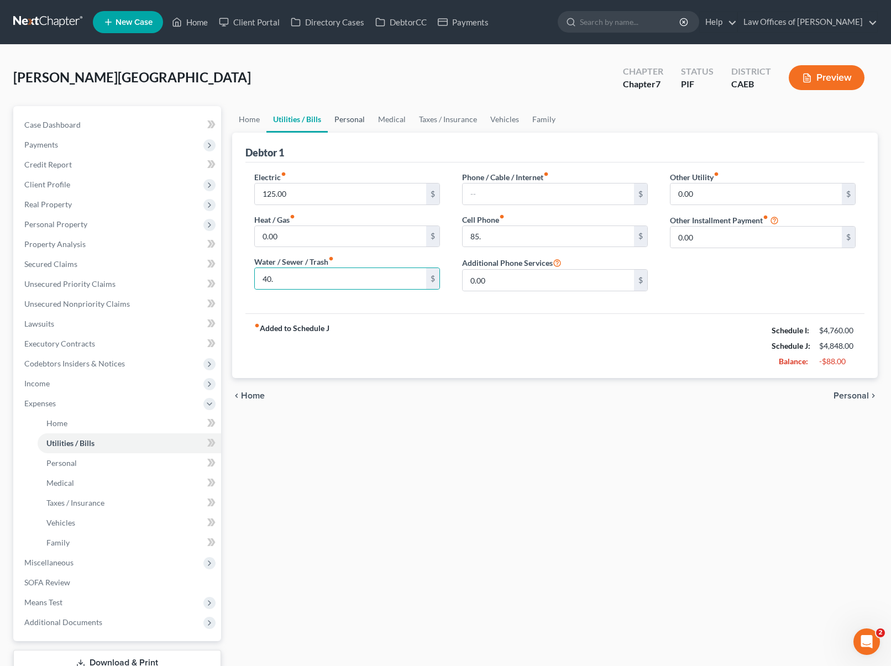
click at [351, 121] on link "Personal" at bounding box center [350, 119] width 44 height 27
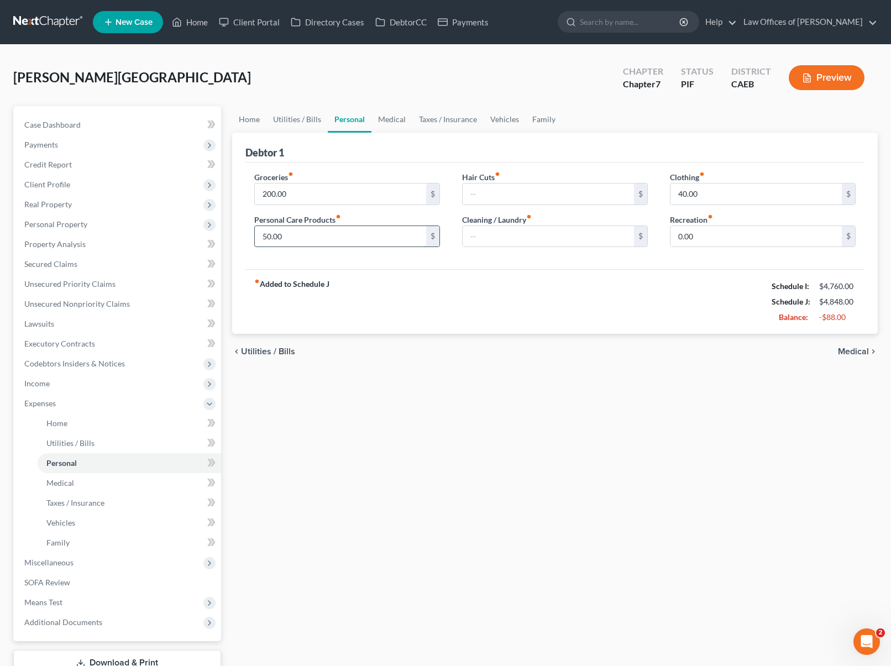
click at [312, 245] on input "50.00" at bounding box center [340, 236] width 171 height 21
type input "30"
drag, startPoint x: 301, startPoint y: 195, endPoint x: 349, endPoint y: 217, distance: 53.2
click at [301, 195] on input "200.00" at bounding box center [340, 194] width 171 height 21
type input "150."
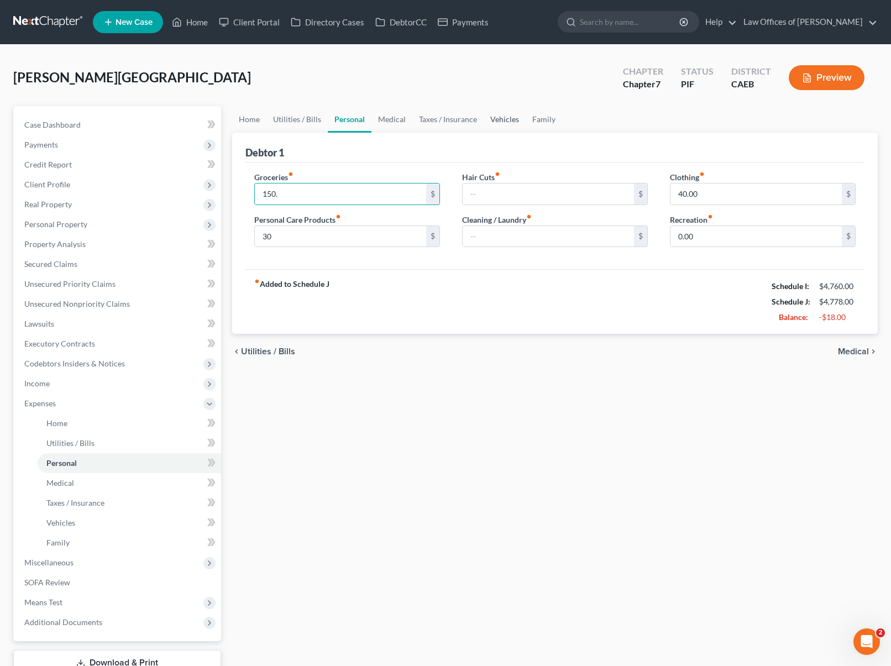
click at [499, 118] on link "Vehicles" at bounding box center [505, 119] width 42 height 27
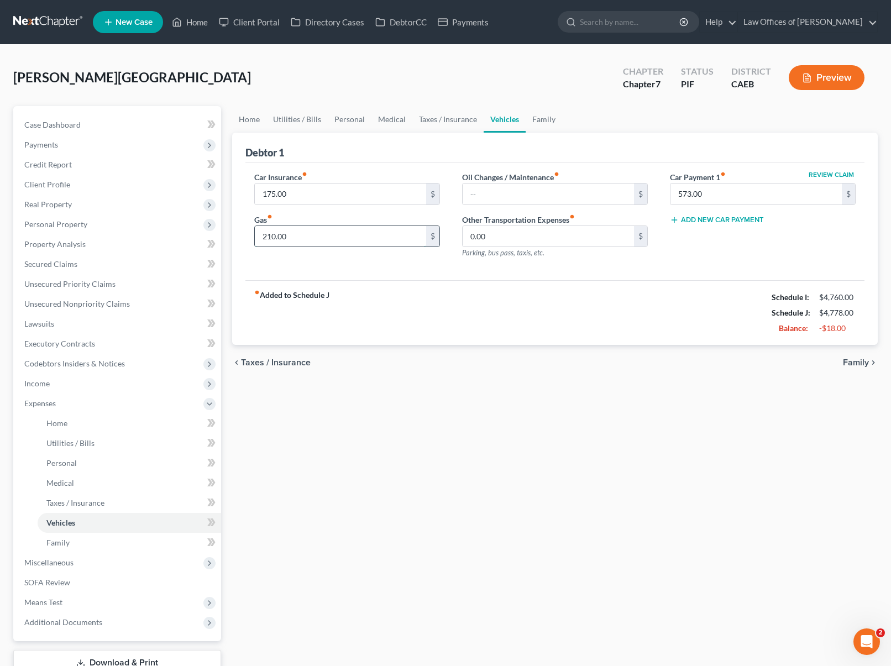
click at [305, 233] on input "210.00" at bounding box center [340, 236] width 171 height 21
click at [284, 241] on input "100." at bounding box center [340, 236] width 171 height 21
drag, startPoint x: 284, startPoint y: 239, endPoint x: 664, endPoint y: 205, distance: 380.9
click at [231, 229] on div "Home Utilities / Bills Personal Medical Taxes / Insurance Vehicles Family Debto…" at bounding box center [555, 405] width 657 height 599
click at [540, 468] on div "Home Utilities / Bills Personal Medical Taxes / Insurance Vehicles Family Debto…" at bounding box center [555, 405] width 657 height 599
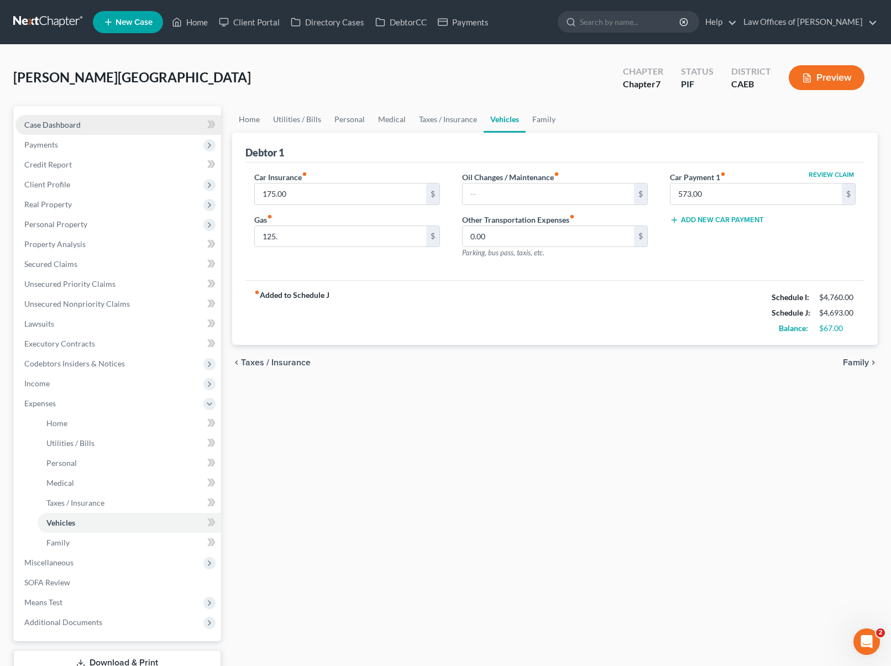
click at [131, 126] on link "Case Dashboard" at bounding box center [118, 125] width 206 height 20
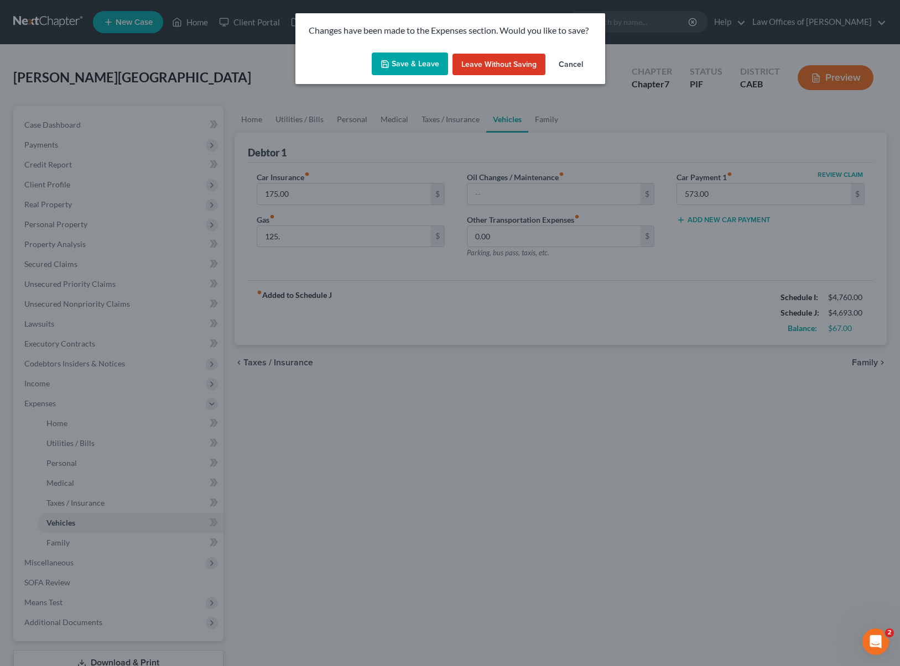
click at [409, 65] on button "Save & Leave" at bounding box center [410, 64] width 76 height 23
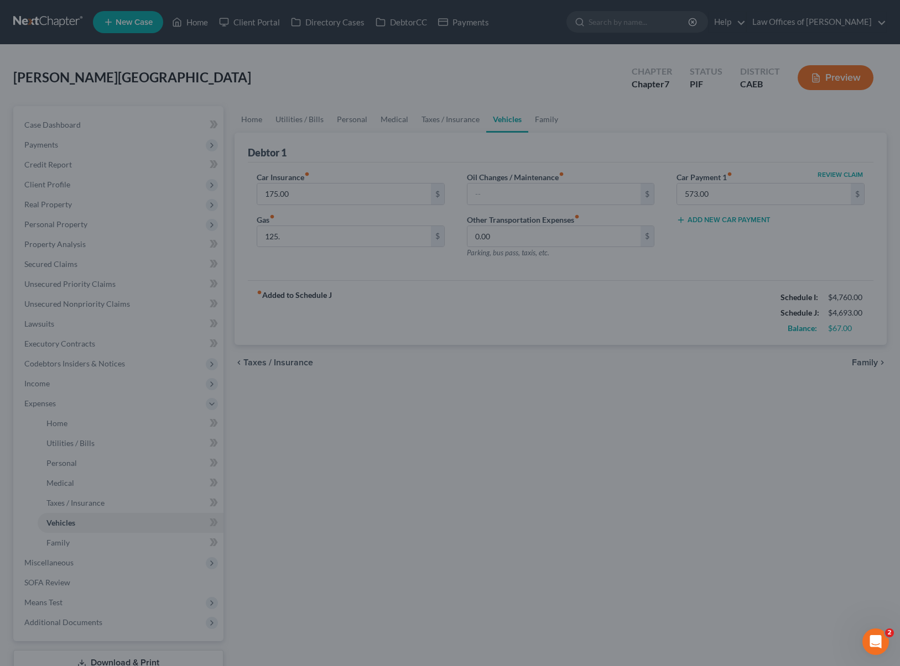
type input "125.00"
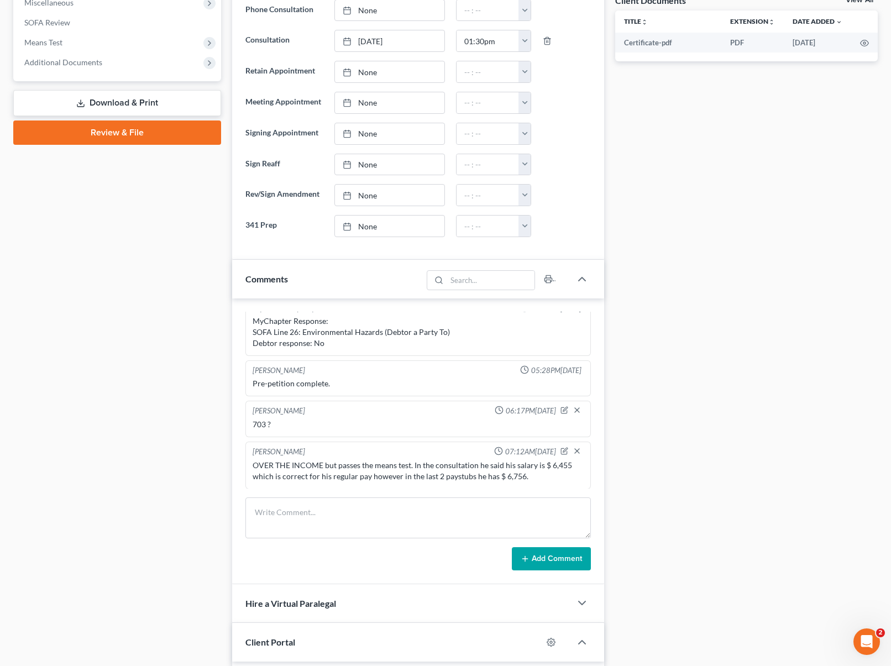
scroll to position [442, 0]
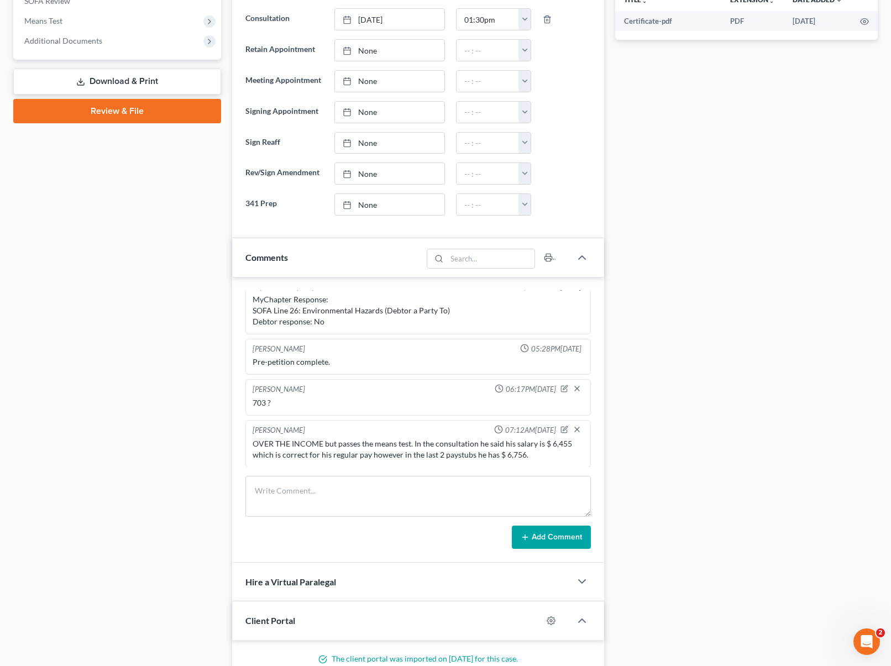
click at [546, 452] on div "OVER THE INCOME but passes the means test. In the consultation he said his sala…" at bounding box center [418, 449] width 331 height 22
click at [561, 430] on icon "button" at bounding box center [565, 430] width 8 height 8
click at [558, 461] on textarea "OVER THE INCOME but passes the means test. In the consultation he said his sala…" at bounding box center [418, 458] width 331 height 41
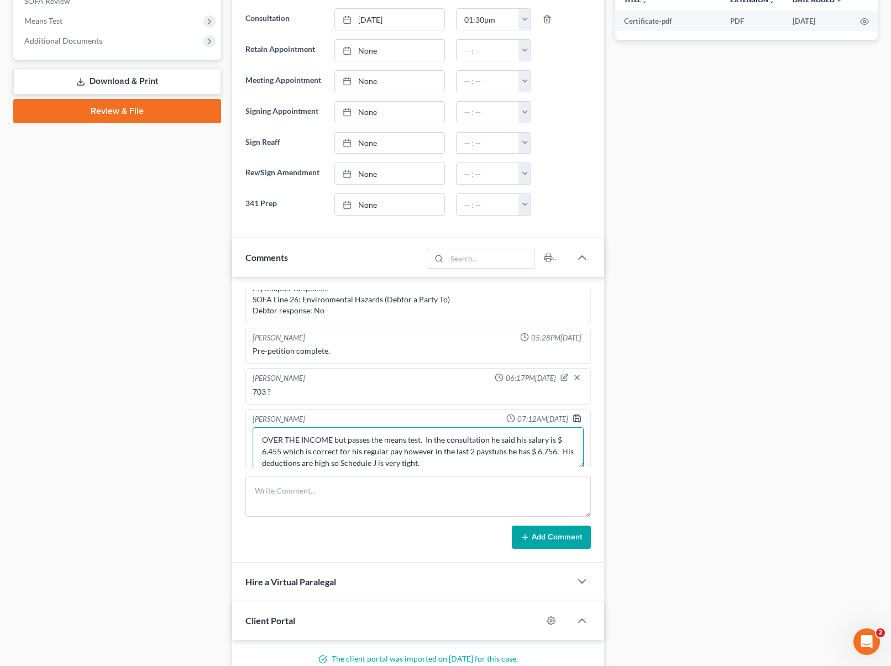
type textarea "OVER THE INCOME but passes the means test. In the consultation he said his sala…"
drag, startPoint x: 570, startPoint y: 419, endPoint x: 273, endPoint y: 359, distance: 303.4
click at [576, 419] on polyline "button" at bounding box center [578, 420] width 4 height 3
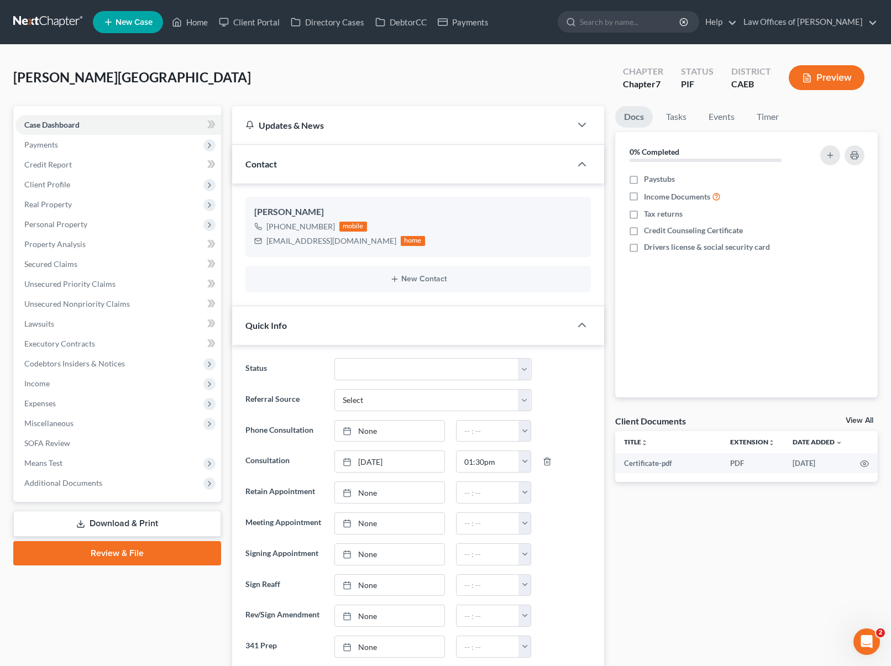
scroll to position [2, 0]
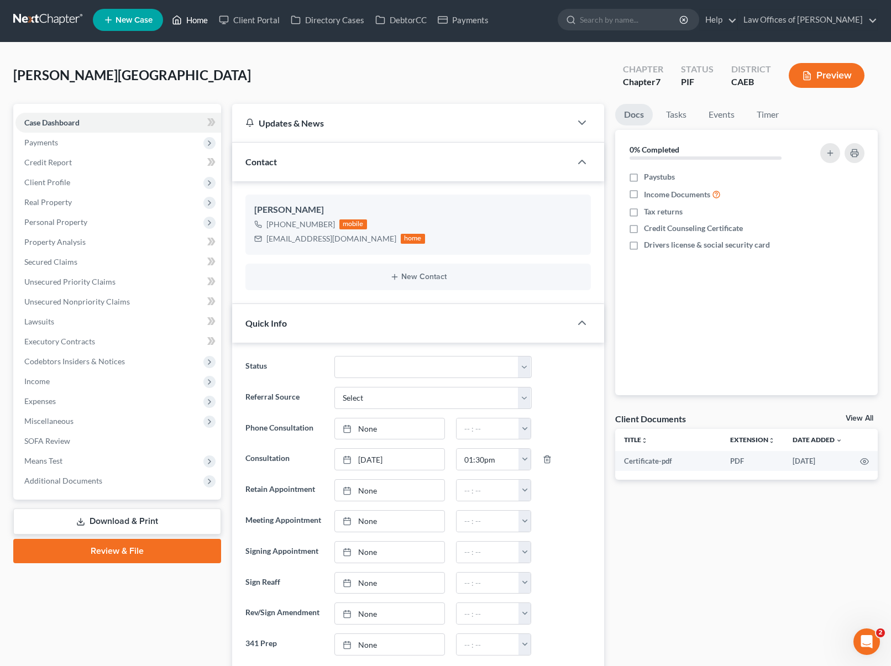
click at [194, 20] on link "Home" at bounding box center [189, 20] width 47 height 20
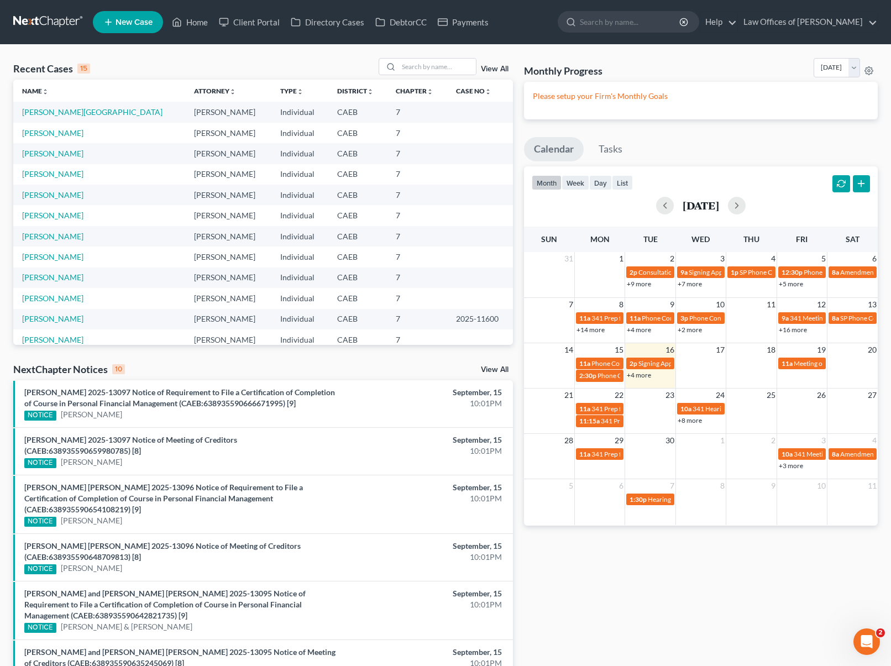
click at [639, 373] on link "+4 more" at bounding box center [639, 375] width 24 height 8
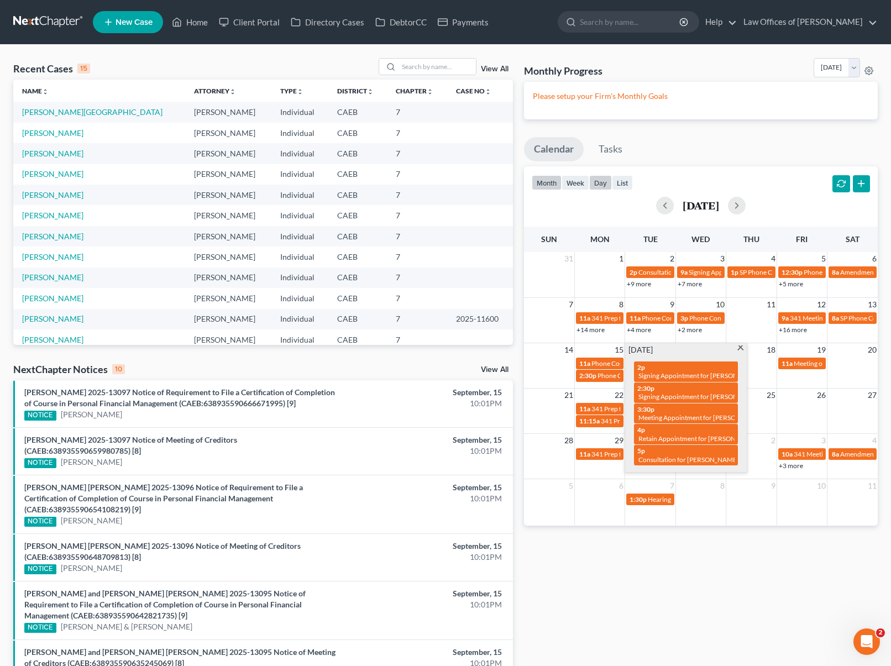
click at [601, 186] on button "day" at bounding box center [600, 182] width 23 height 15
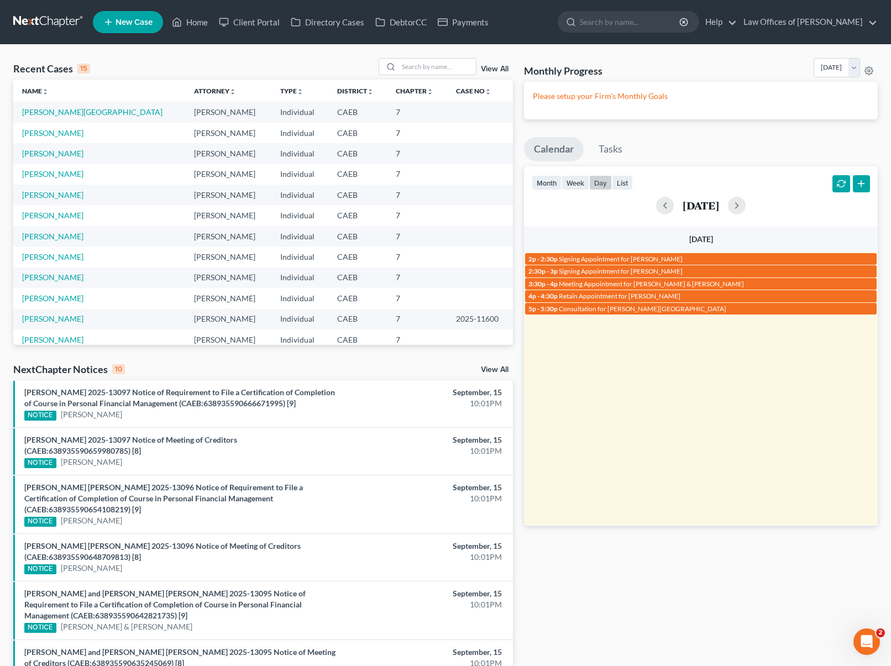
click at [859, 185] on button "button" at bounding box center [862, 184] width 18 height 18
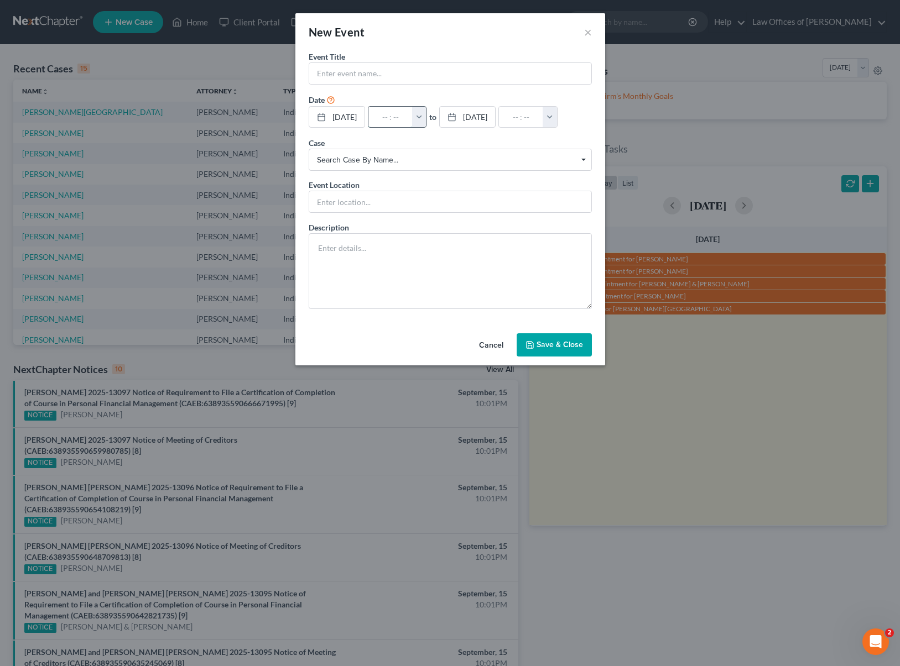
click at [406, 121] on input "text" at bounding box center [390, 117] width 44 height 21
type input "3"
type input "01:00am"
type input "3:"
type input "04:00am"
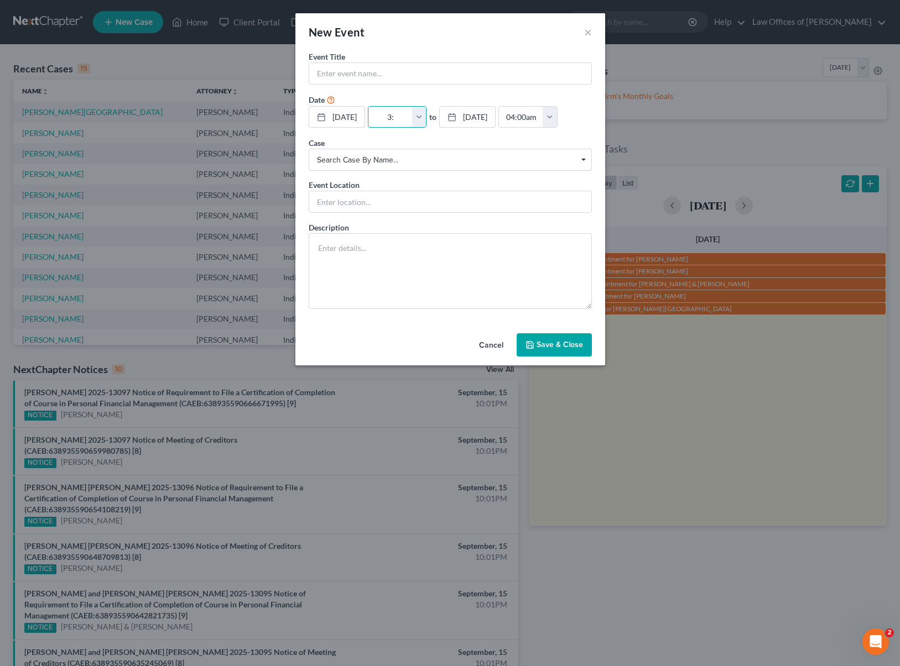
type input "3:4"
type input "01:00am"
type input "3:45"
type input "04:45am"
type input "3:45P"
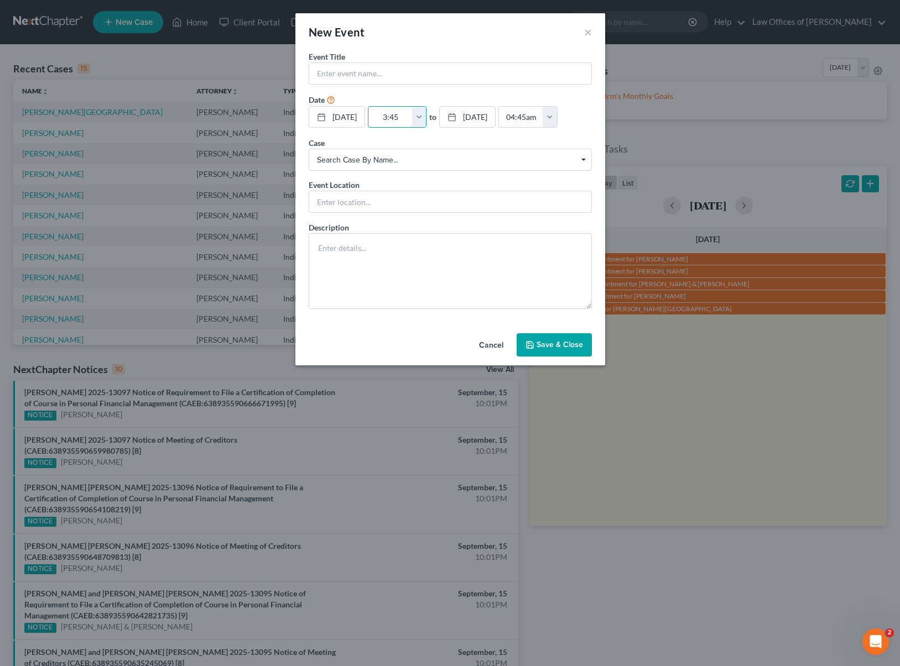
type input "01:00am"
type input "3:45PM"
type input "04:45pm"
type input "3:45PM"
click at [581, 155] on span "Search case by name..." at bounding box center [450, 160] width 267 height 12
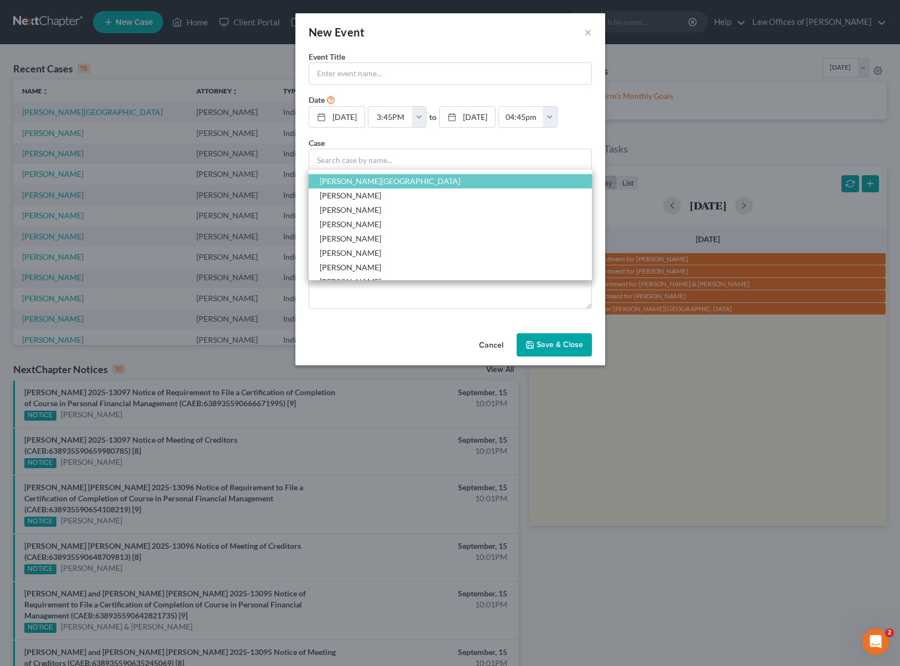
click at [371, 177] on span "[PERSON_NAME][GEOGRAPHIC_DATA]" at bounding box center [390, 180] width 140 height 9
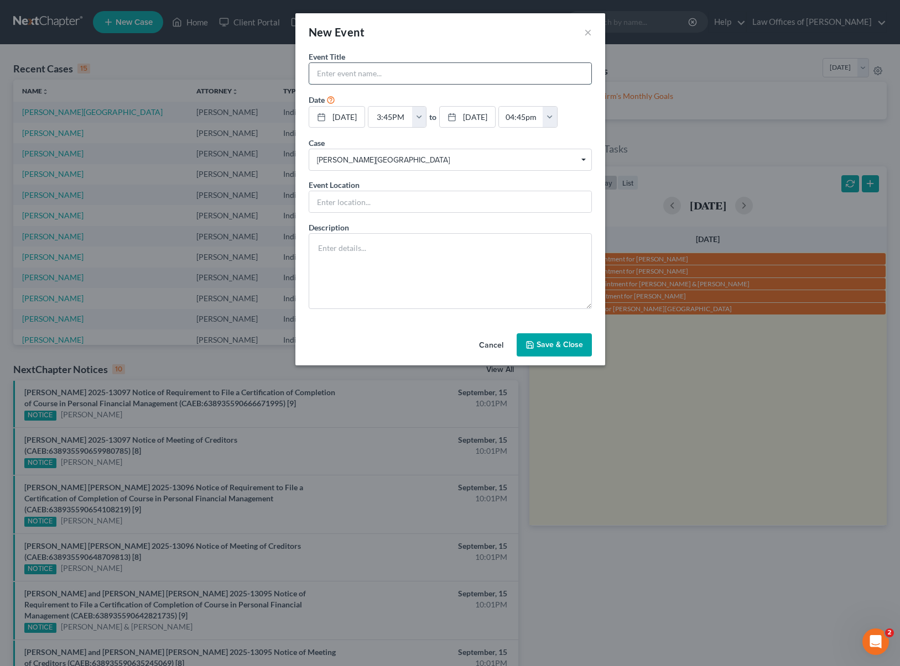
click at [380, 74] on input "text" at bounding box center [450, 73] width 282 height 21
type input "Reviewing Means TExt"
click at [557, 117] on button "button" at bounding box center [549, 117] width 14 height 21
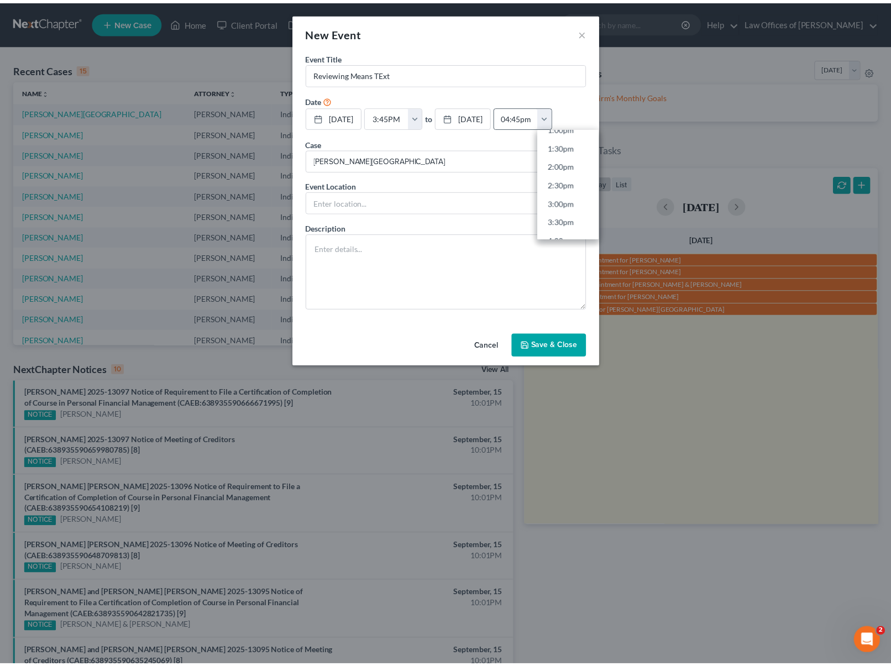
scroll to position [532, 0]
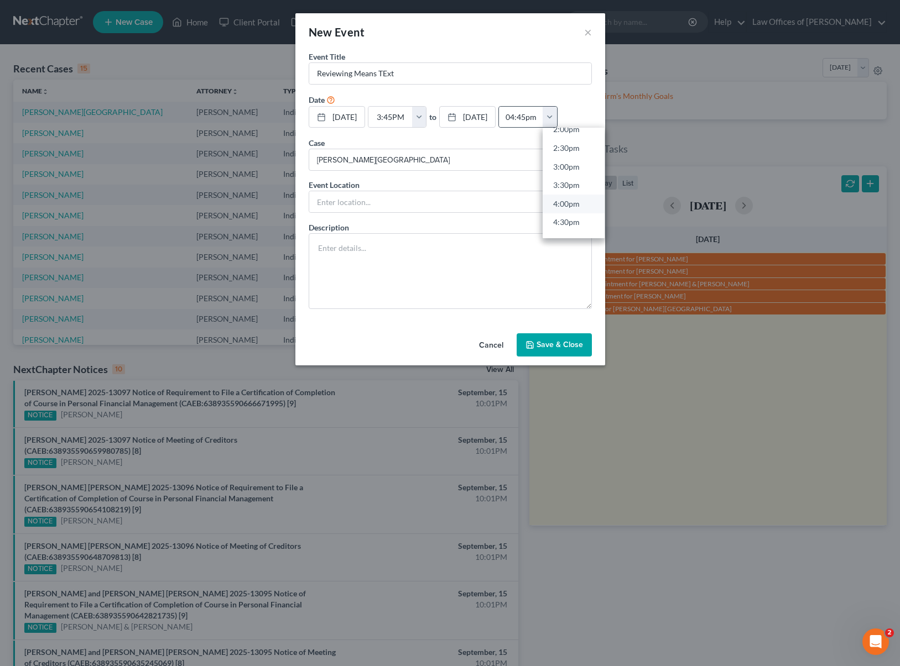
click at [604, 206] on link "4:00pm" at bounding box center [573, 204] width 62 height 19
type input "4:00pm"
click at [557, 347] on button "Save & Close" at bounding box center [553, 344] width 75 height 23
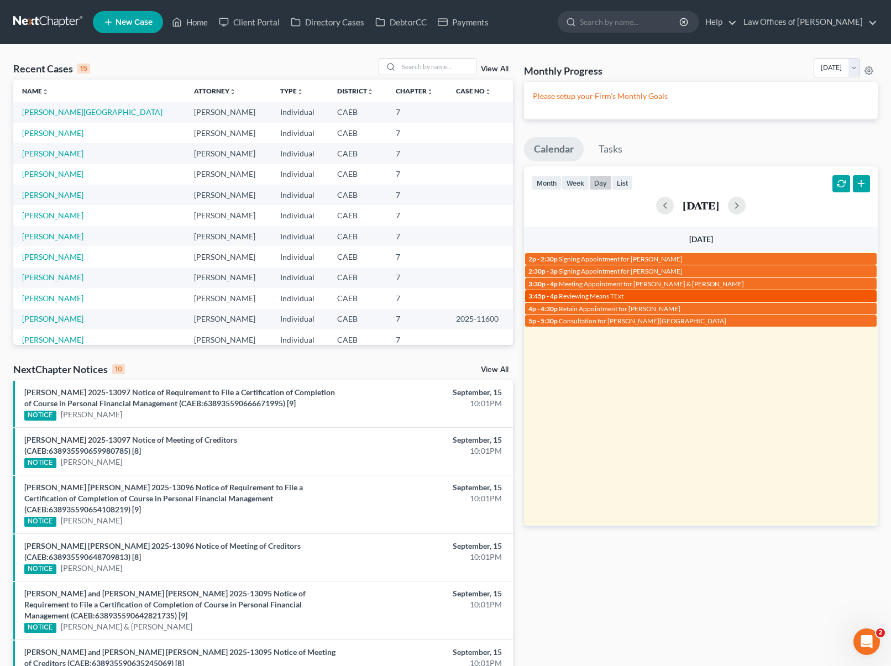
click at [587, 296] on span "Reviewing Means TExt" at bounding box center [591, 296] width 65 height 8
select select "Days"
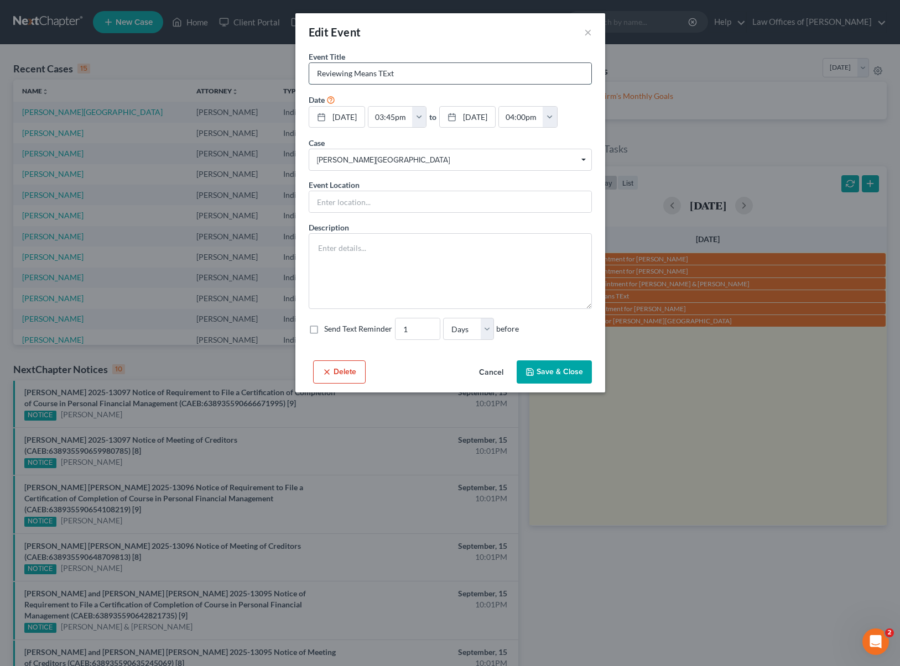
click at [416, 69] on input "Reviewing Means TExt" at bounding box center [450, 73] width 282 height 21
type input "Reviewing Means Test for [PERSON_NAME]"
click at [556, 377] on button "Save & Close" at bounding box center [553, 372] width 75 height 23
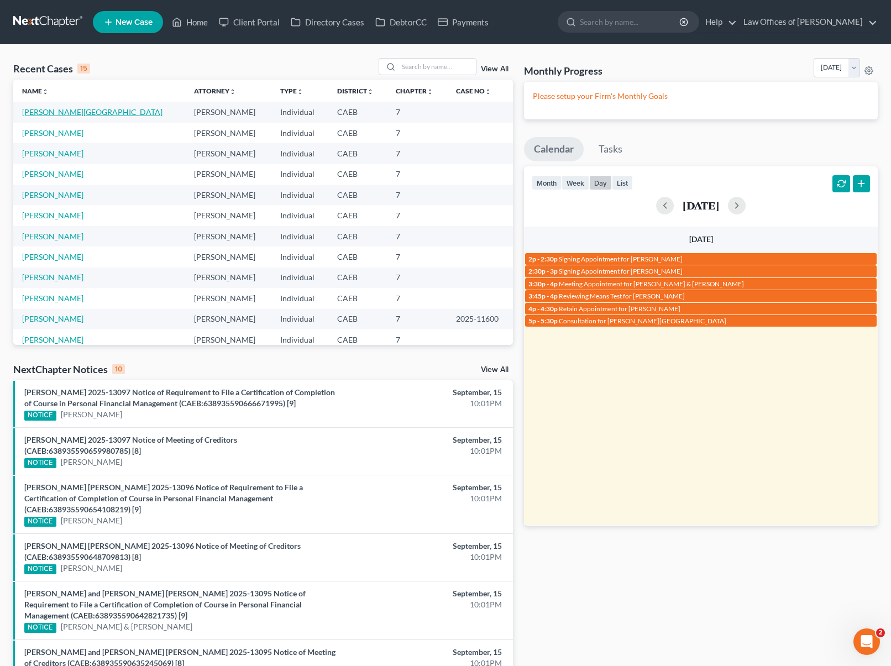
click at [27, 113] on link "[PERSON_NAME][GEOGRAPHIC_DATA]" at bounding box center [92, 111] width 140 height 9
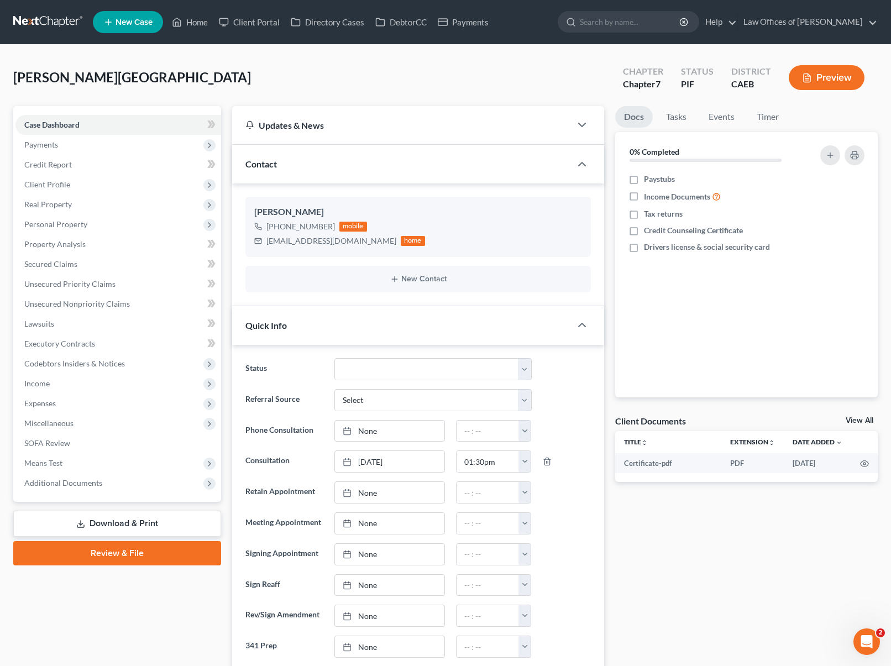
scroll to position [812, 0]
click at [169, 528] on link "Download & Print" at bounding box center [117, 524] width 208 height 26
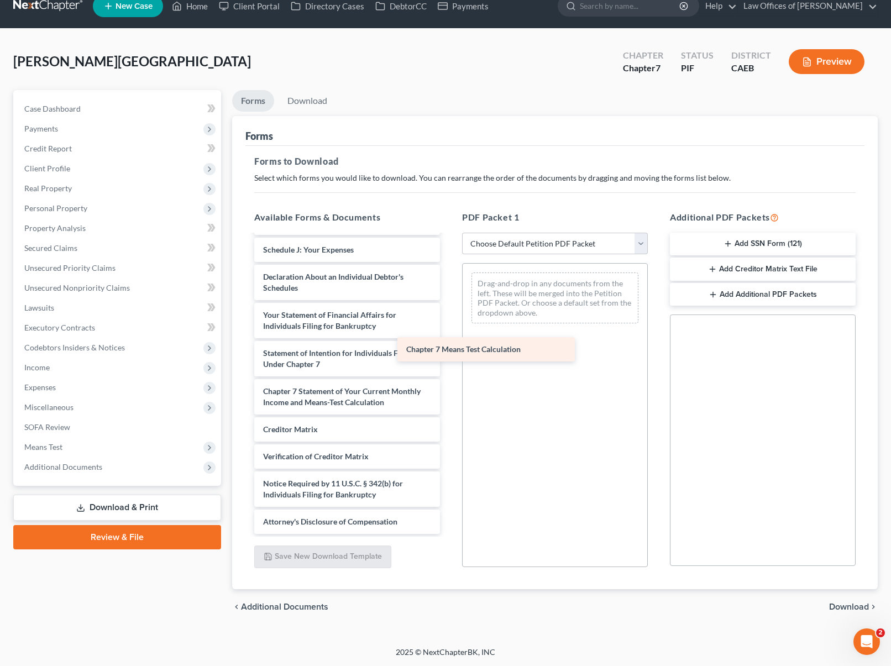
scroll to position [324, 0]
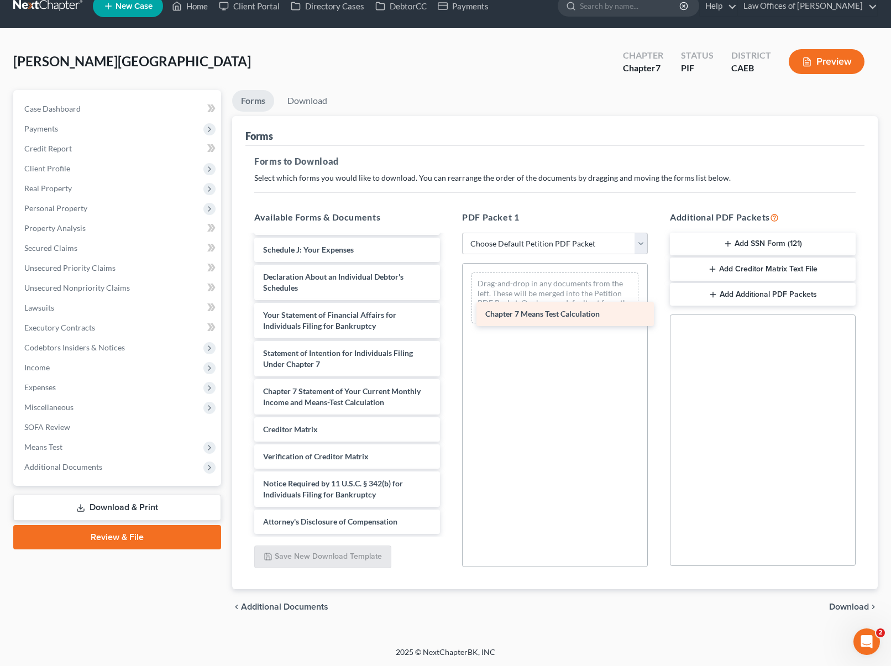
drag, startPoint x: 364, startPoint y: 402, endPoint x: 588, endPoint y: 313, distance: 241.5
click at [449, 313] on div "Chapter 7 Means Test Calculation Certificate-pdf Voluntary Petition for Individ…" at bounding box center [347, 229] width 203 height 612
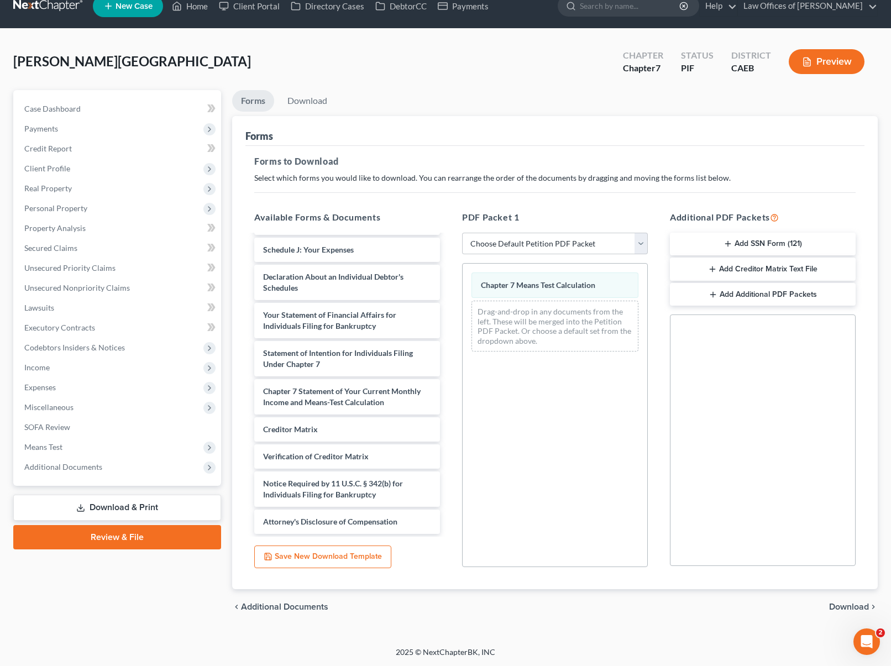
click at [839, 600] on div "chevron_left Additional Documents Download chevron_right" at bounding box center [555, 606] width 646 height 35
click at [841, 603] on span "Download" at bounding box center [849, 607] width 40 height 9
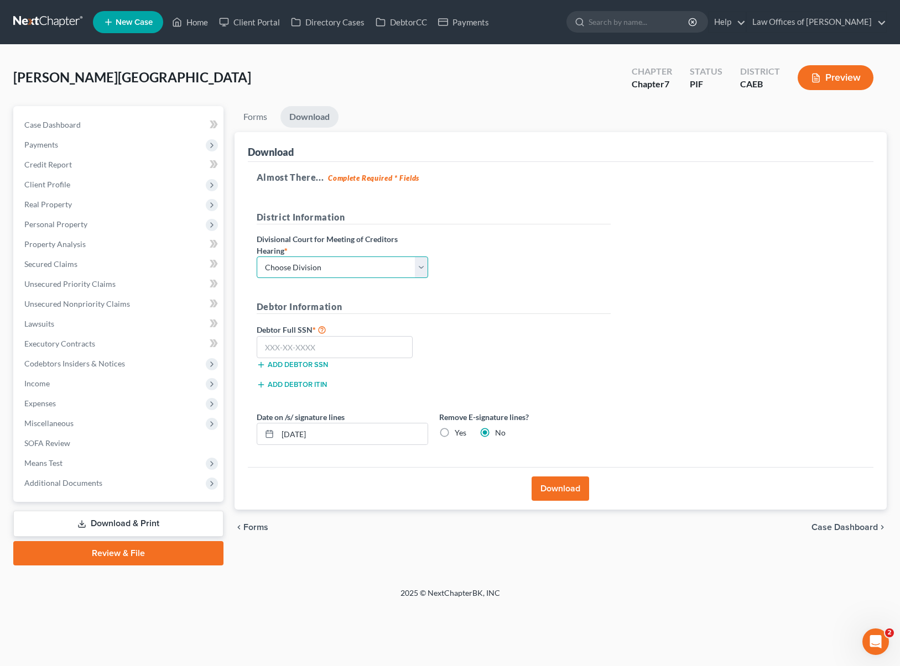
click at [417, 264] on select "Choose Division Fresno Modesto [GEOGRAPHIC_DATA]" at bounding box center [342, 268] width 171 height 22
select select "0"
click at [257, 257] on select "Choose Division Fresno Modesto [GEOGRAPHIC_DATA]" at bounding box center [342, 268] width 171 height 22
click at [365, 347] on input "text" at bounding box center [335, 347] width 156 height 22
type input "111-11-1111"
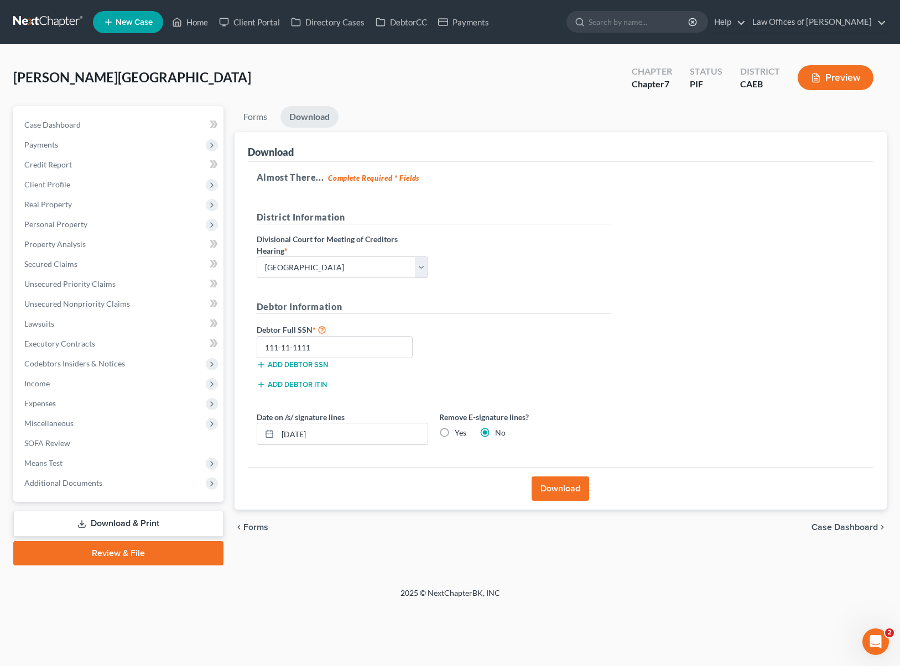
click at [548, 486] on button "Download" at bounding box center [560, 489] width 58 height 24
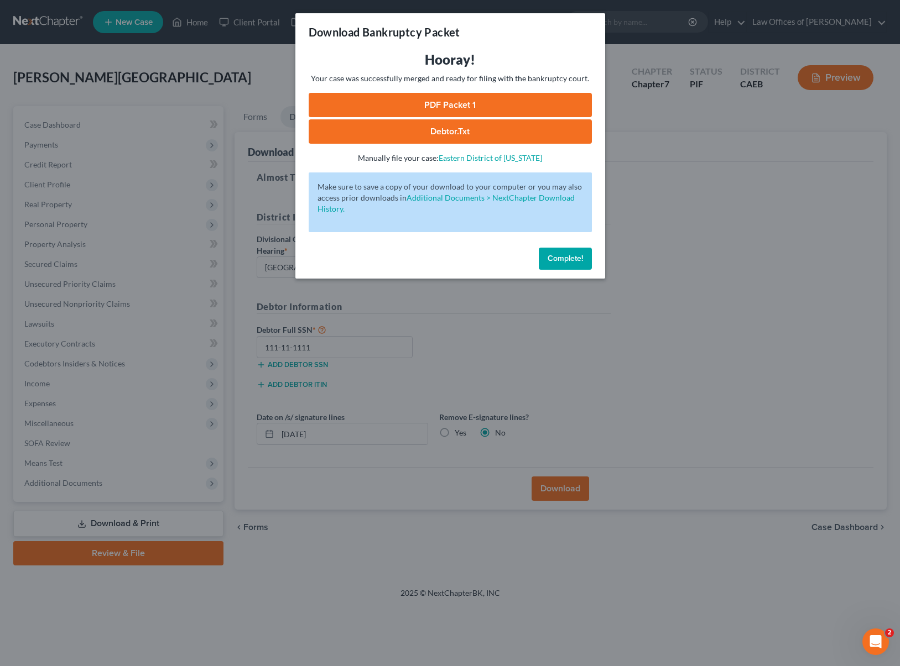
click at [503, 109] on link "PDF Packet 1" at bounding box center [450, 105] width 283 height 24
click at [555, 261] on span "Complete!" at bounding box center [564, 258] width 35 height 9
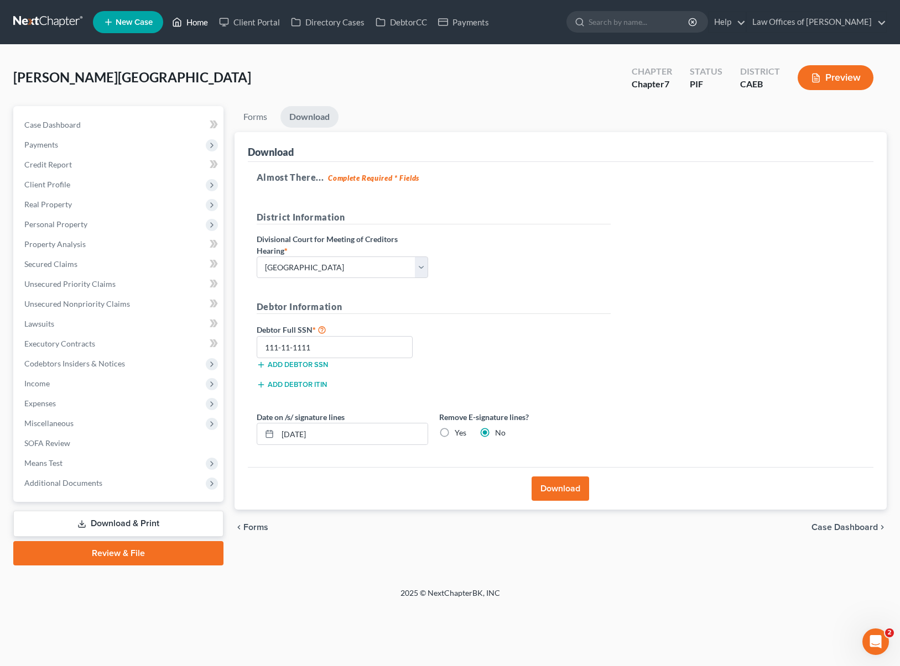
click at [194, 24] on link "Home" at bounding box center [189, 22] width 47 height 20
